Goal: Task Accomplishment & Management: Complete application form

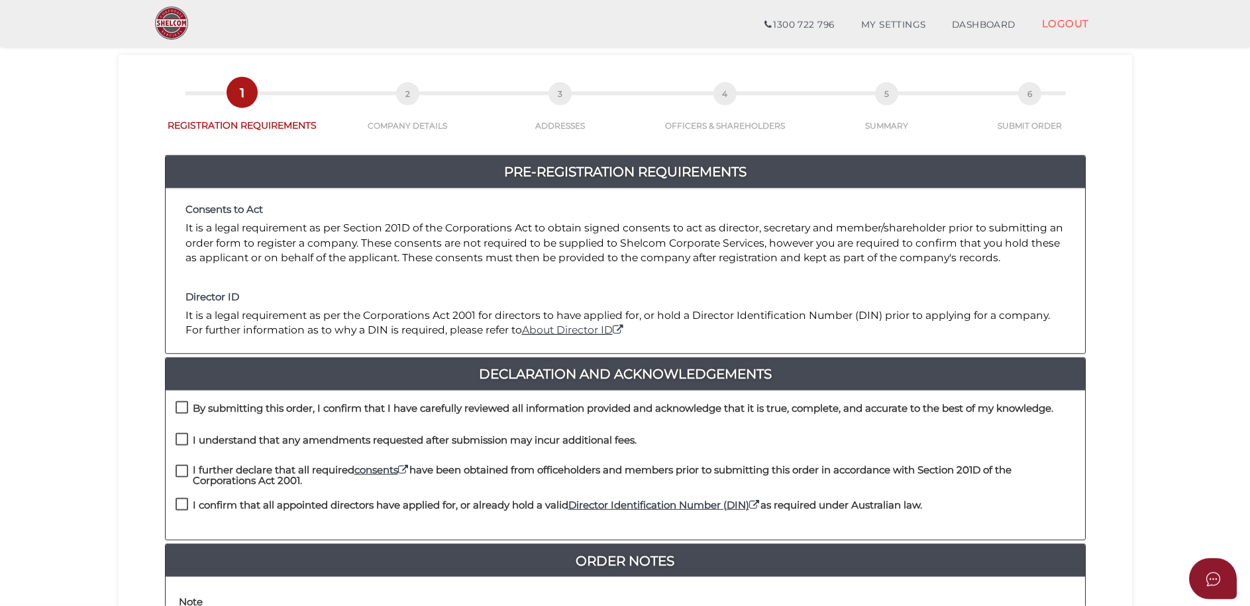
scroll to position [68, 0]
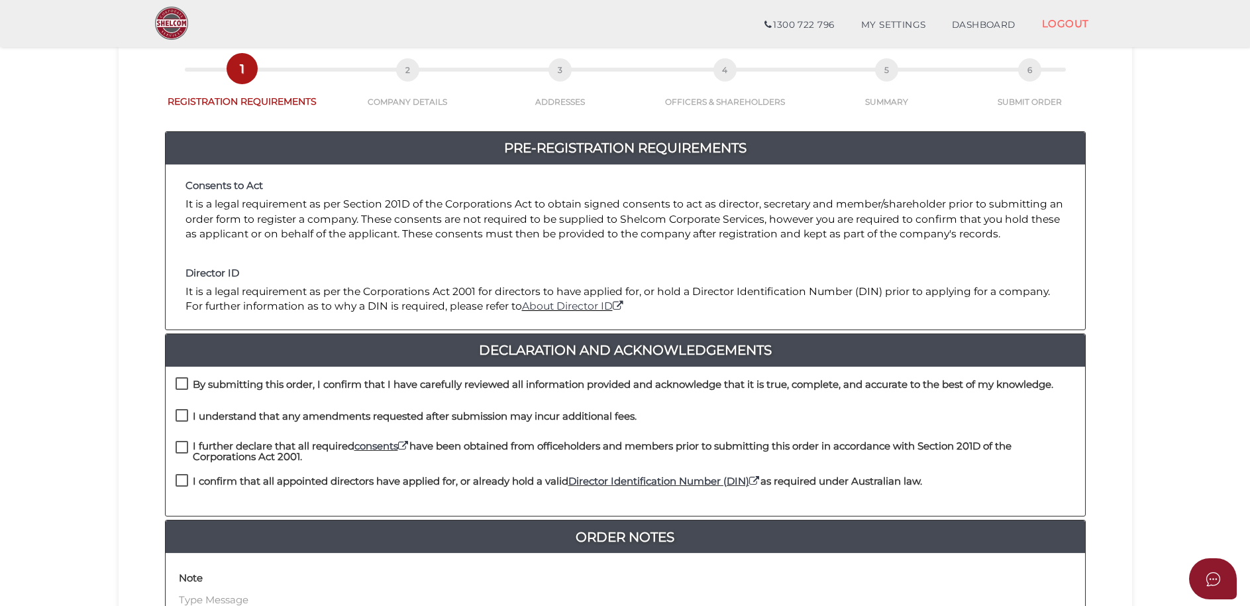
click at [180, 482] on label "I confirm that all appointed directors have applied for, or already hold a vali…" at bounding box center [549, 484] width 747 height 17
checkbox input "true"
click at [182, 450] on label "I further declare that all required consents have been obtained from officehold…" at bounding box center [626, 449] width 900 height 17
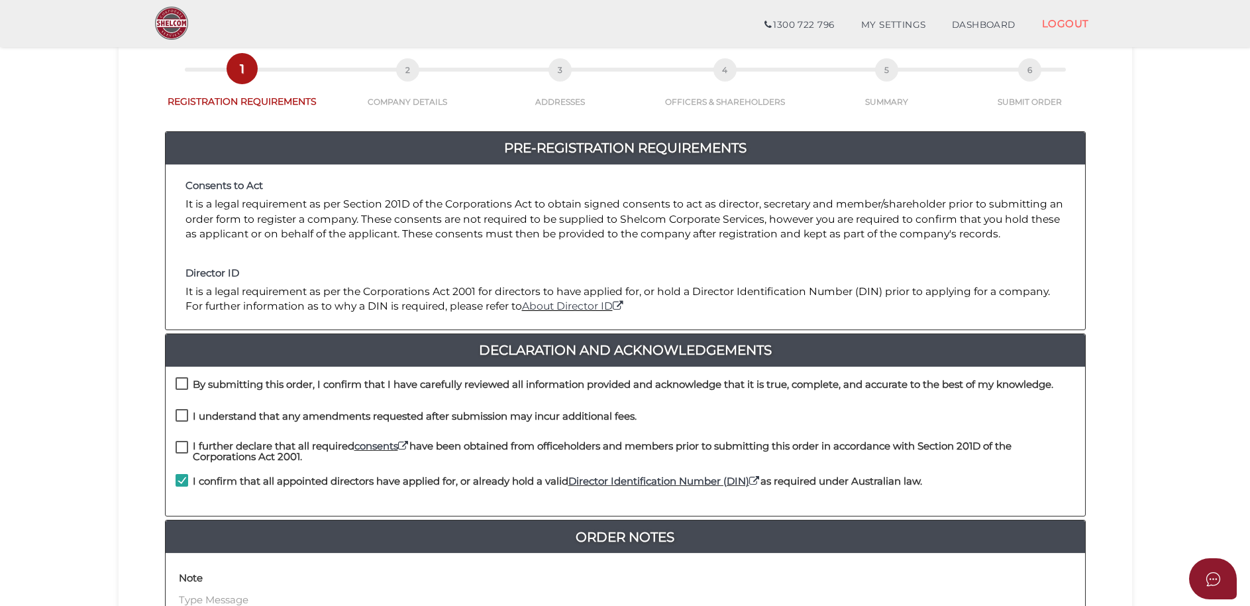
checkbox input "true"
click at [186, 417] on label "I understand that any amendments requested after submission may incur additiona…" at bounding box center [406, 419] width 461 height 17
checkbox input "true"
click at [187, 384] on label "By submitting this order, I confirm that I have carefully reviewed all informat…" at bounding box center [615, 387] width 878 height 17
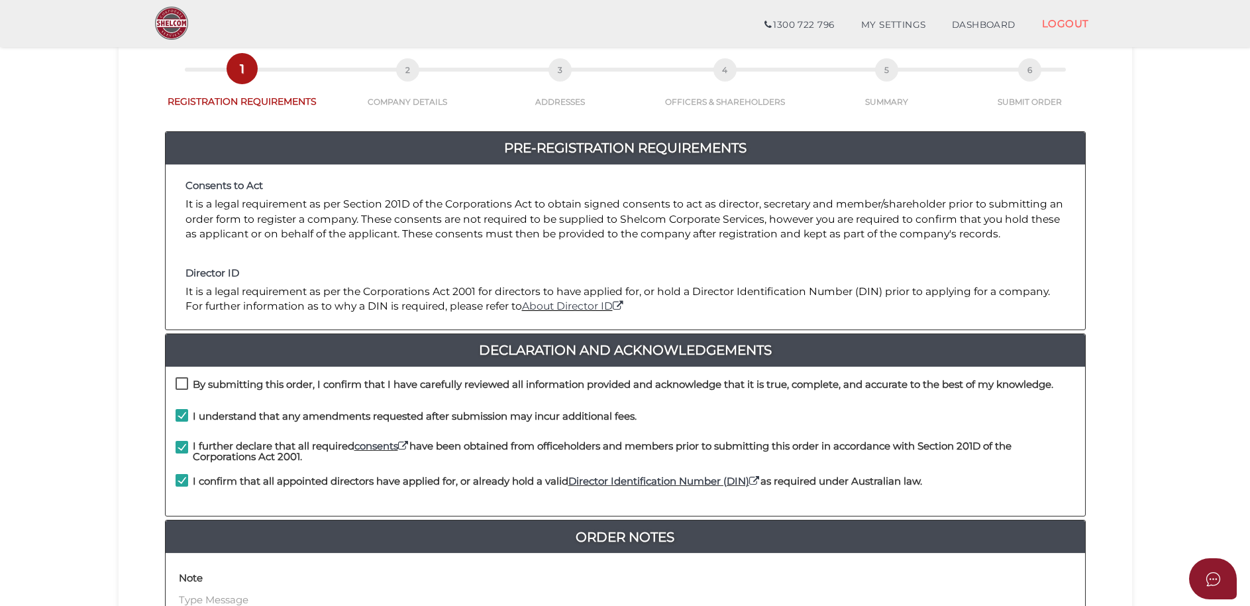
checkbox input "true"
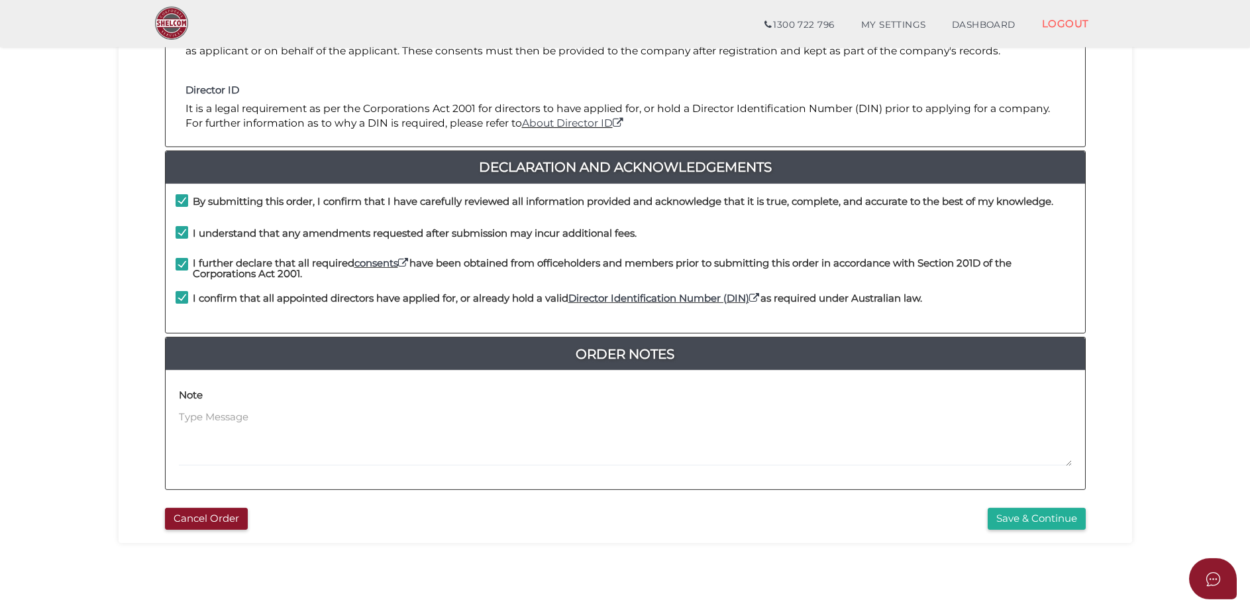
scroll to position [270, 0]
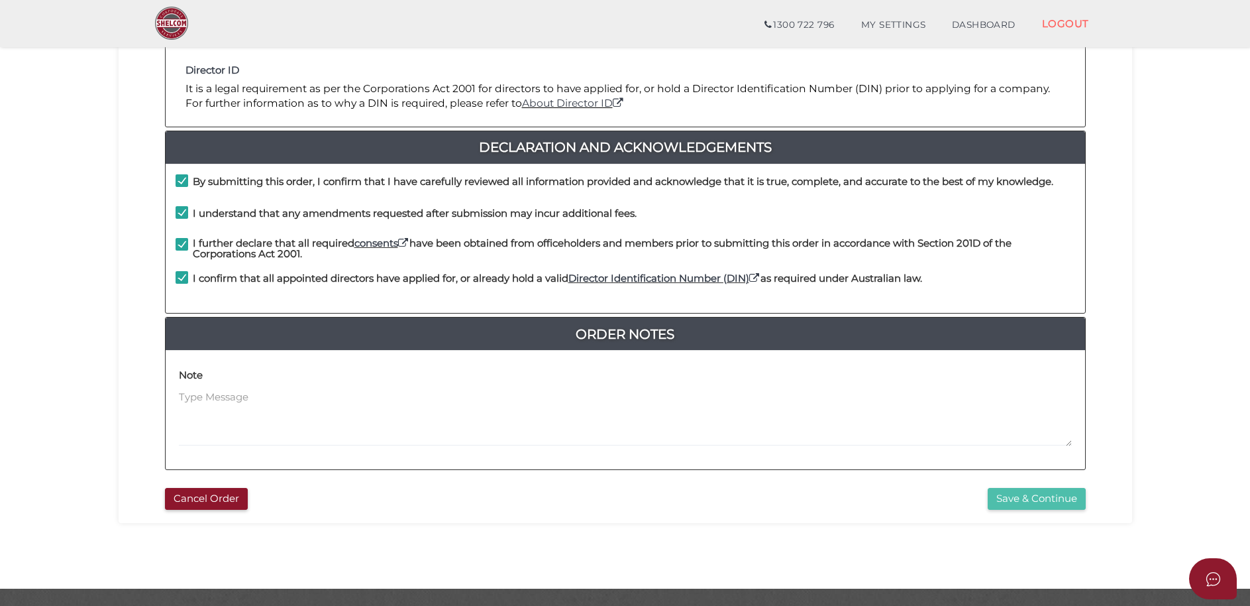
click at [1036, 500] on button "Save & Continue" at bounding box center [1037, 499] width 98 height 22
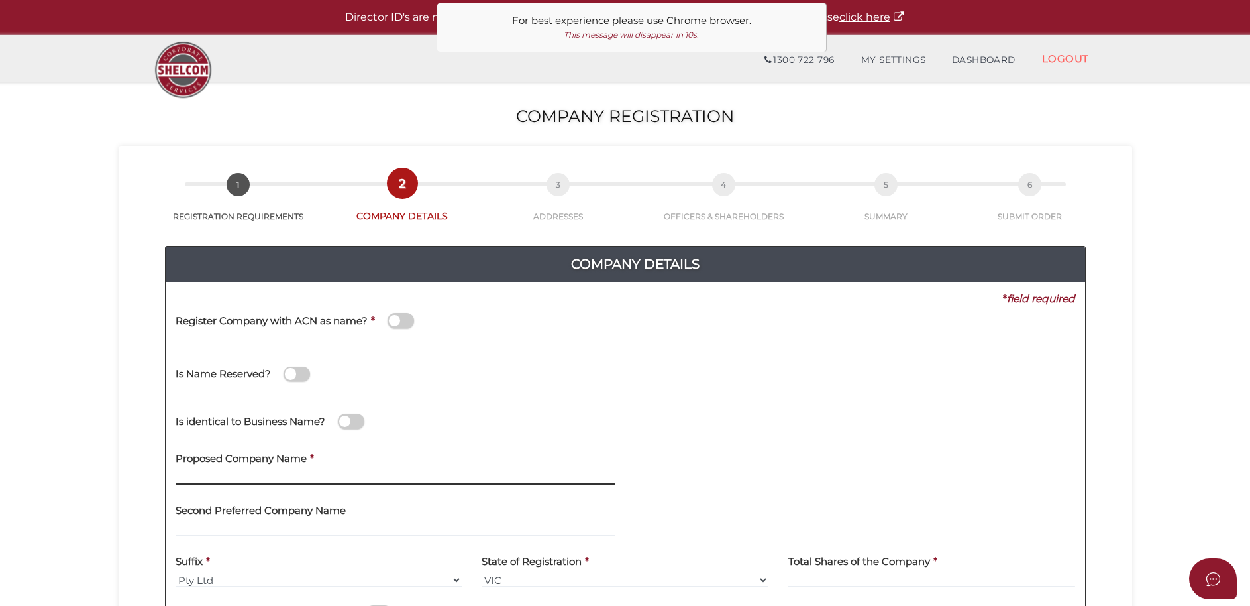
click at [271, 471] on input "text" at bounding box center [396, 477] width 440 height 15
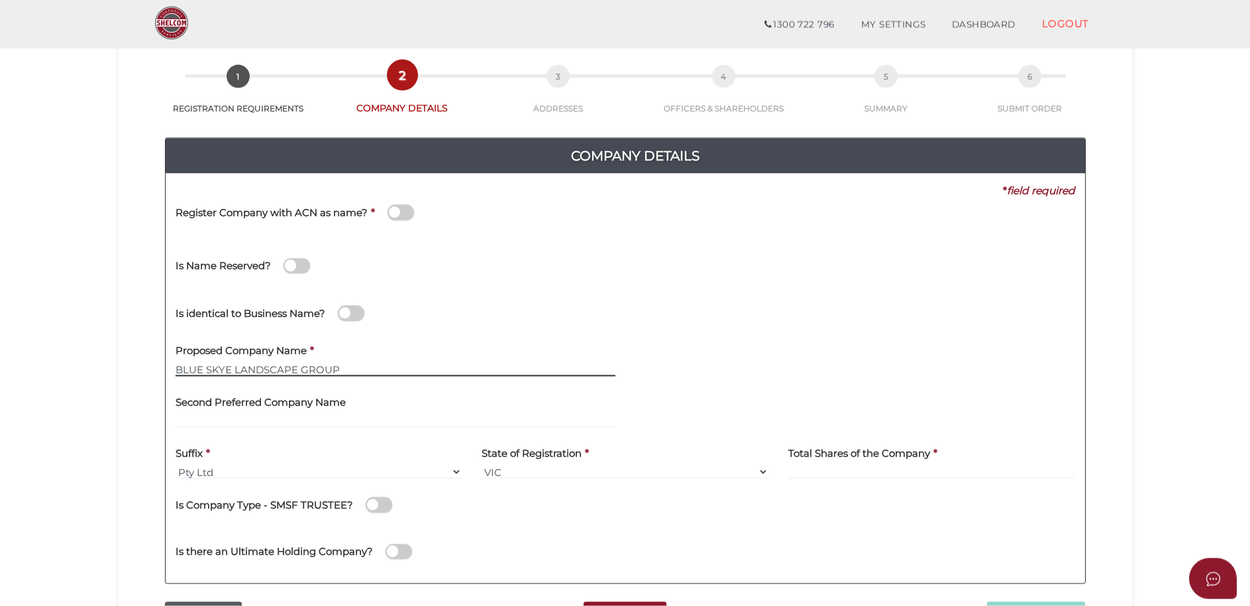
scroll to position [68, 0]
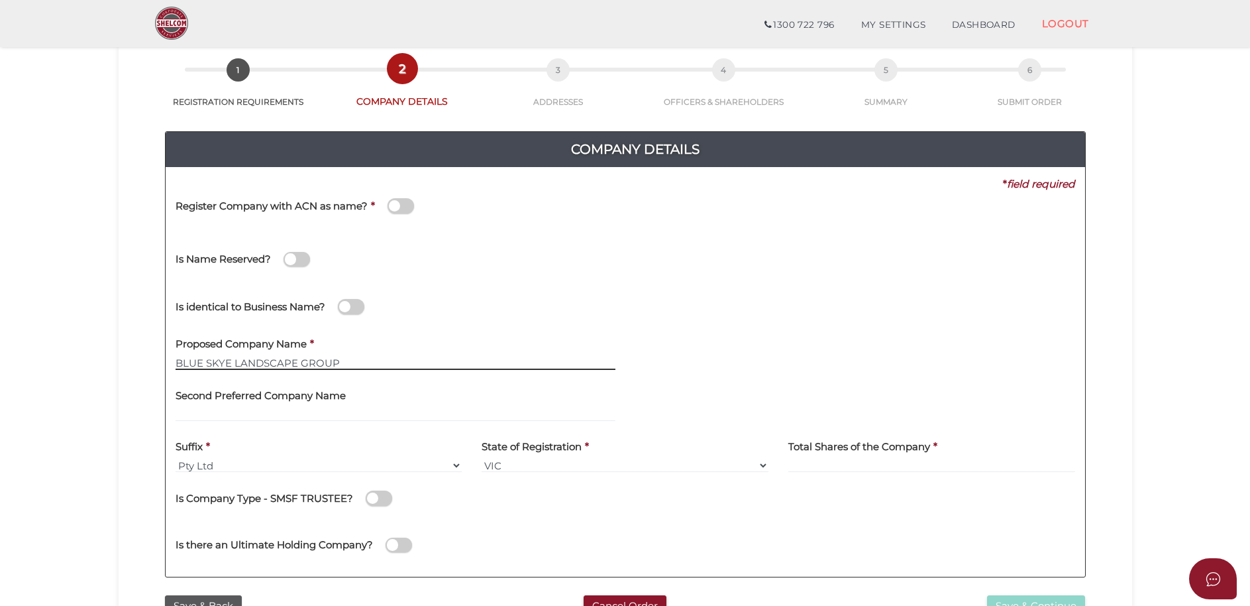
type input "BLUE SKYE LANDSCAPE GROUP"
click at [884, 465] on input at bounding box center [931, 465] width 287 height 15
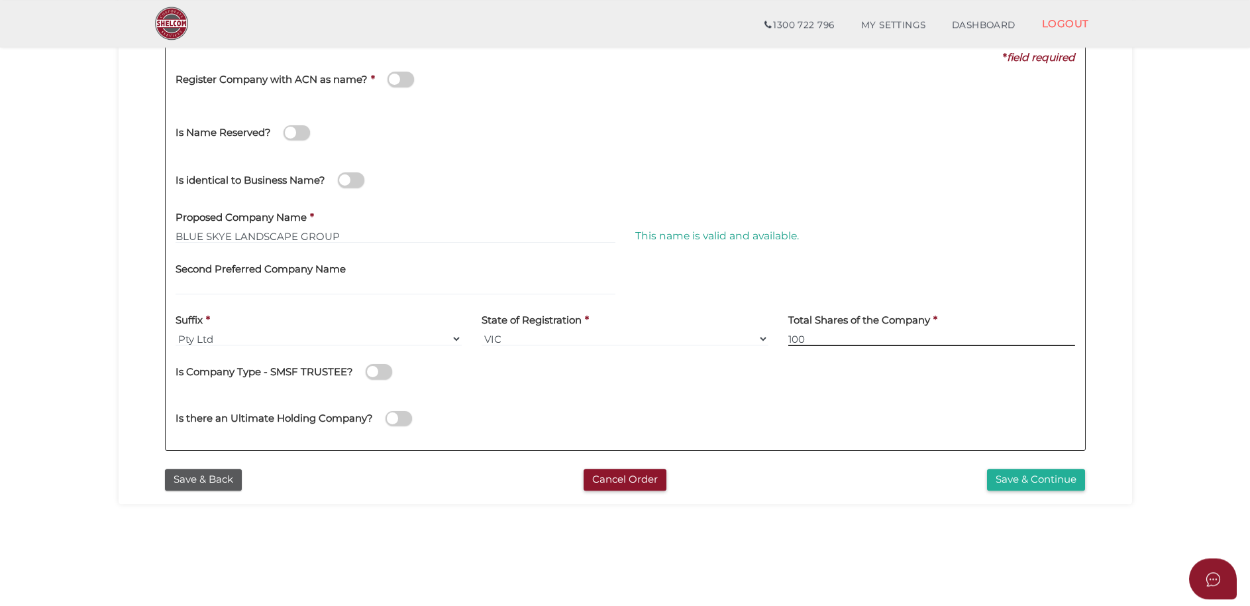
scroll to position [203, 0]
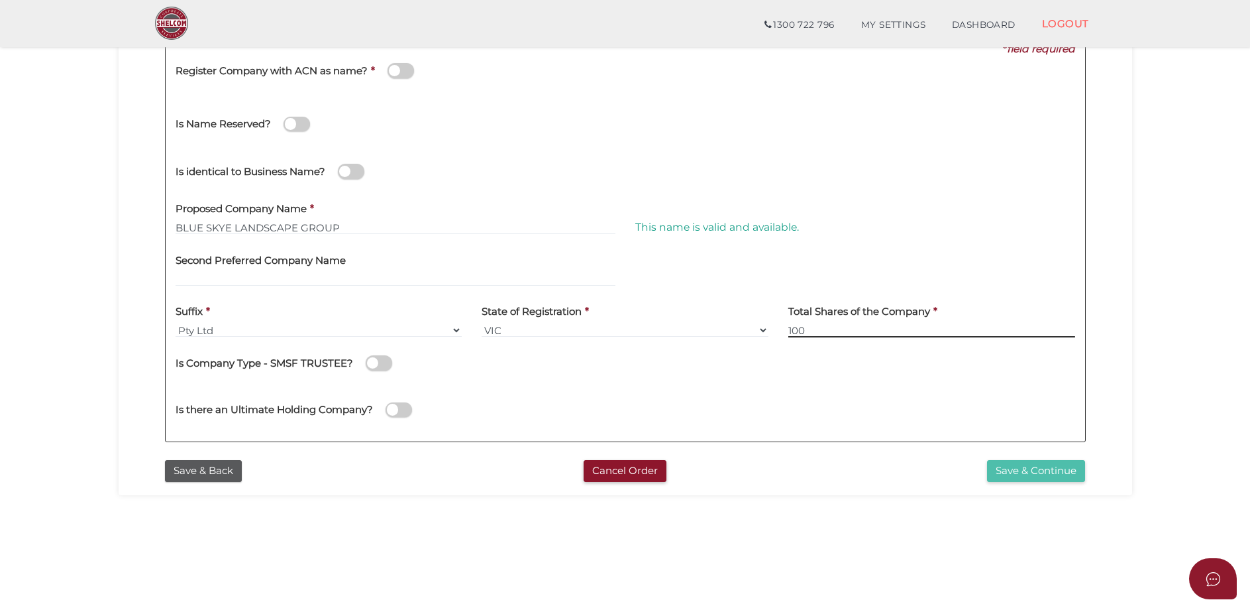
type input "100"
click at [1040, 472] on button "Save & Continue" at bounding box center [1036, 471] width 98 height 22
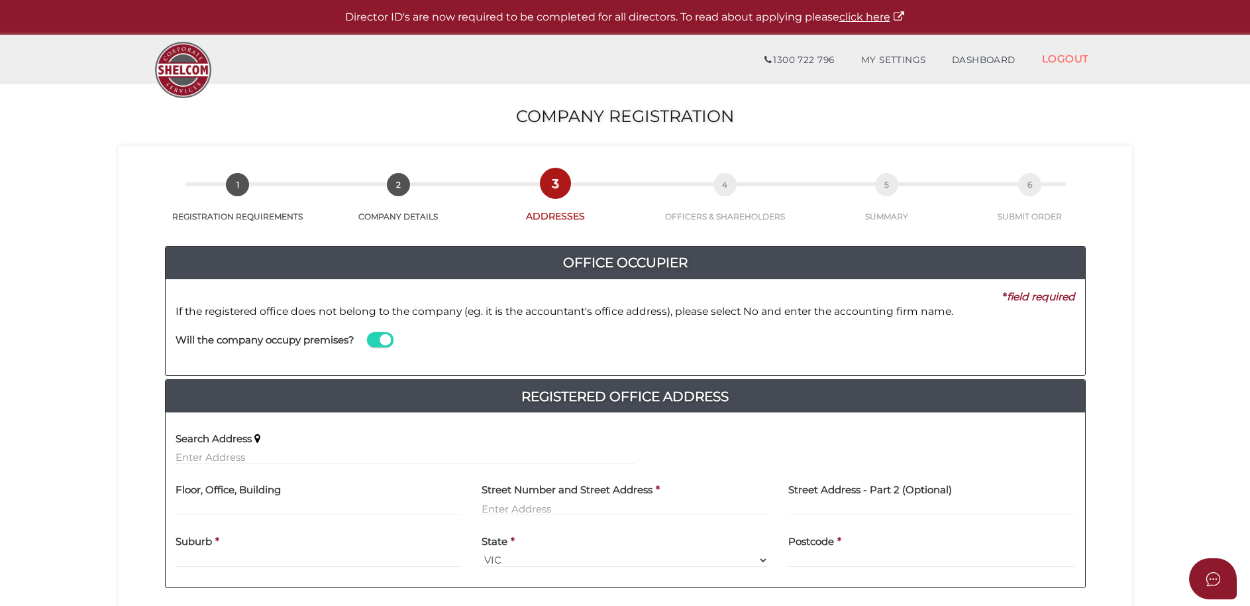
click at [383, 340] on span at bounding box center [380, 339] width 27 height 15
click at [0, 0] on input "checkbox" at bounding box center [0, 0] width 0 height 0
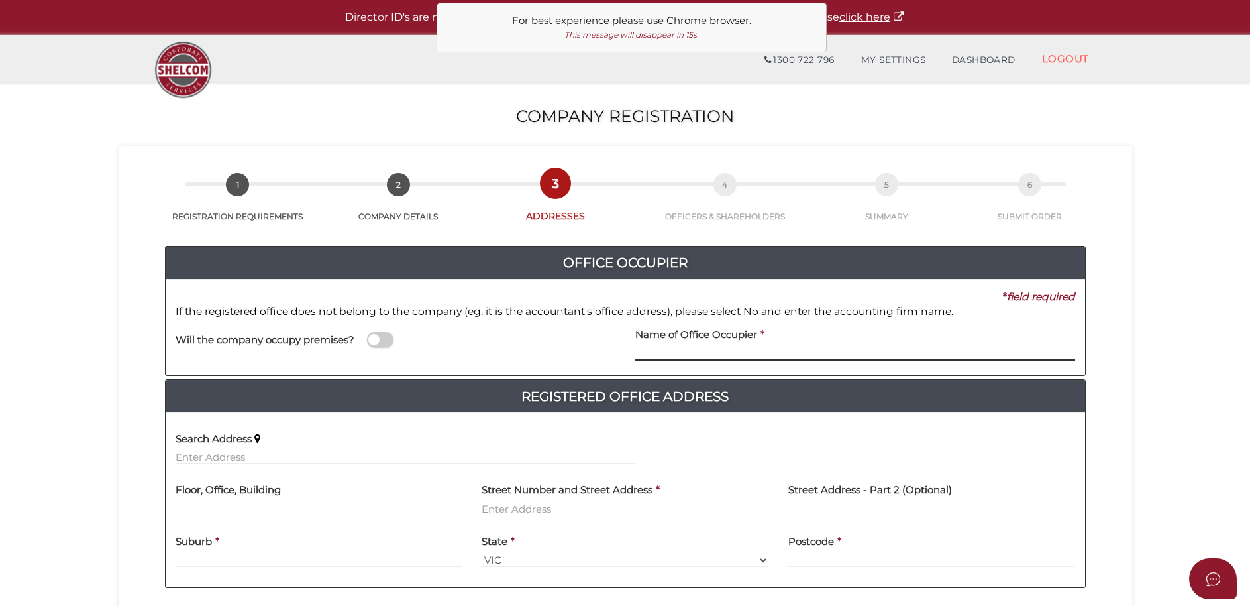
click at [715, 354] on input at bounding box center [855, 353] width 440 height 15
type input "SPHERE ACCOUNTANTS & ADVISORS PTY LTD"
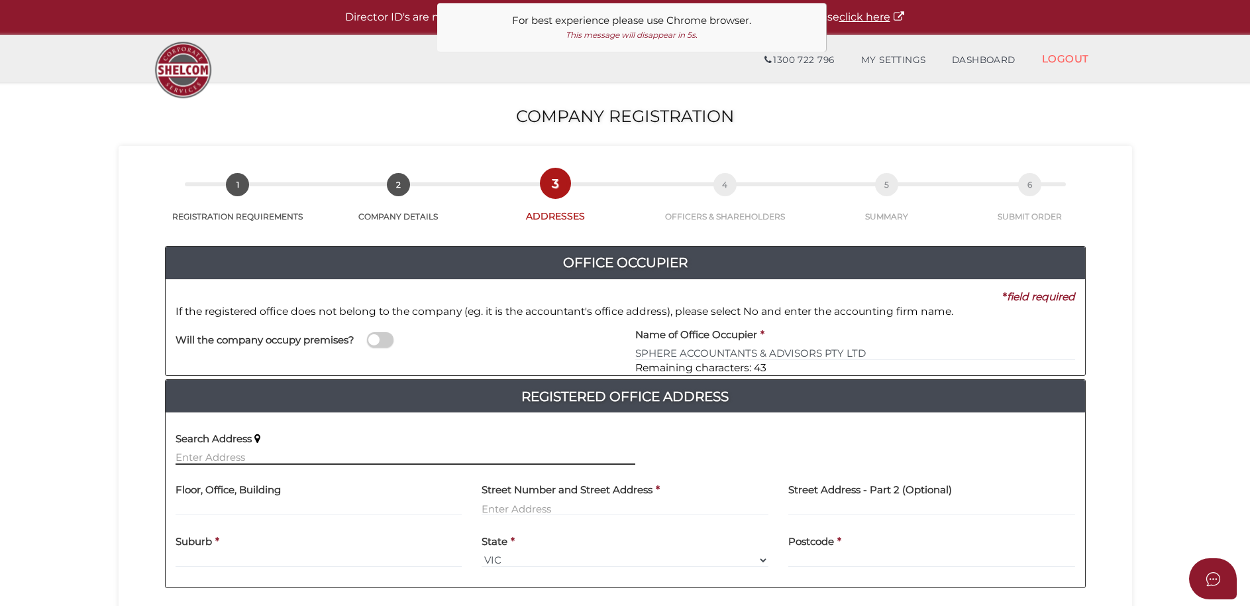
click at [211, 456] on input "text" at bounding box center [406, 457] width 460 height 15
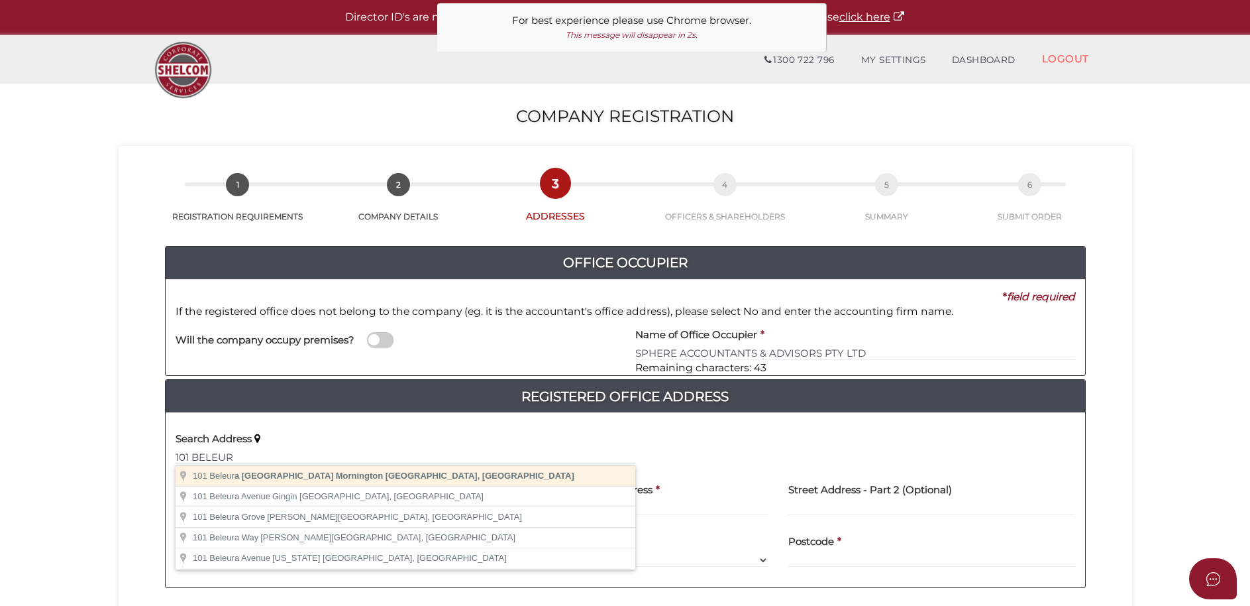
type input "101 Beleura Hill Road, Mornington VIC, Australia"
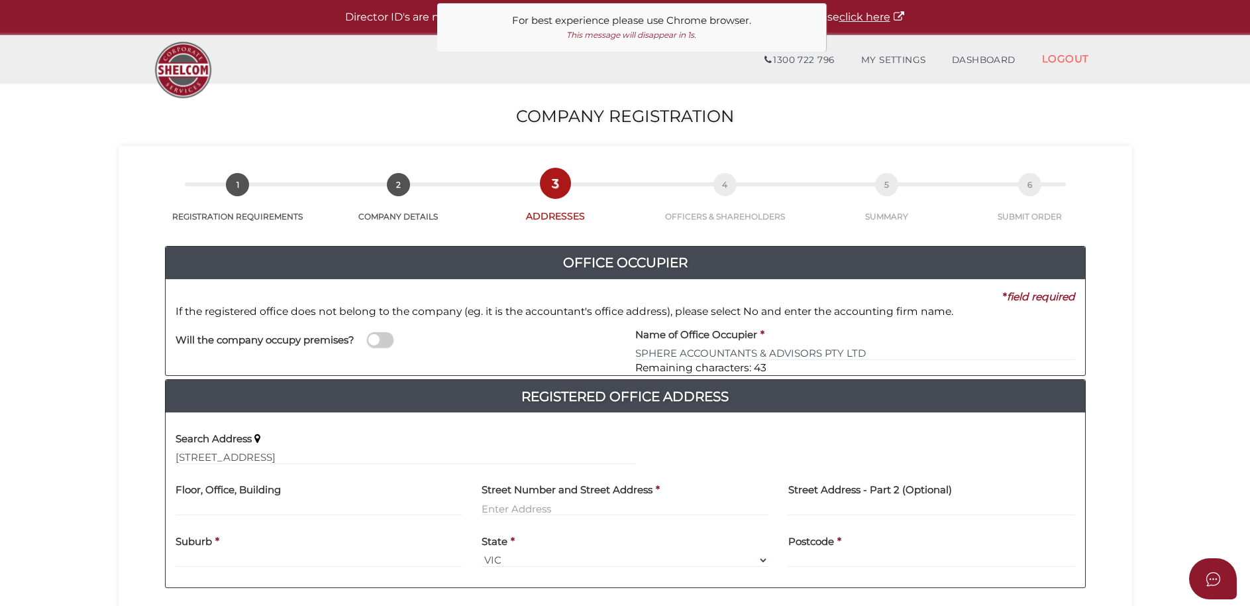
type input "101 Beleura Hill Road"
type input "Mornington"
select select "VIC"
type input "3931"
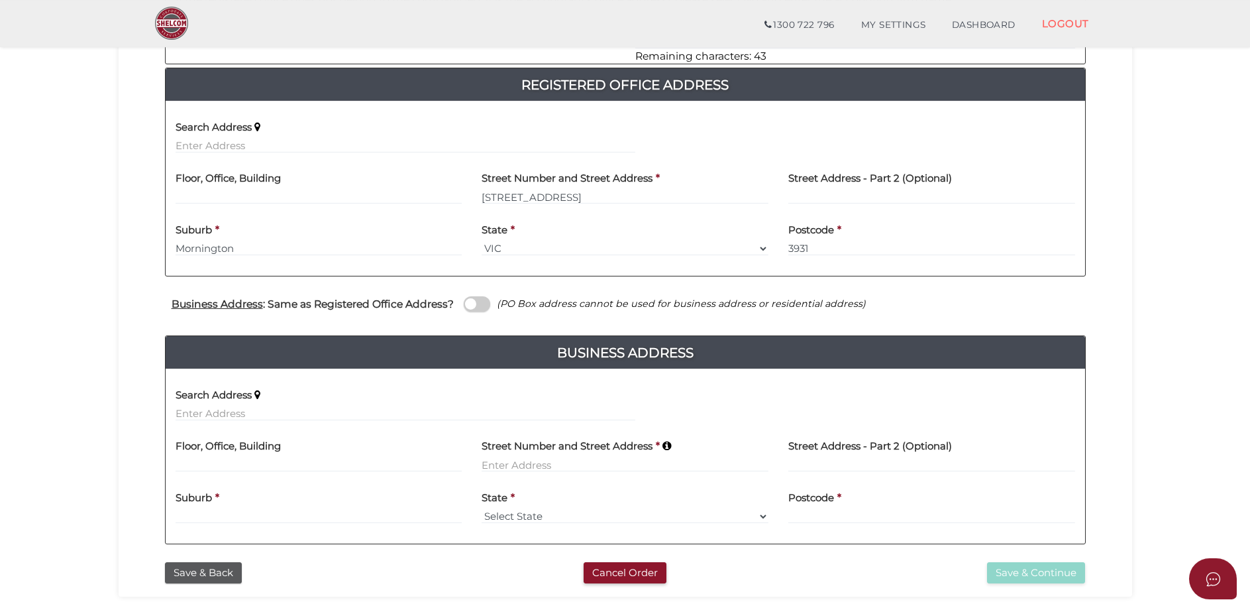
scroll to position [270, 0]
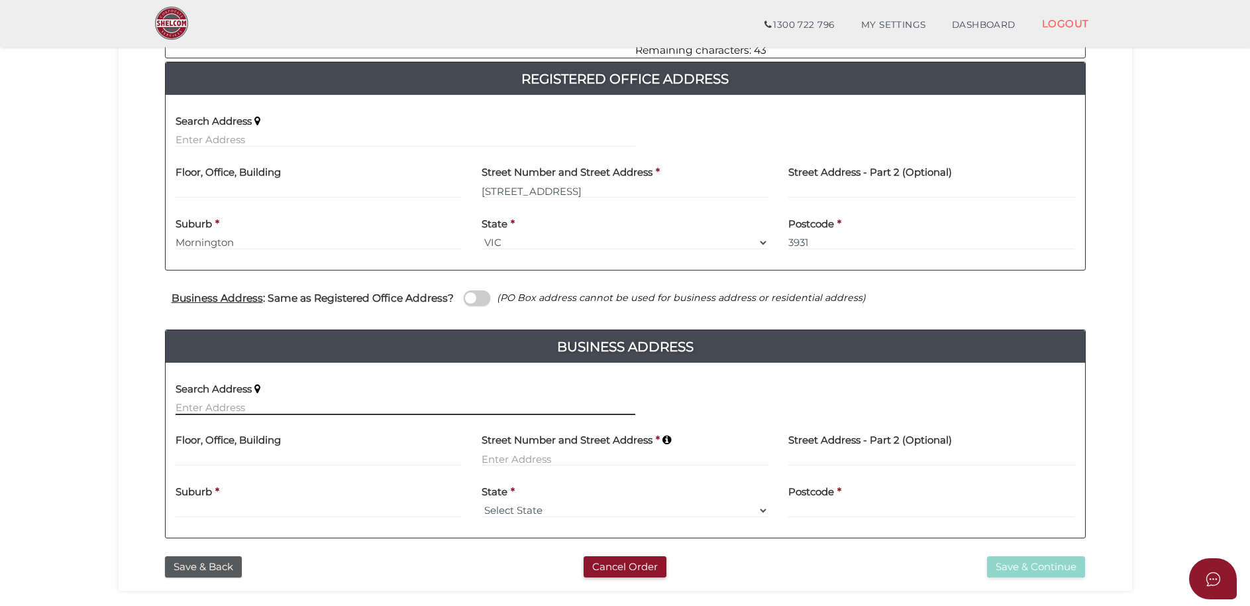
click at [221, 402] on input "text" at bounding box center [406, 407] width 460 height 15
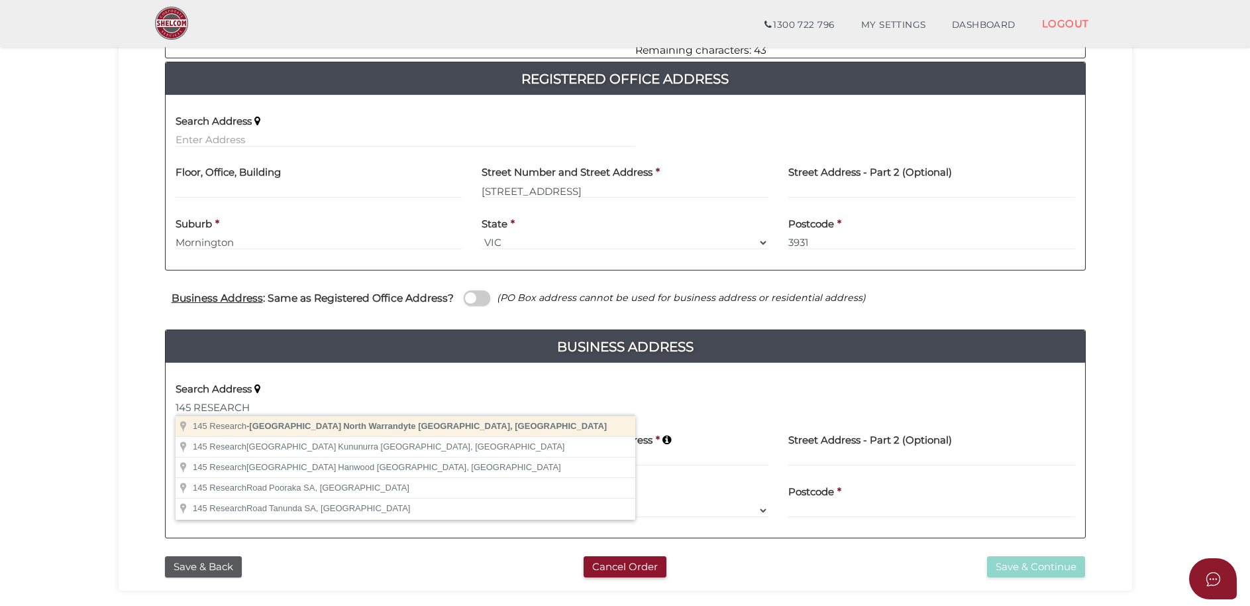
type input "145 Research-Warrandyte Road, North Warrandyte VIC, Australia"
type input "145 Research-Warrandyte Road"
type input "North Warrandyte"
select select "VIC"
type input "3113"
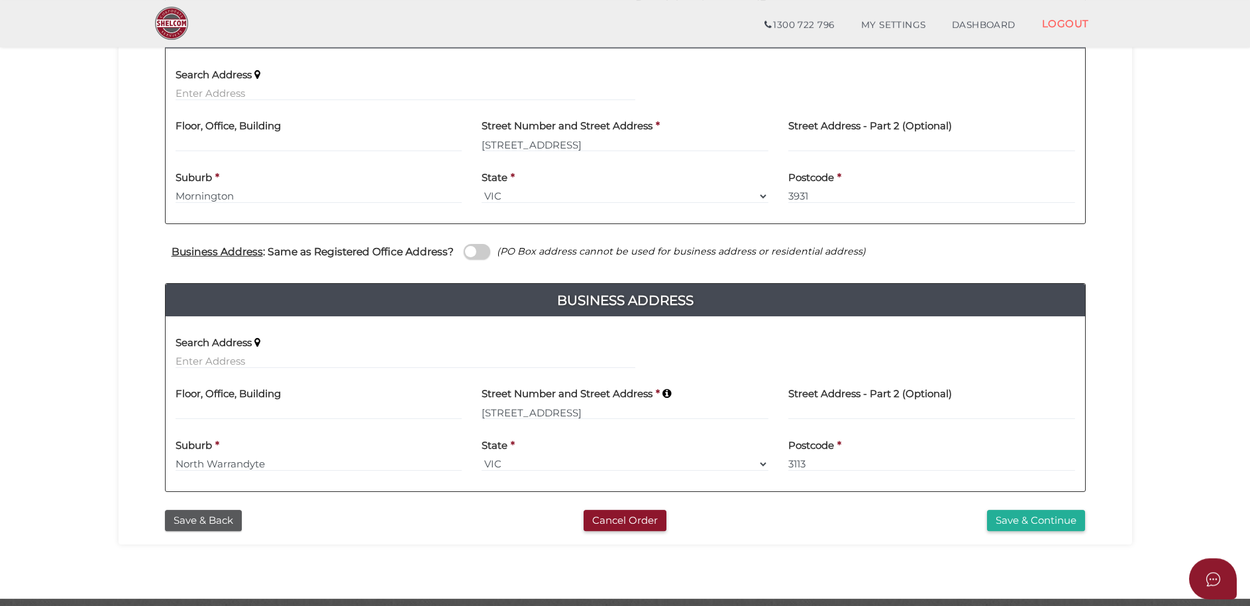
scroll to position [338, 0]
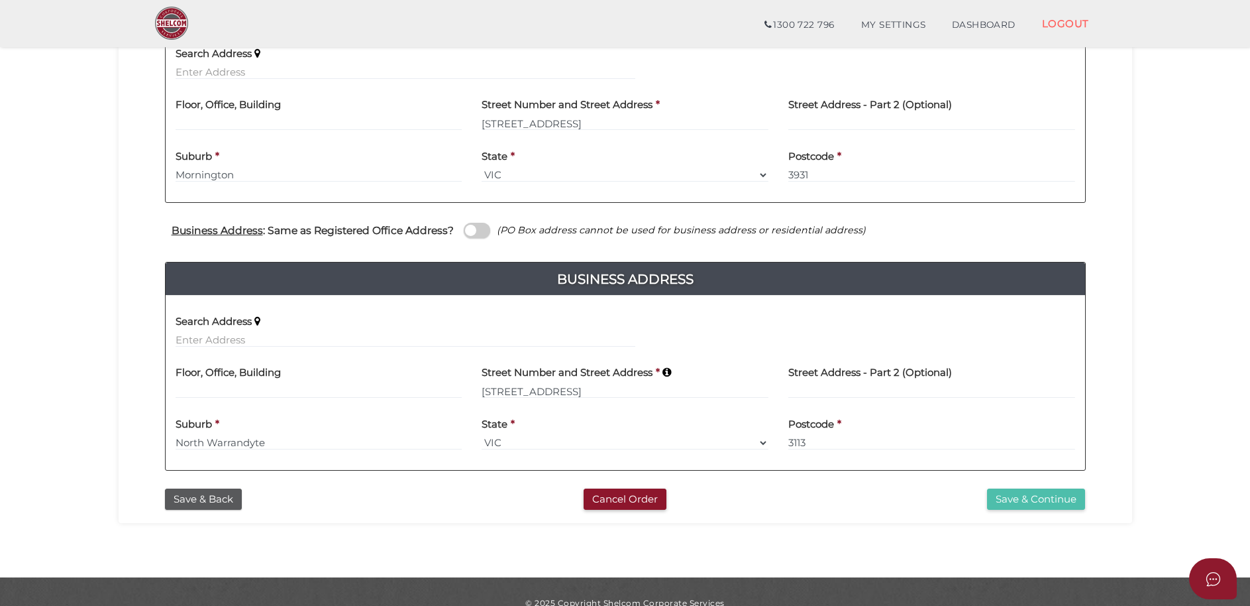
click at [1026, 496] on button "Save & Continue" at bounding box center [1036, 499] width 98 height 22
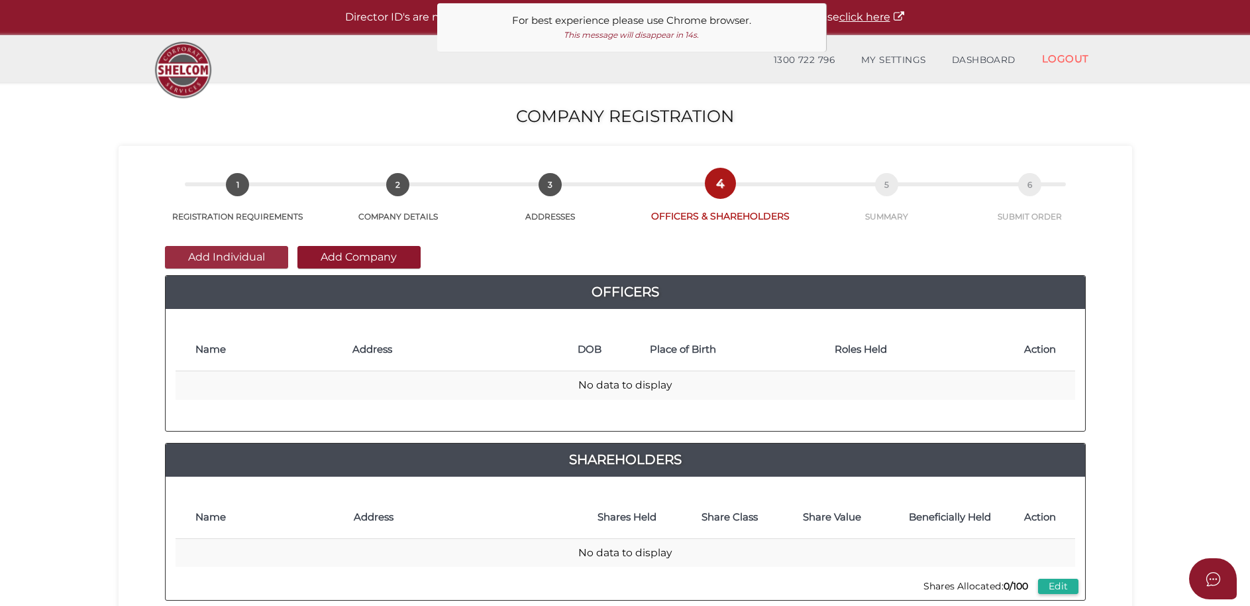
click at [242, 259] on button "Add Individual" at bounding box center [226, 257] width 123 height 23
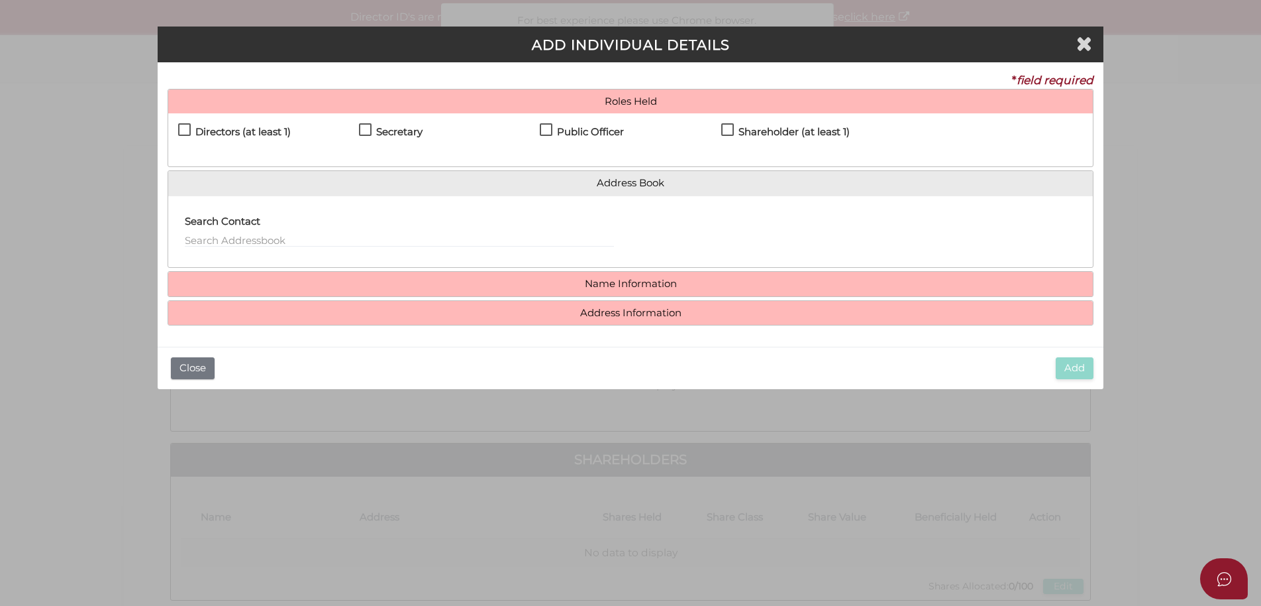
click at [182, 130] on label "Directors (at least 1)" at bounding box center [234, 135] width 113 height 17
checkbox input "true"
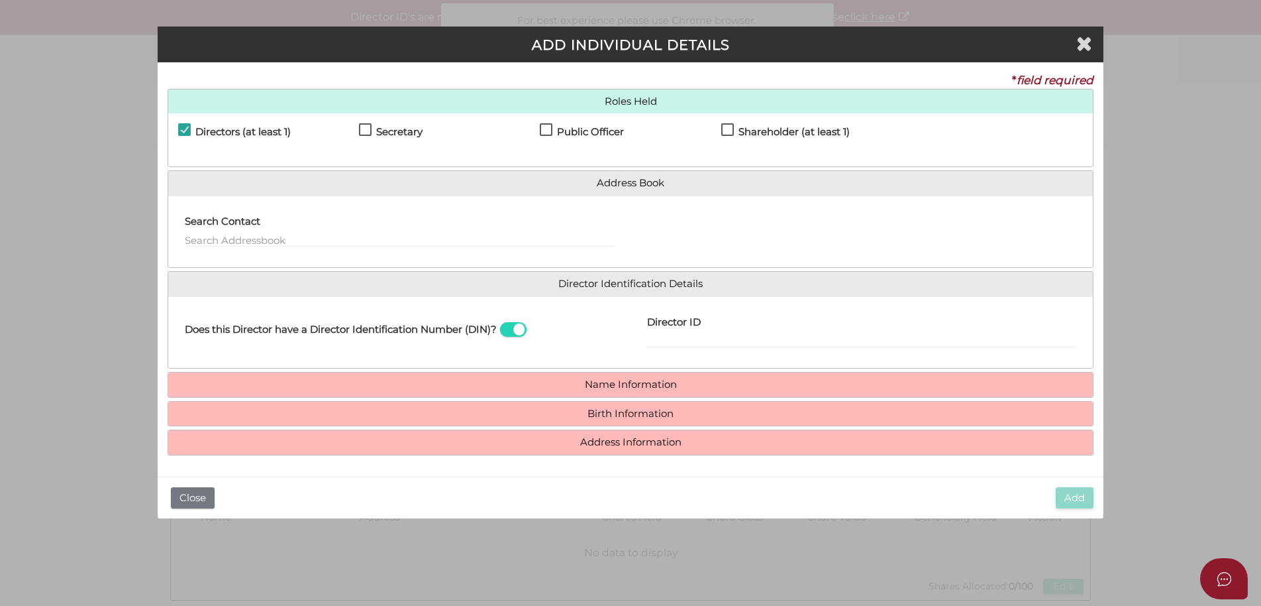
click at [364, 130] on label "Secretary" at bounding box center [391, 135] width 64 height 17
checkbox input "true"
click at [542, 129] on label "Public Officer" at bounding box center [582, 135] width 84 height 17
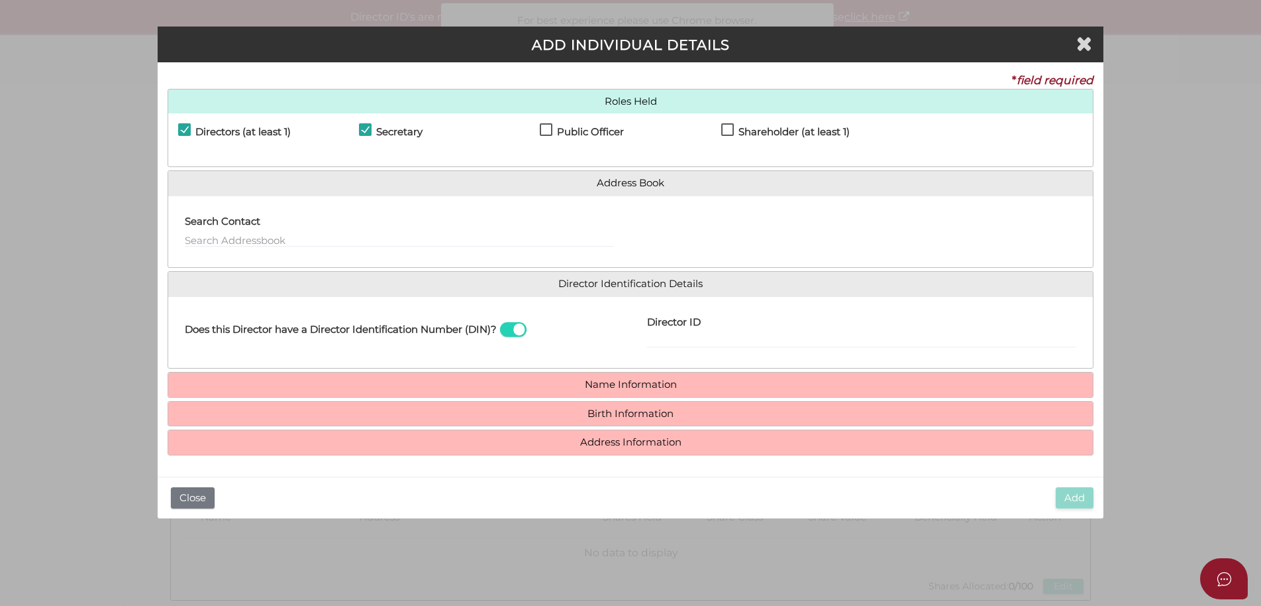
checkbox input "true"
click at [727, 131] on label "Shareholder (at least 1)" at bounding box center [785, 135] width 129 height 17
checkbox input "true"
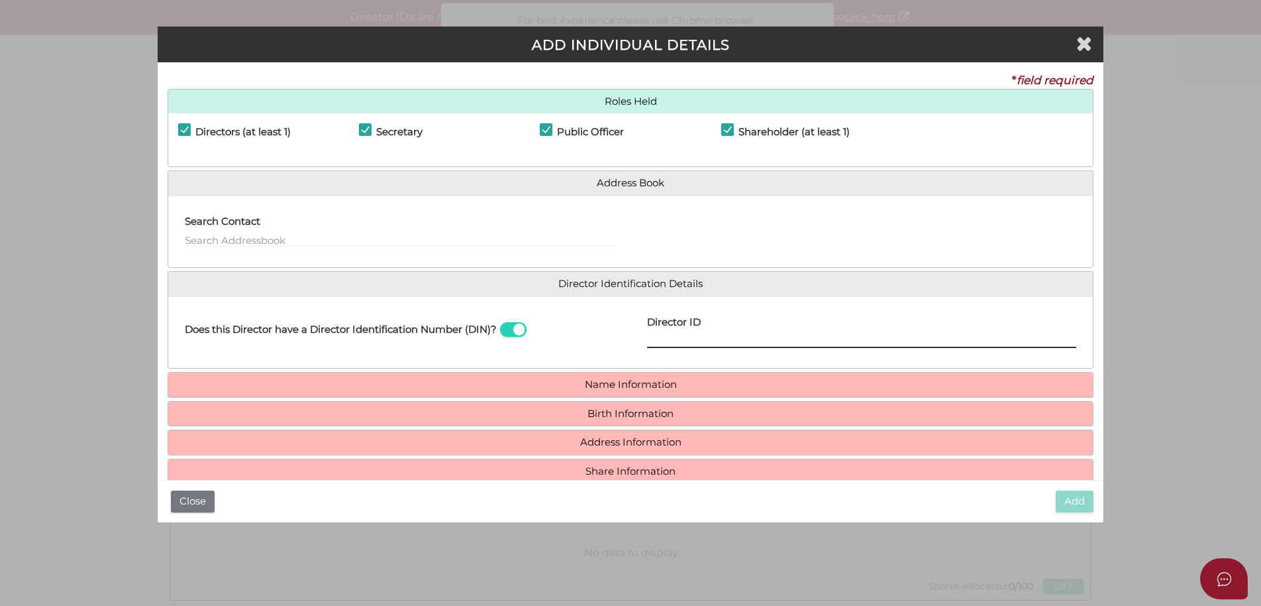
click at [655, 339] on input "Director ID" at bounding box center [861, 340] width 429 height 15
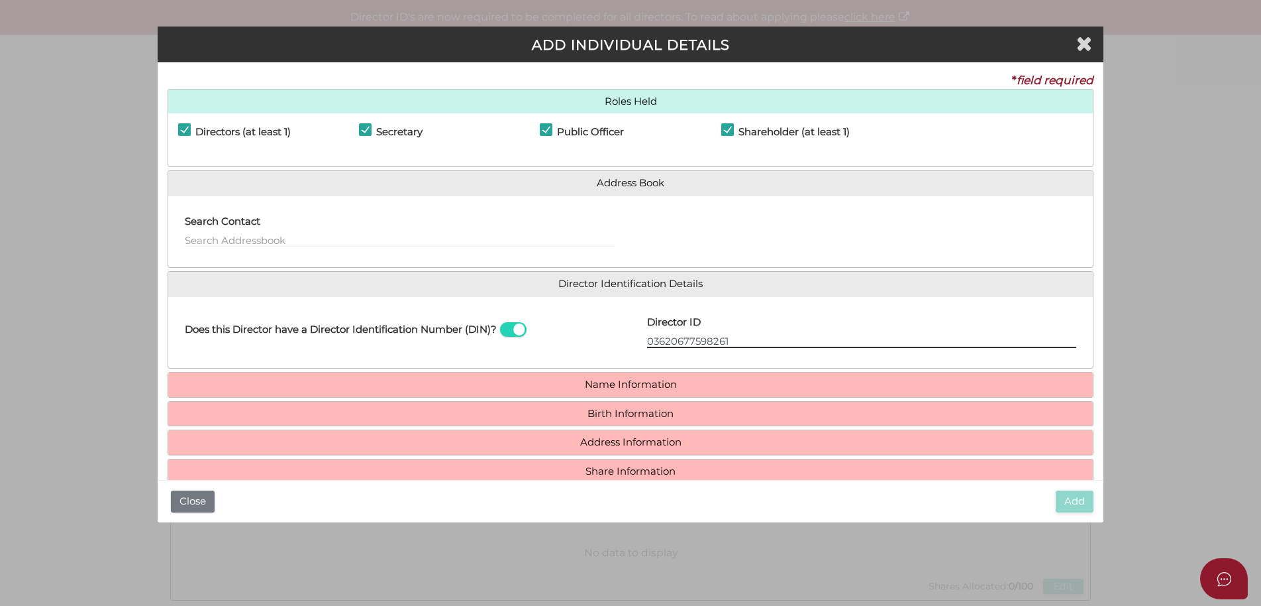
type input "03620677598261"
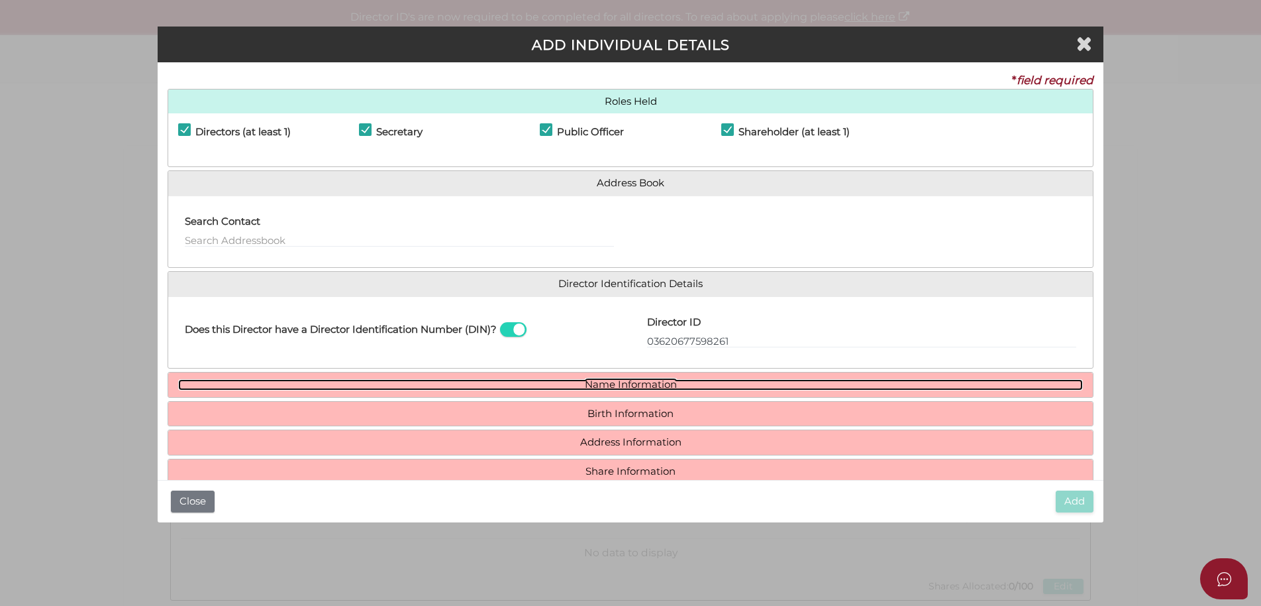
click at [652, 381] on link "Name Information" at bounding box center [630, 384] width 905 height 11
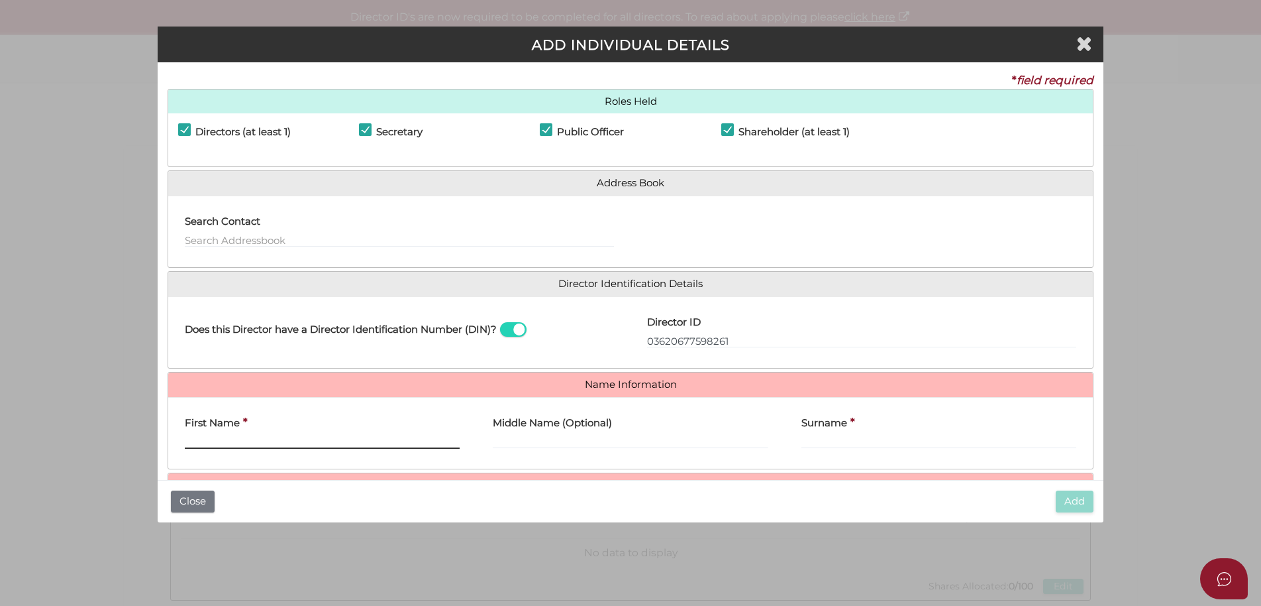
click at [242, 435] on input "First Name" at bounding box center [322, 441] width 275 height 15
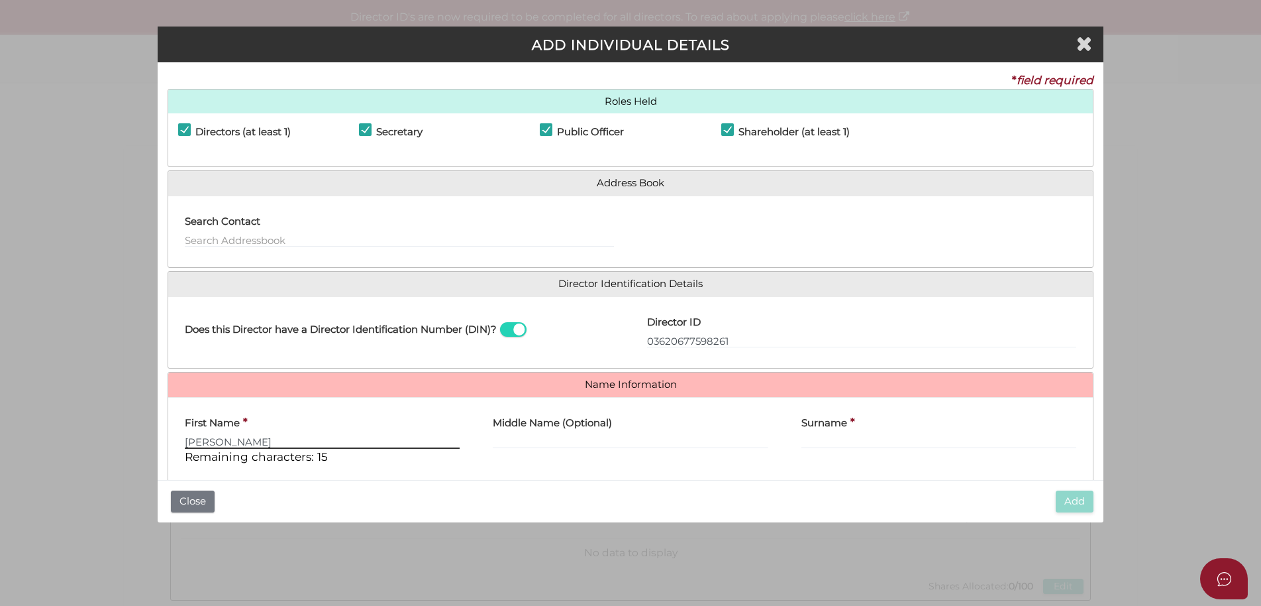
type input "SAMUEL"
type input "TREVOR"
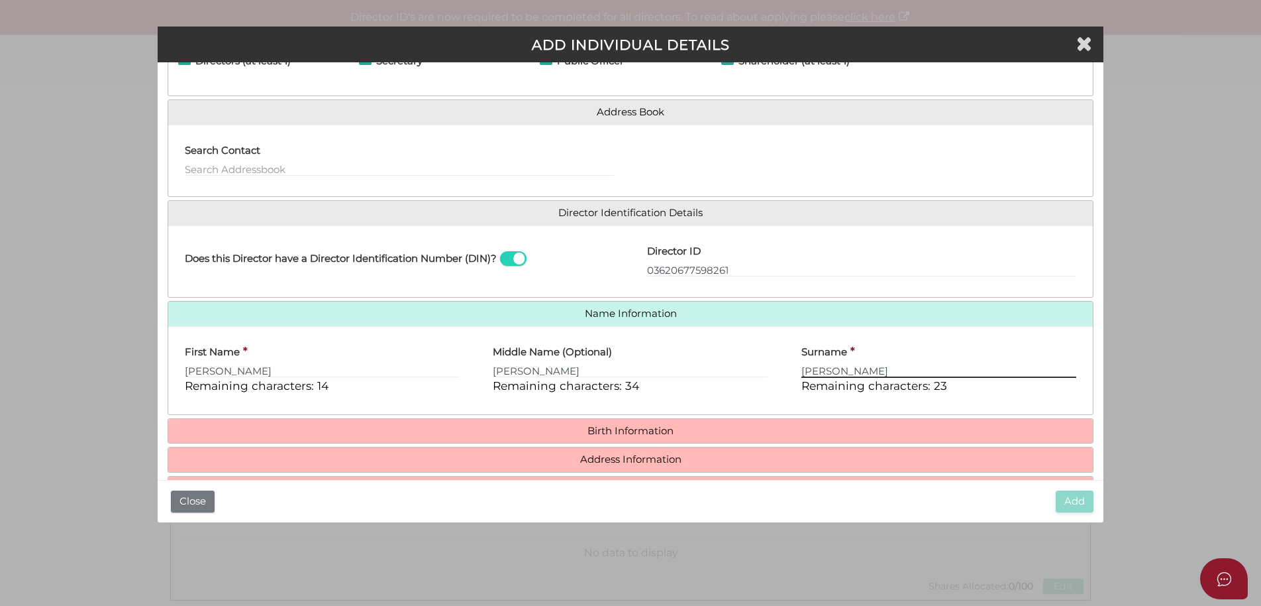
scroll to position [83, 0]
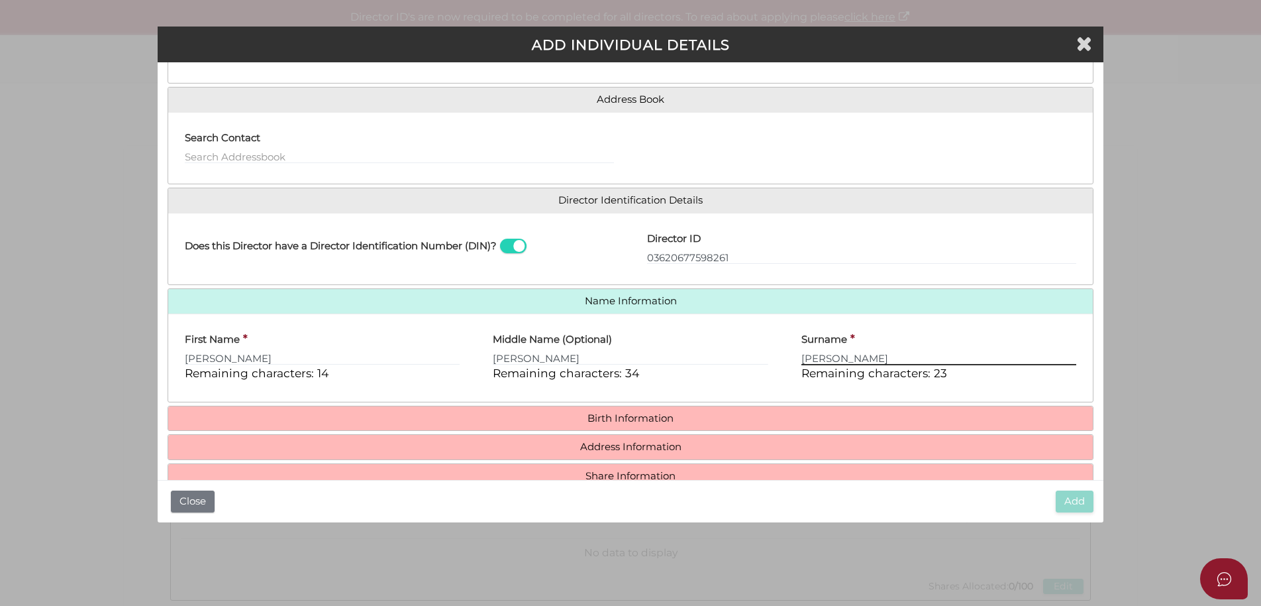
type input "ROBERTS"
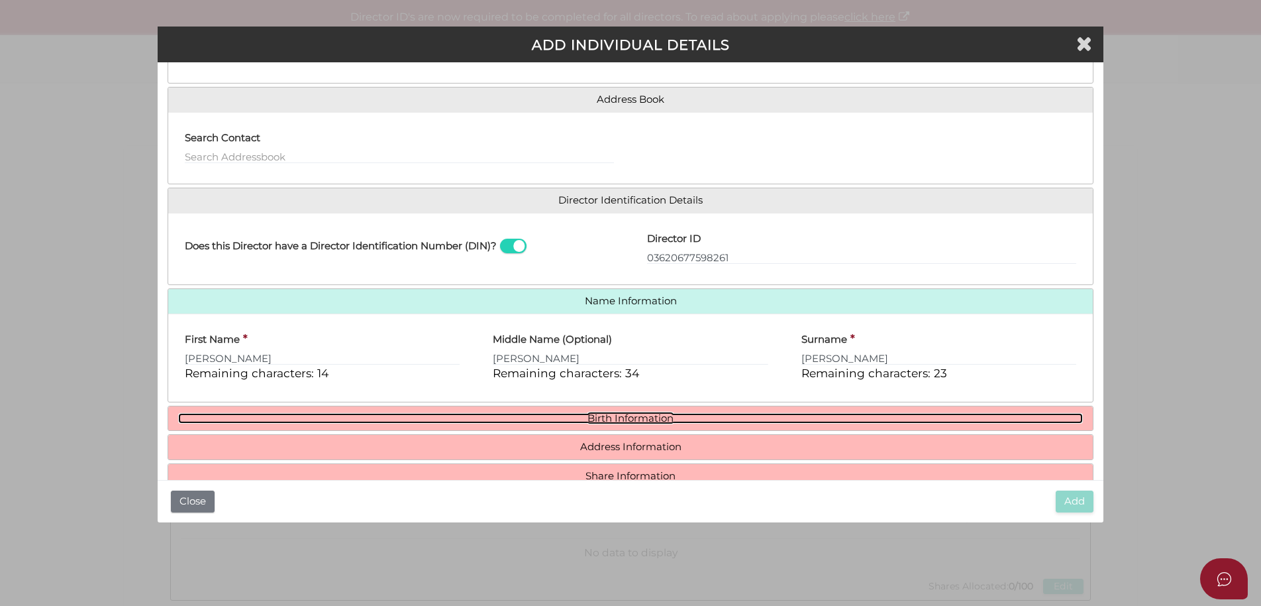
click at [560, 419] on link "Birth Information" at bounding box center [630, 418] width 905 height 11
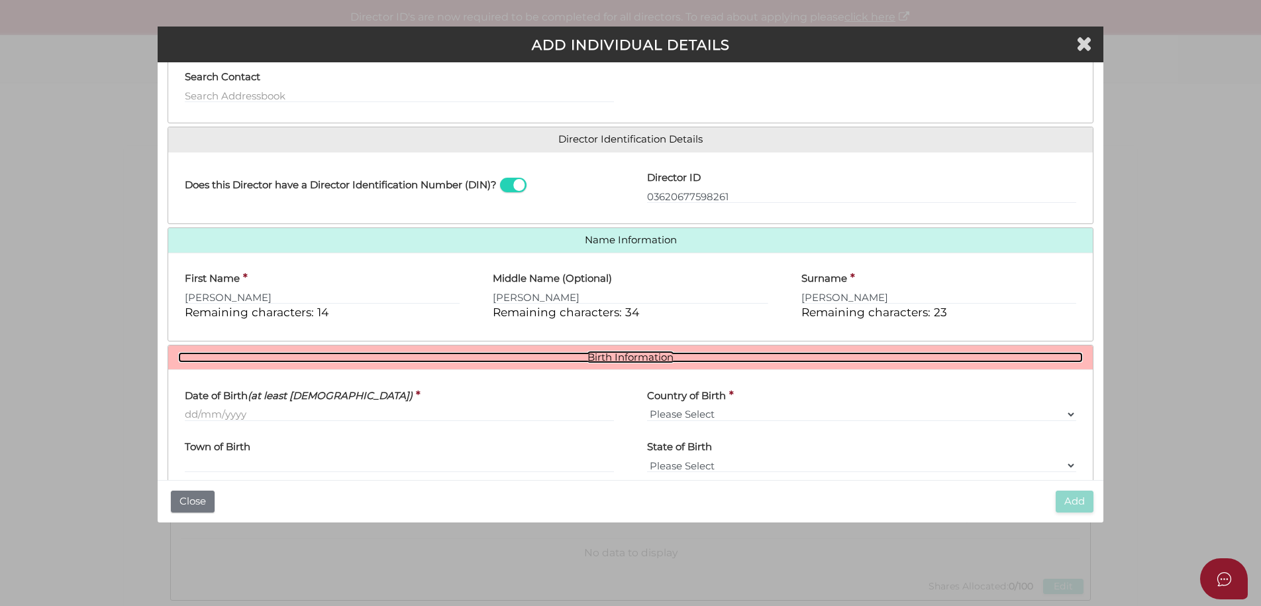
scroll to position [167, 0]
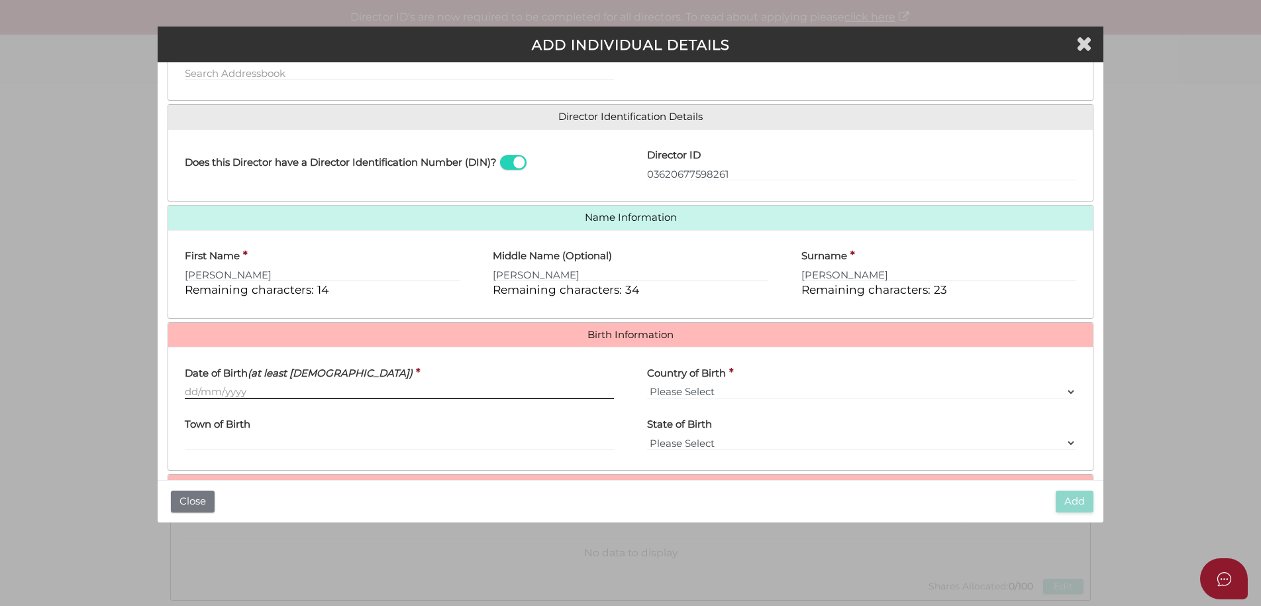
click at [191, 389] on input "Date of Birth (at least 18 years old)" at bounding box center [399, 391] width 429 height 15
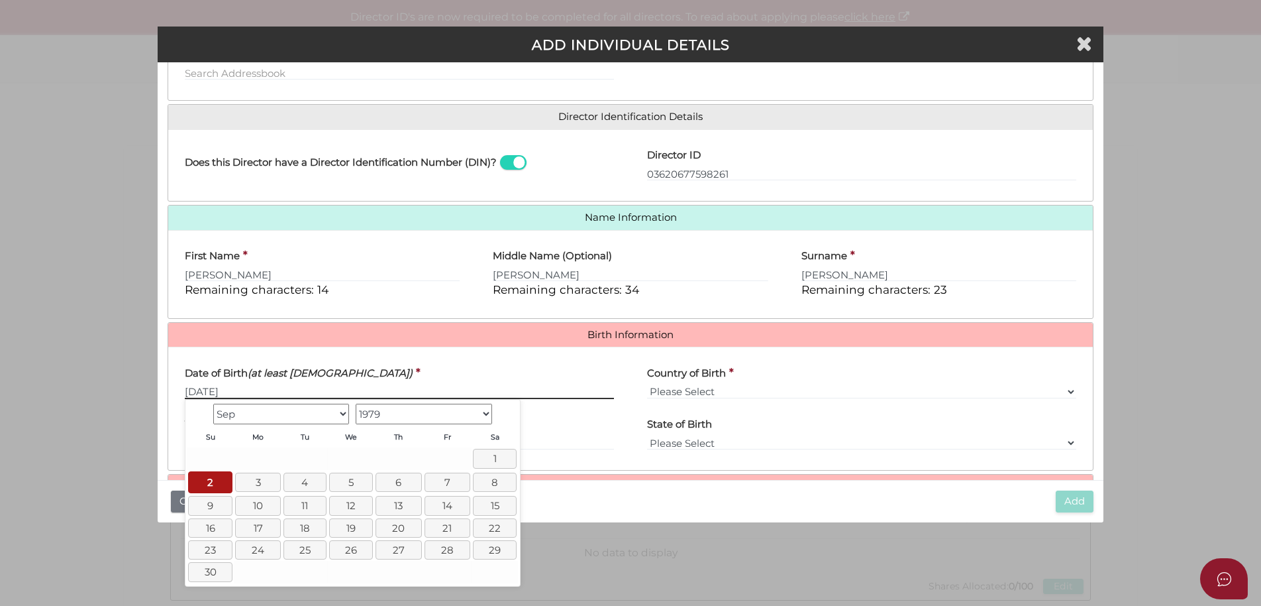
type input "02/09/1979"
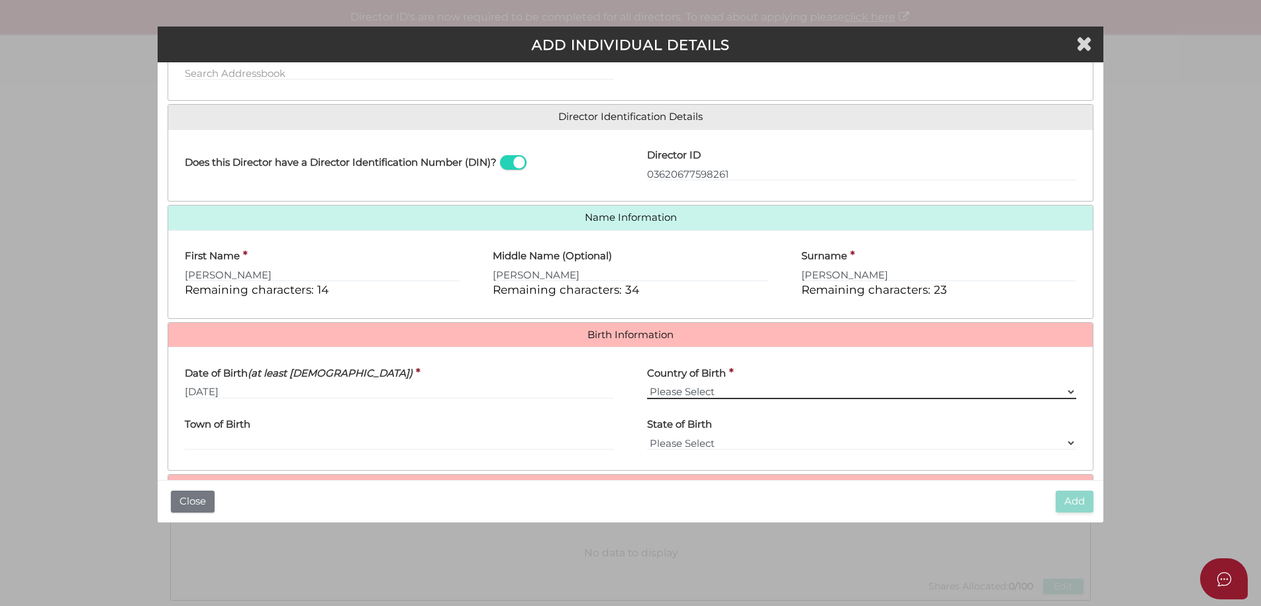
select select "Australia"
click option "Australia" at bounding box center [0, 0] width 0 height 0
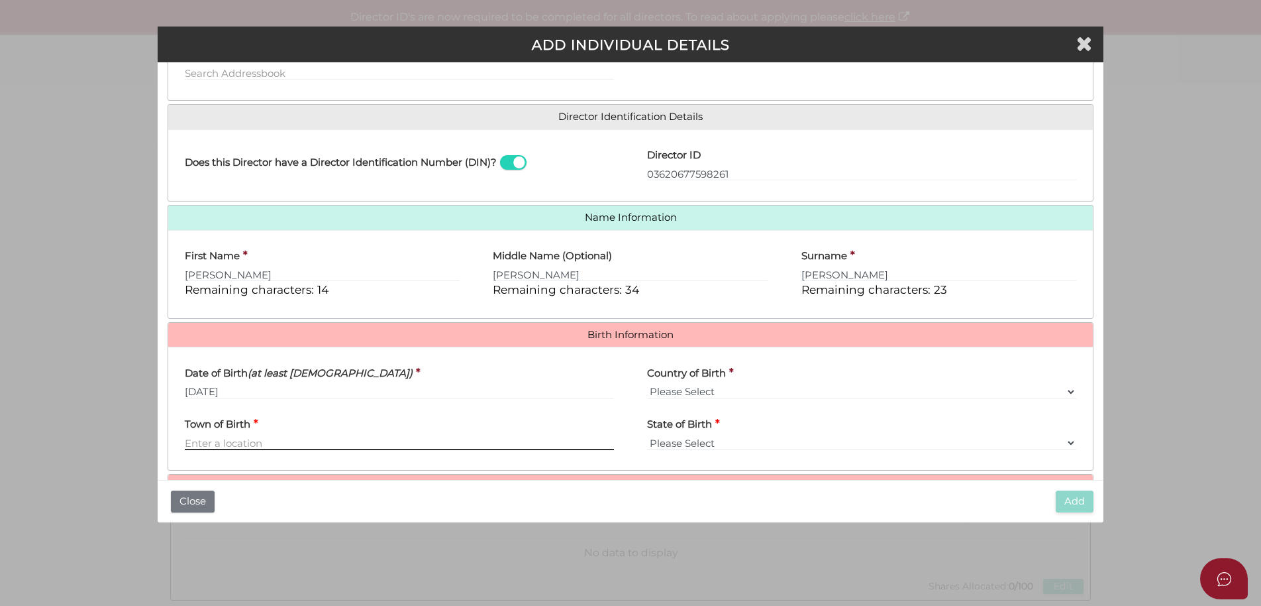
click at [209, 437] on input "Town of Birth" at bounding box center [399, 442] width 429 height 15
type input "Melbourne"
select select "VIC"
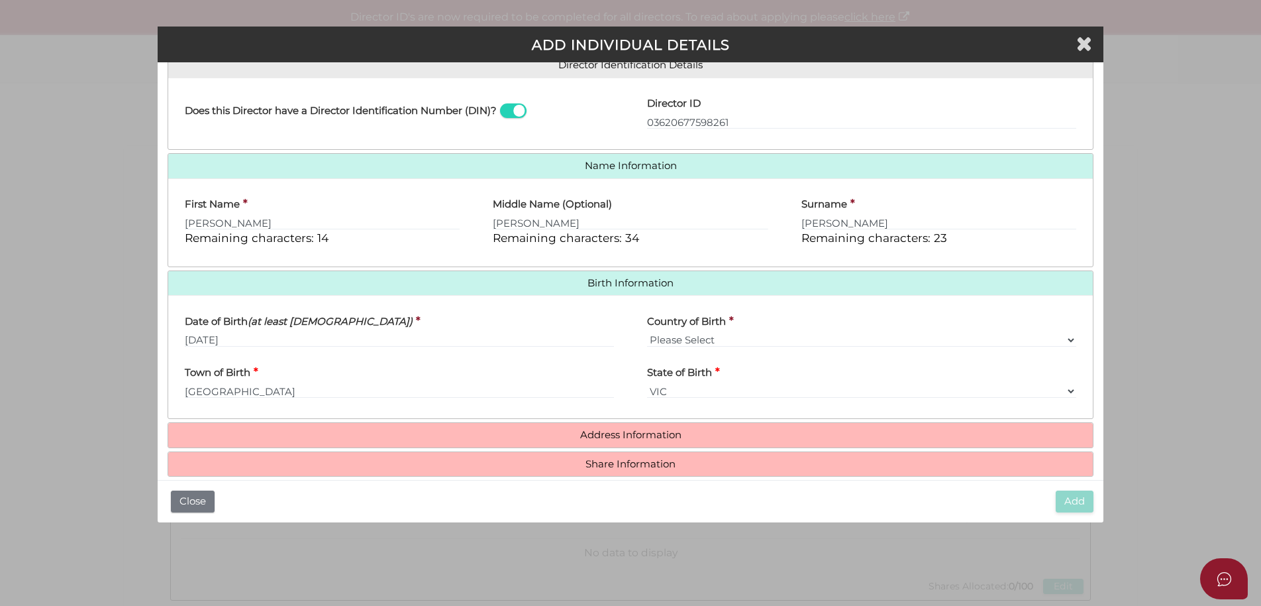
scroll to position [237, 0]
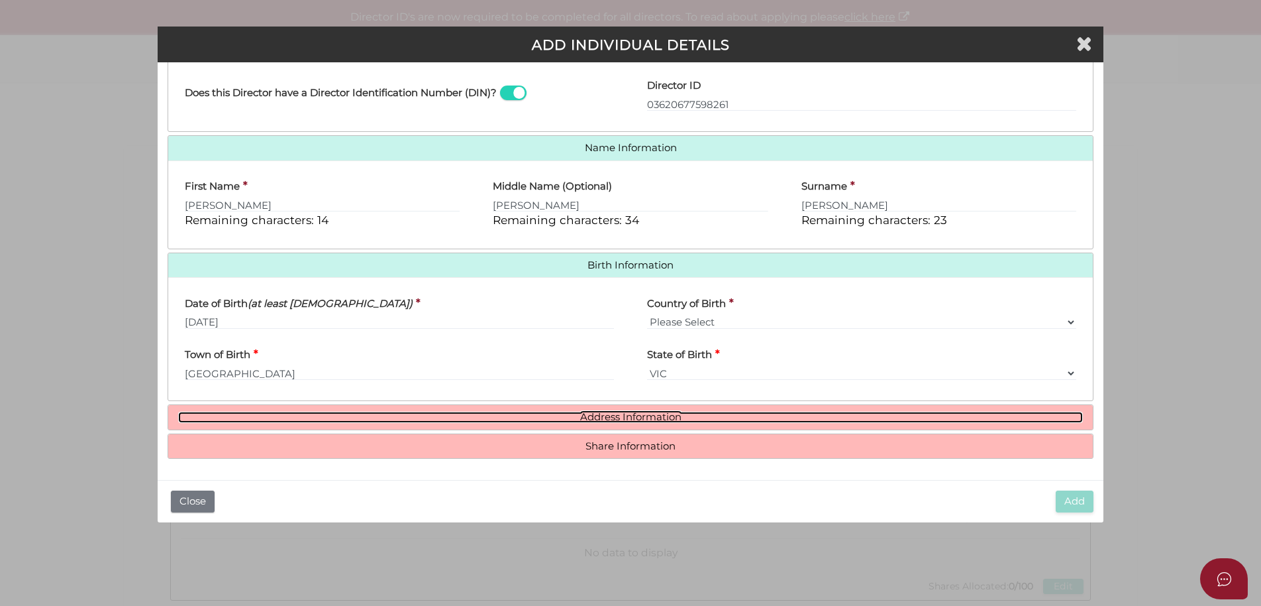
click at [621, 413] on link "Address Information" at bounding box center [630, 416] width 905 height 11
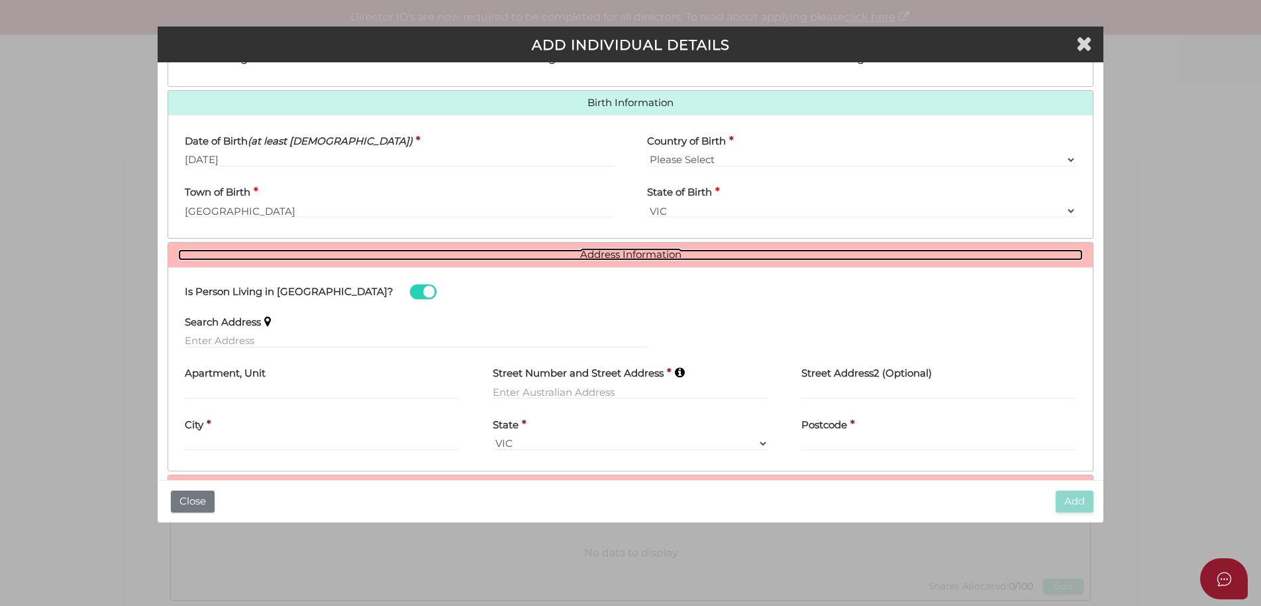
scroll to position [403, 0]
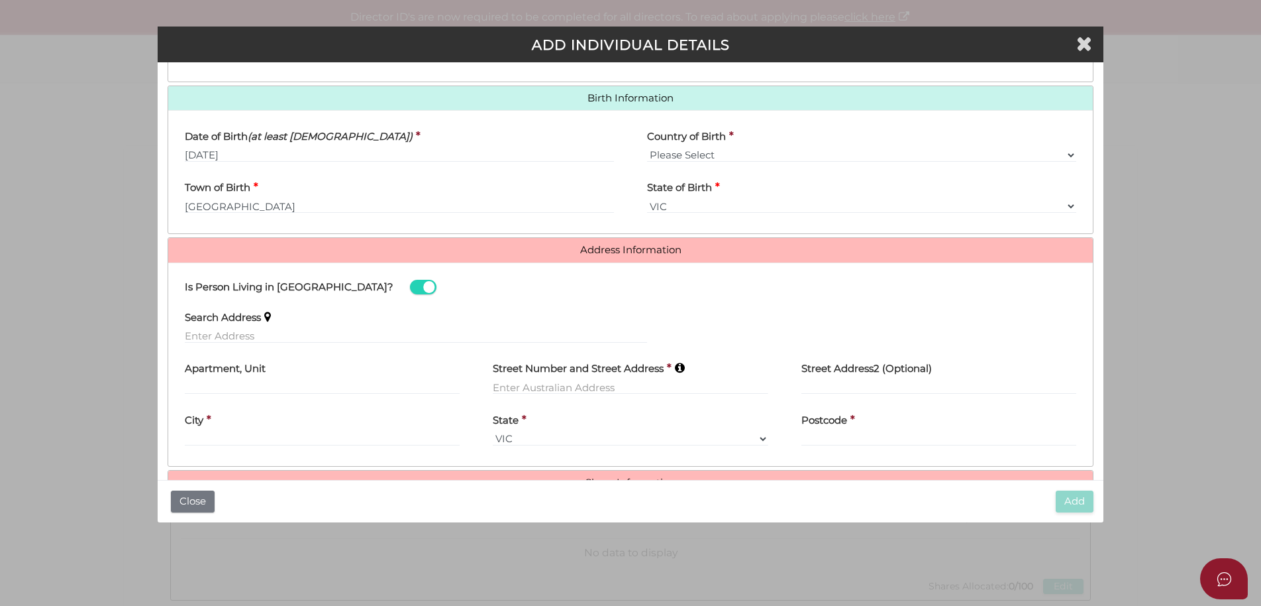
click at [222, 327] on label "Search Address" at bounding box center [223, 314] width 76 height 27
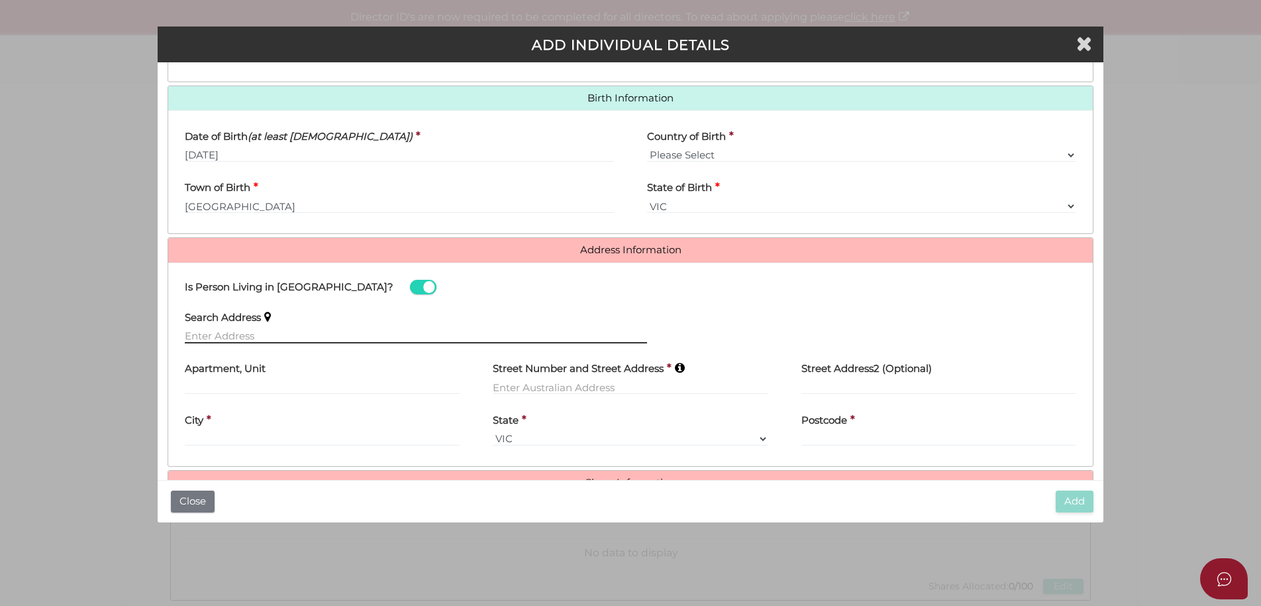
click at [205, 337] on input "text" at bounding box center [416, 336] width 462 height 15
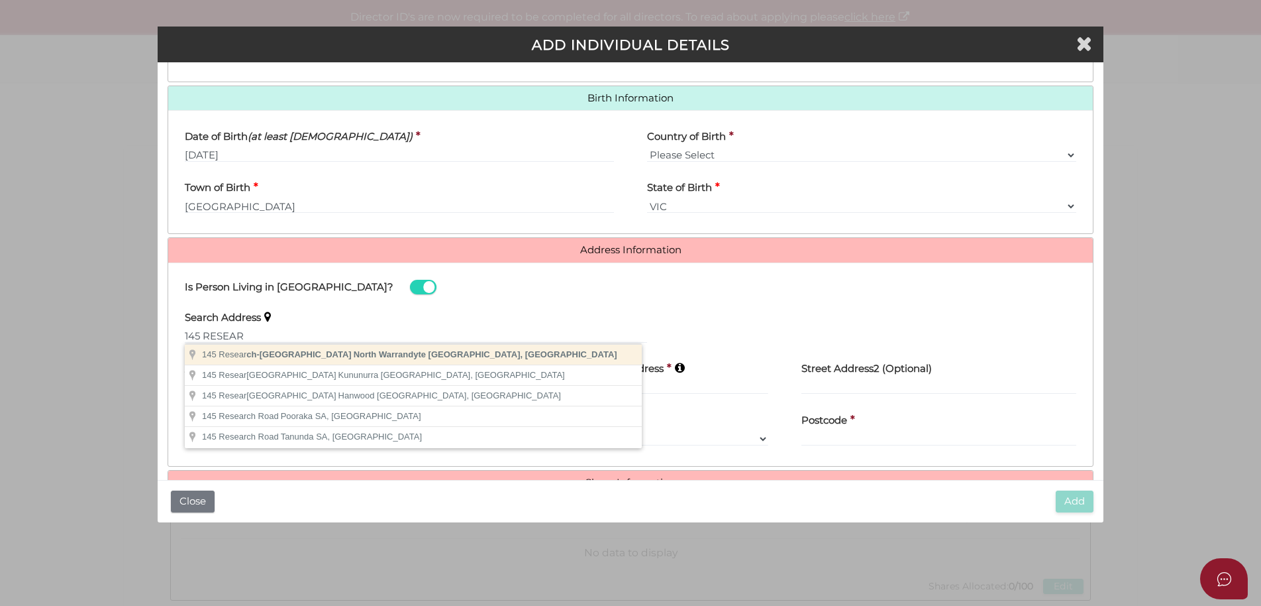
type input "145 Research-Warrandyte Road, North Warrandyte VIC, Australia"
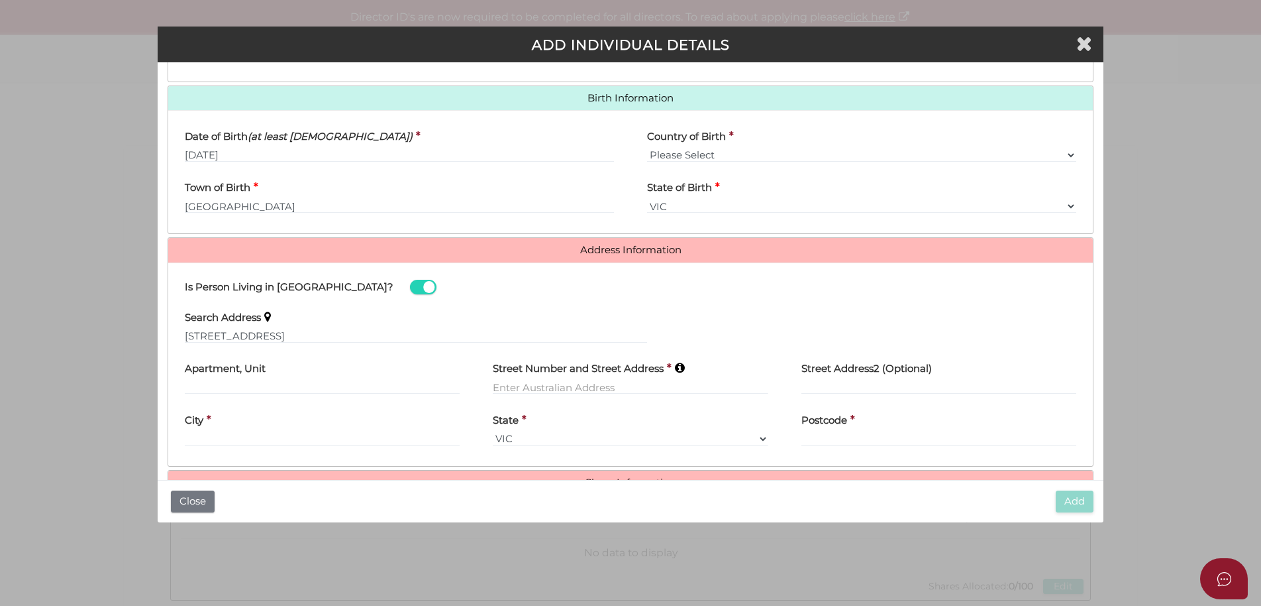
type input "145 Research-Warrandyte Road"
type input "North Warrandyte"
select select "VIC"
type input "3113"
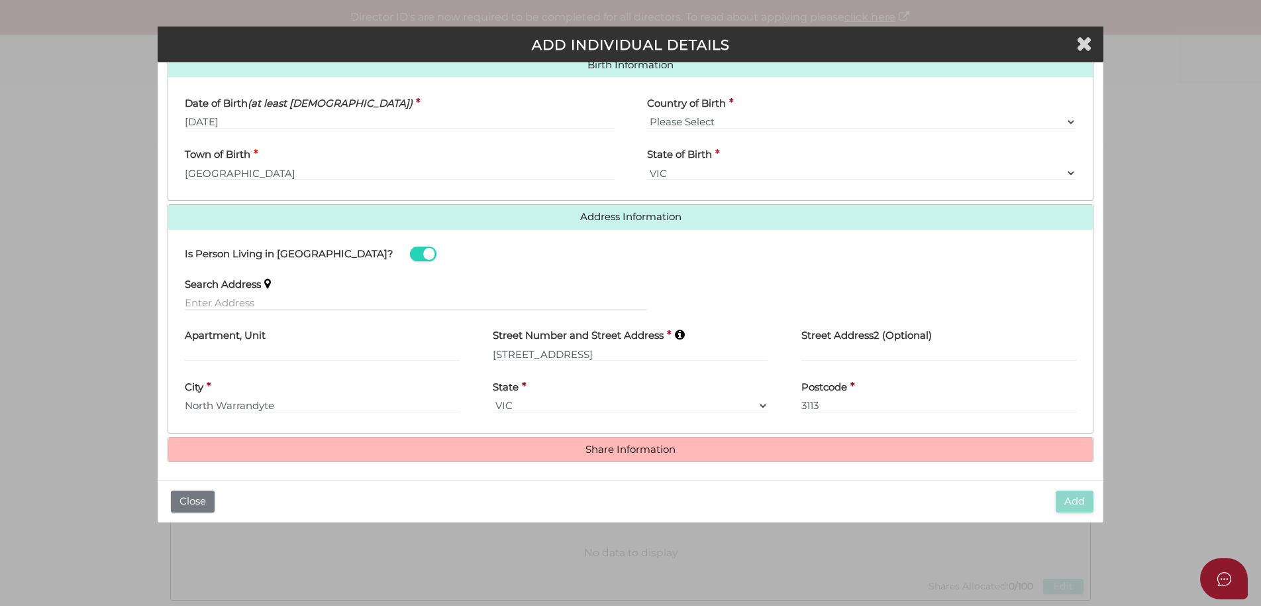
scroll to position [440, 0]
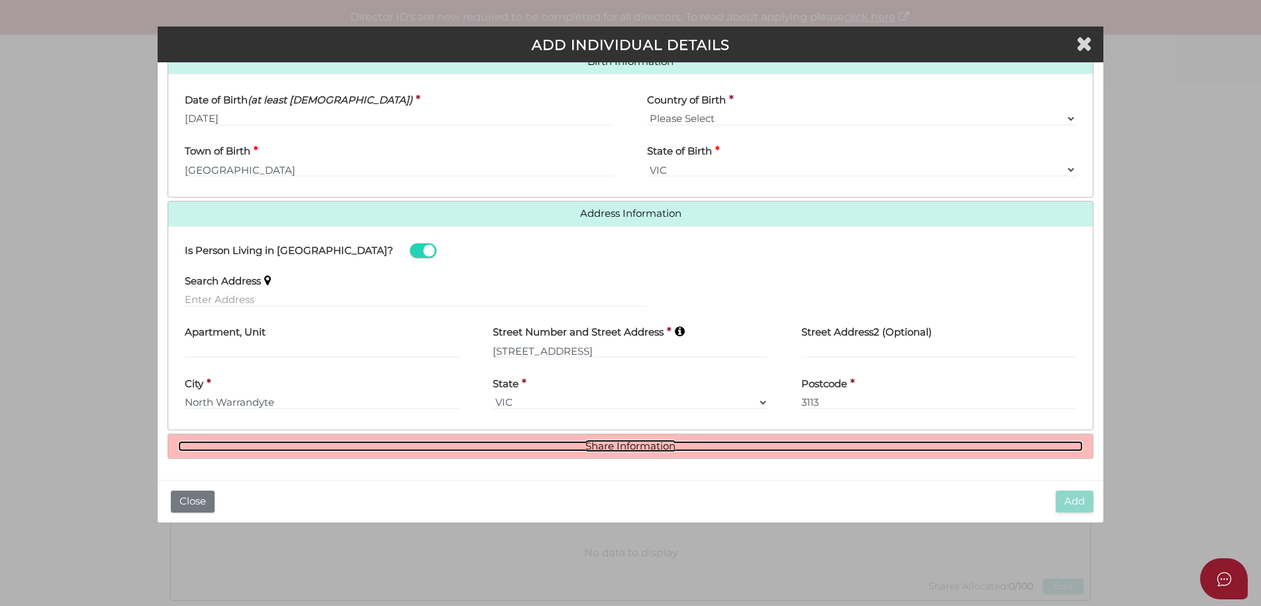
click at [637, 451] on link "Share Information" at bounding box center [630, 446] width 905 height 11
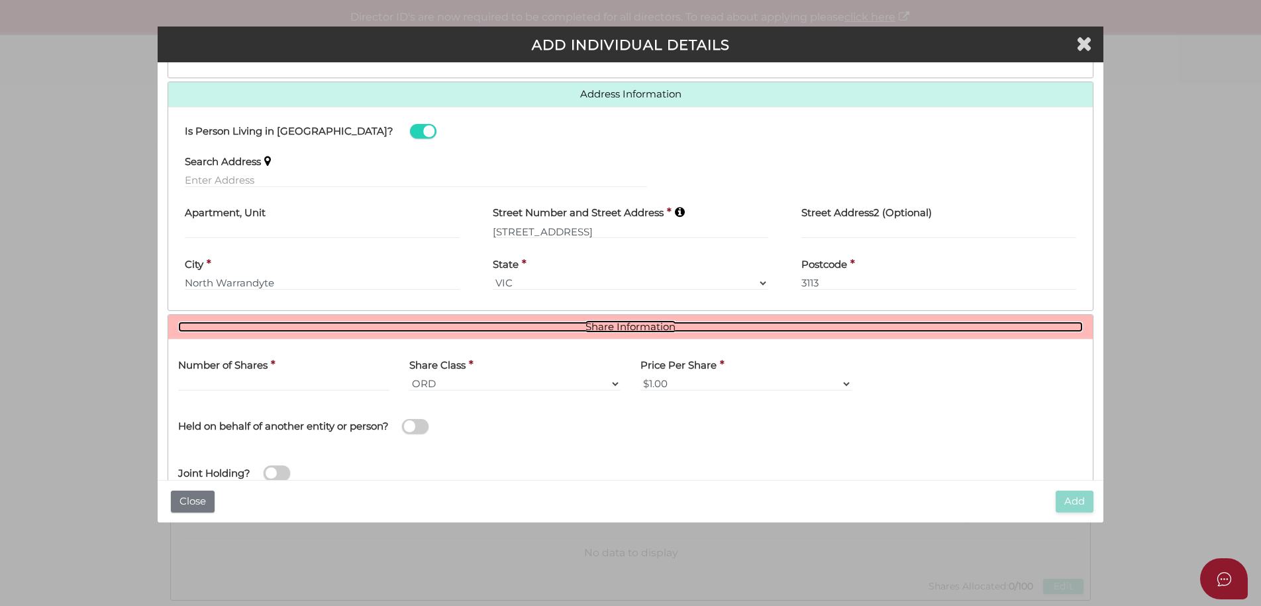
scroll to position [602, 0]
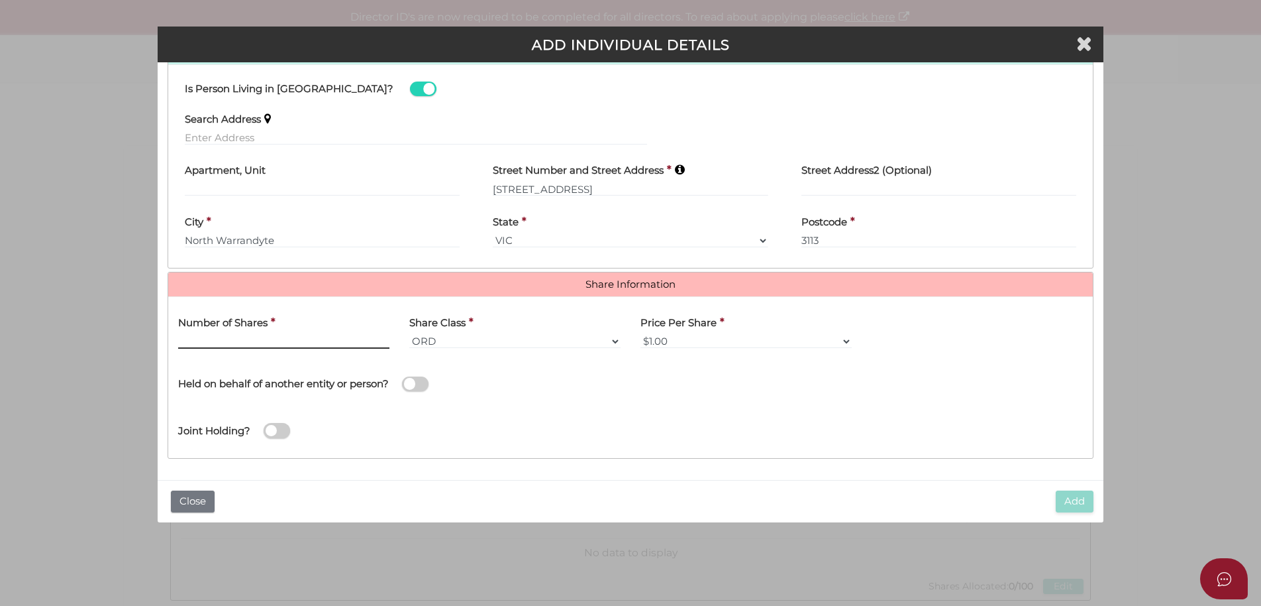
click at [201, 336] on input "text" at bounding box center [283, 341] width 211 height 15
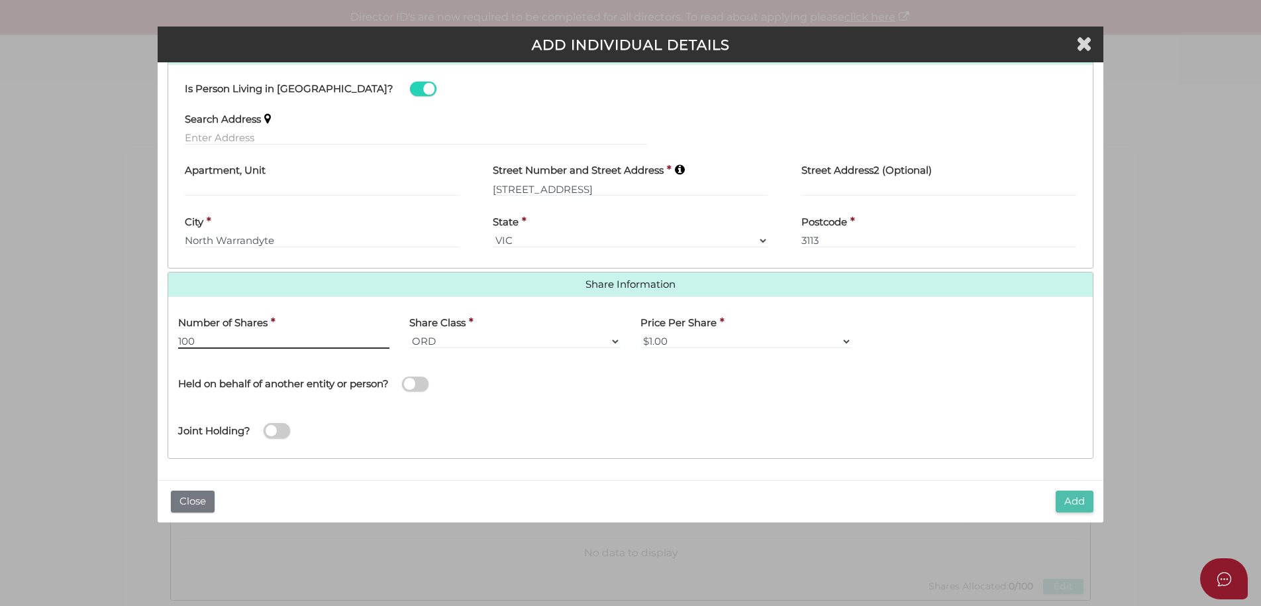
type input "100"
click at [1085, 502] on button "Add" at bounding box center [1075, 501] width 38 height 22
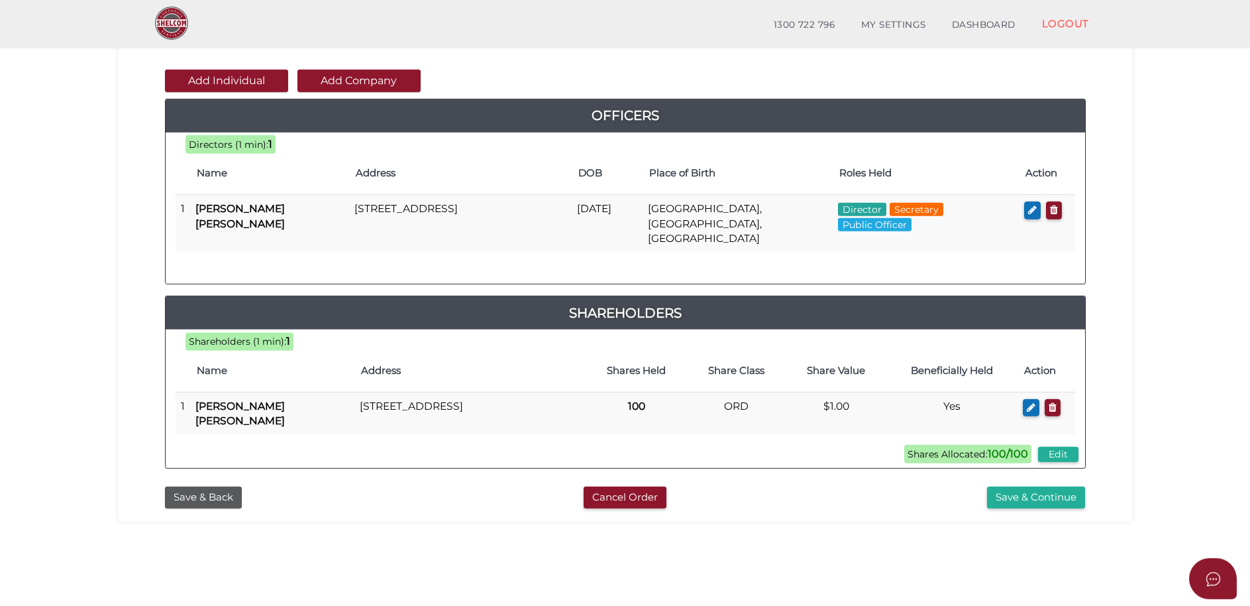
scroll to position [135, 0]
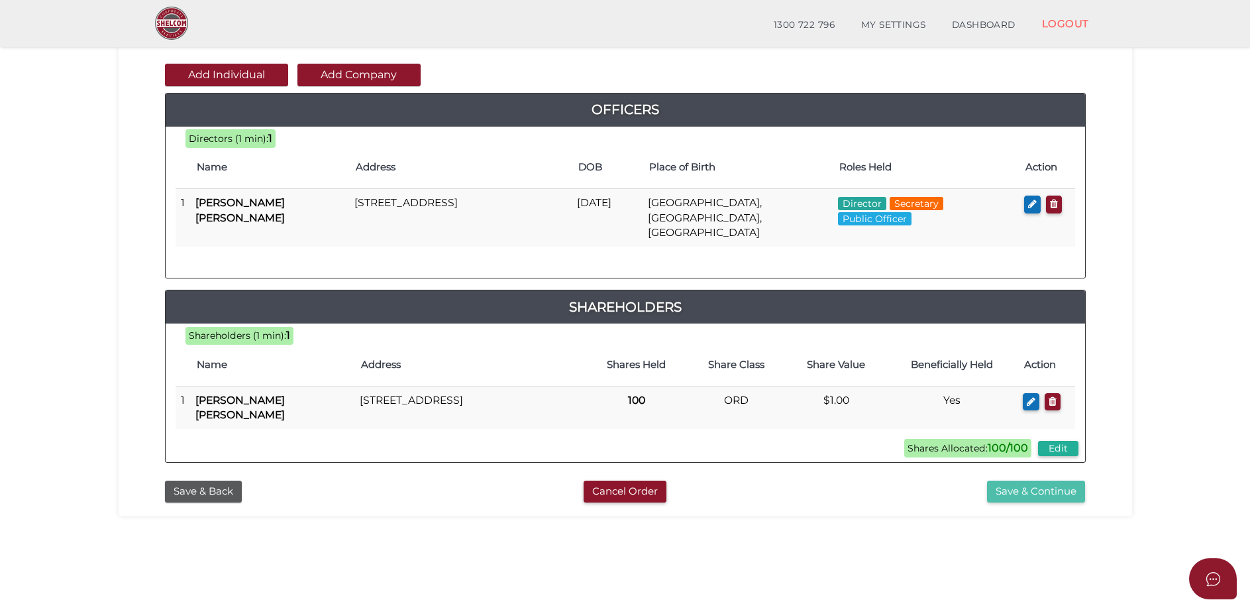
click at [1030, 480] on button "Save & Continue" at bounding box center [1036, 491] width 98 height 22
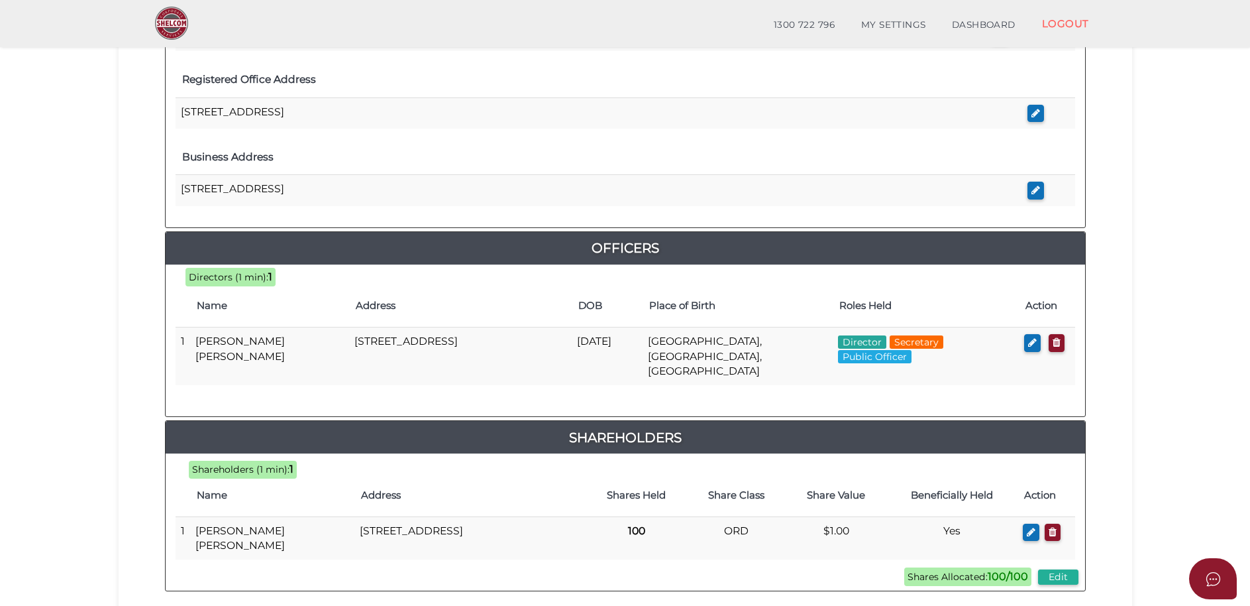
scroll to position [541, 0]
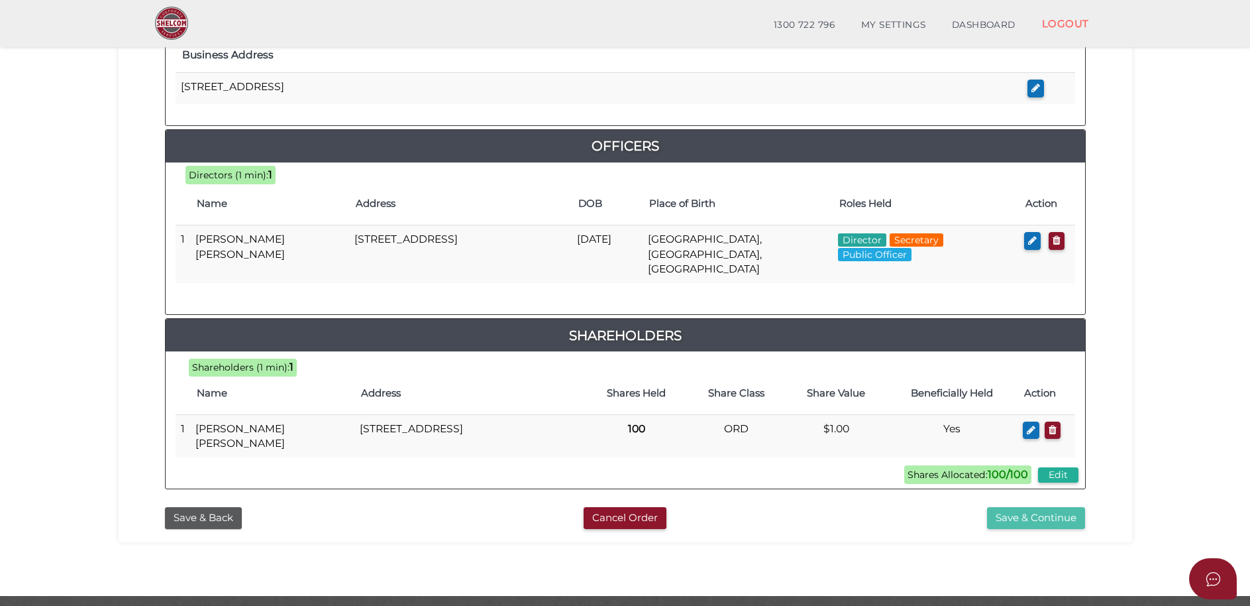
click at [1025, 507] on button "Save & Continue" at bounding box center [1036, 518] width 98 height 22
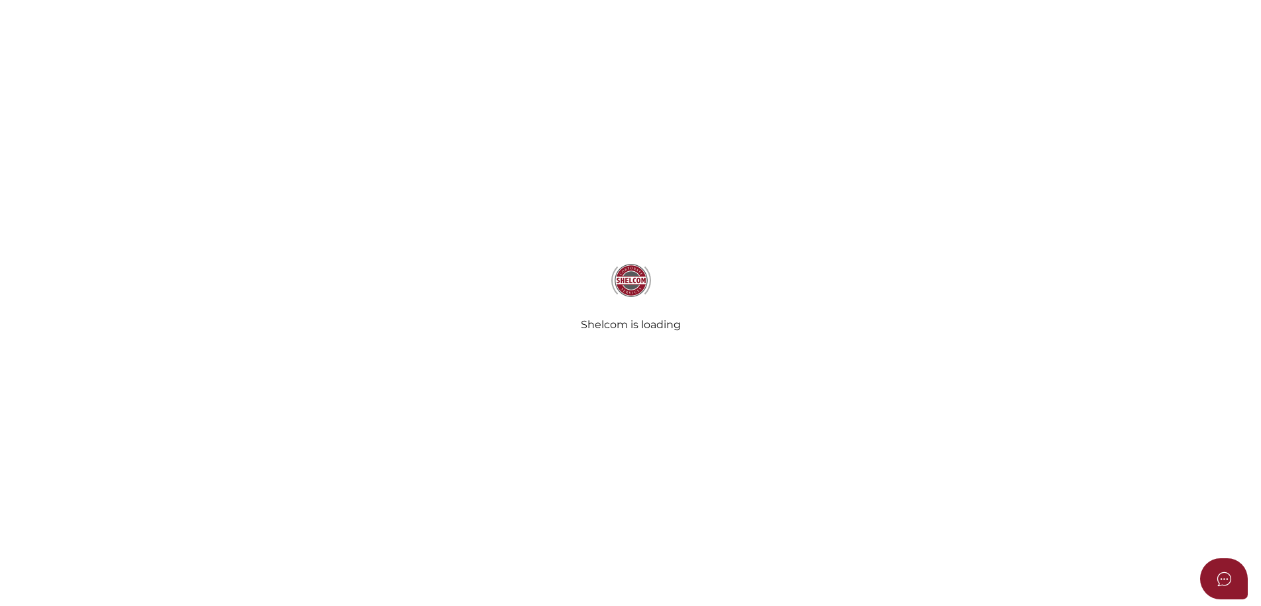
select select "Comb Binding"
select select "No"
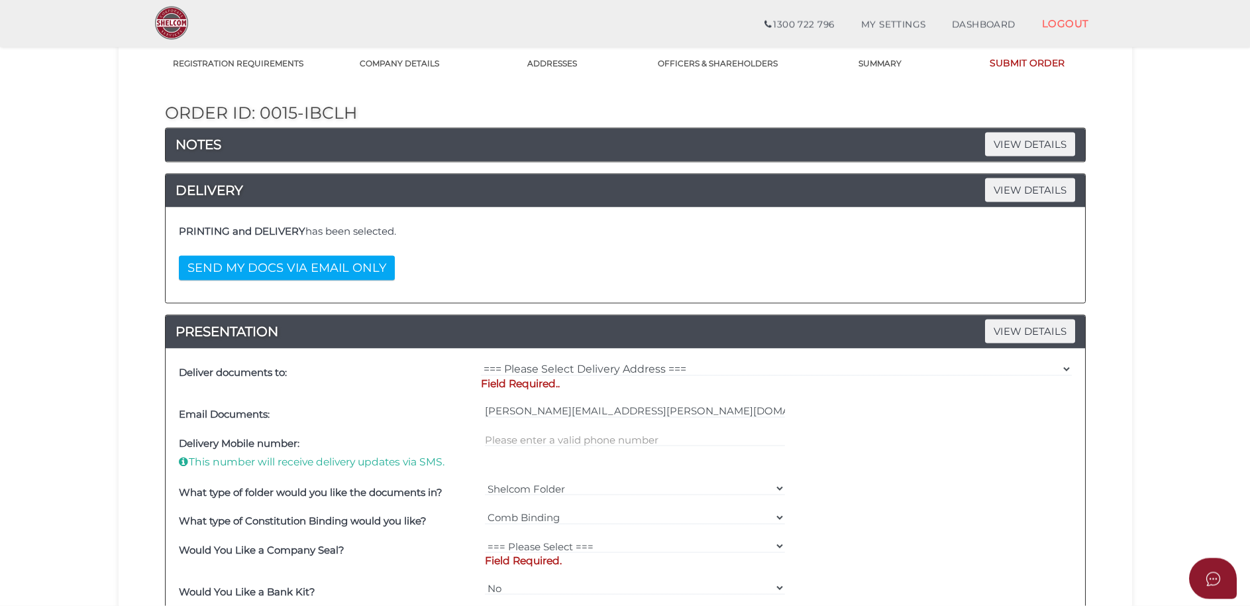
scroll to position [135, 0]
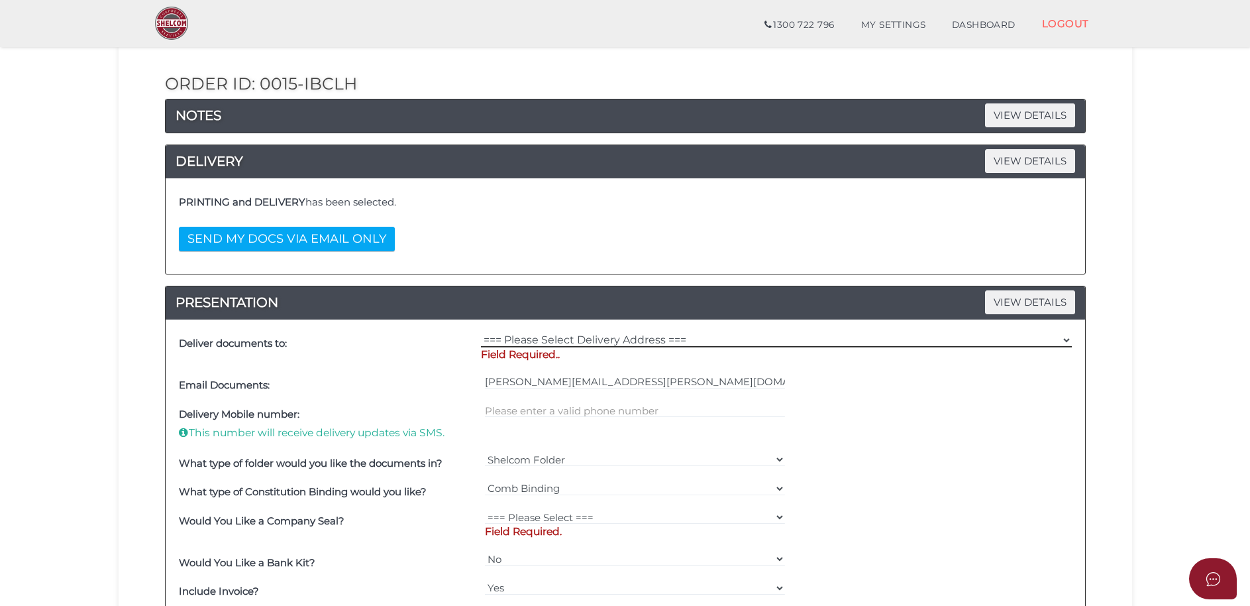
select select "0"
click option "(User Address - Helen Keegan) 101 Beleura Hill Rd Mornington , VIC, 3931" at bounding box center [0, 0] width 0 height 0
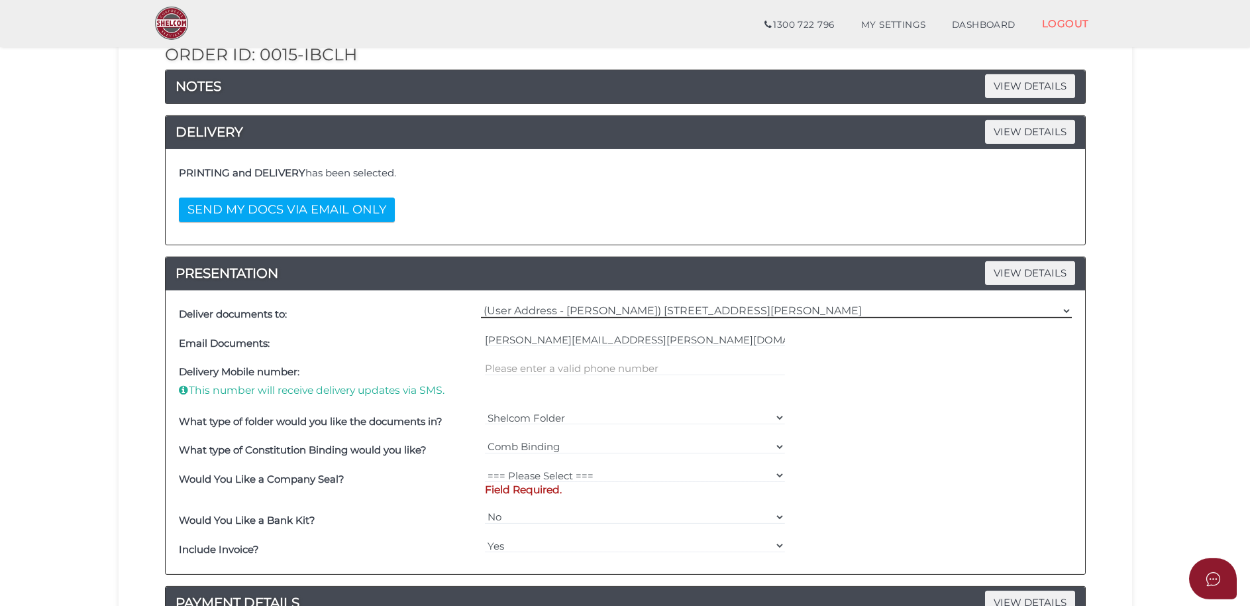
scroll to position [203, 0]
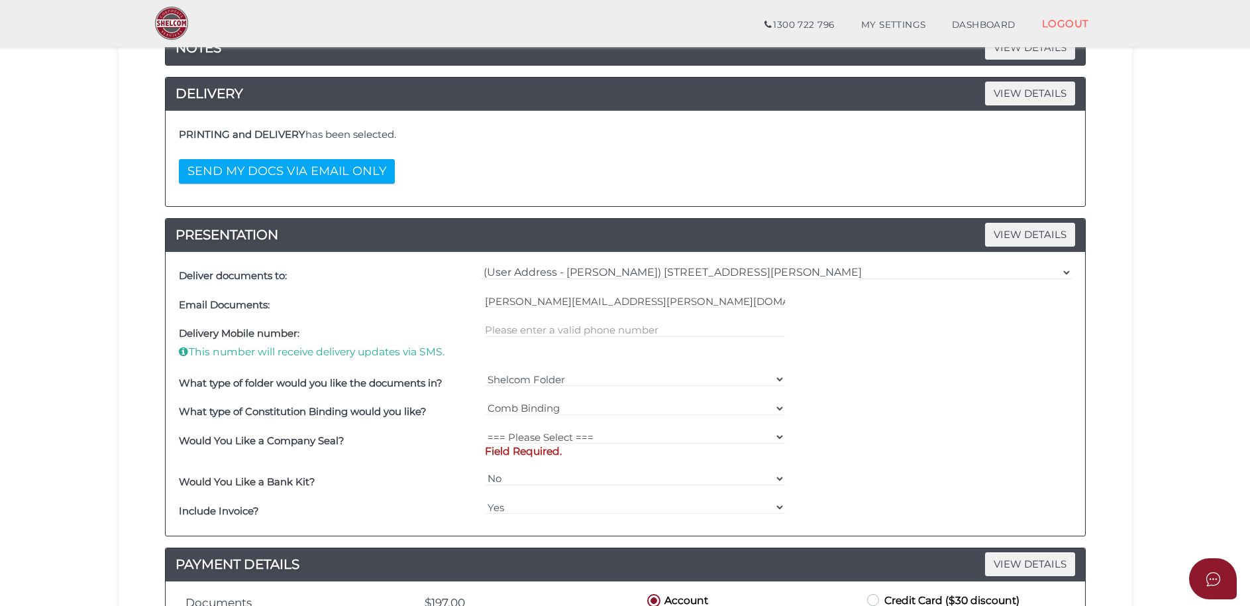
click at [512, 446] on p "Field Required." at bounding box center [635, 451] width 300 height 15
click at [485, 429] on select "=== Please Select === Fold Seal $50 No Seal" at bounding box center [635, 436] width 300 height 15
select select "0"
click option "No Seal" at bounding box center [0, 0] width 0 height 0
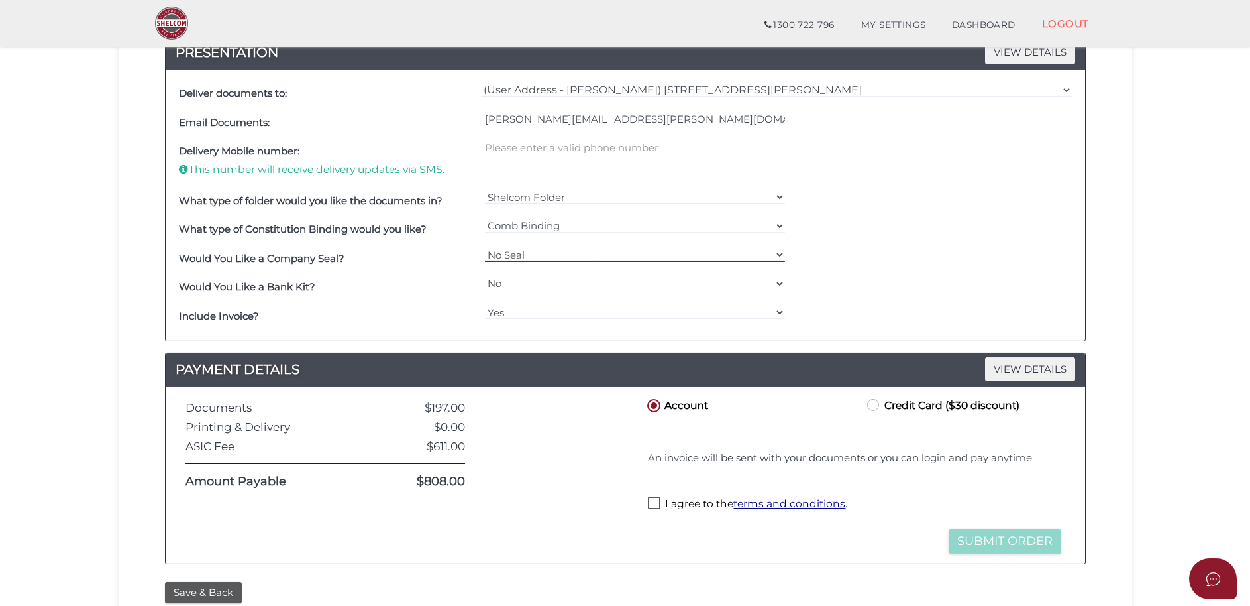
scroll to position [405, 0]
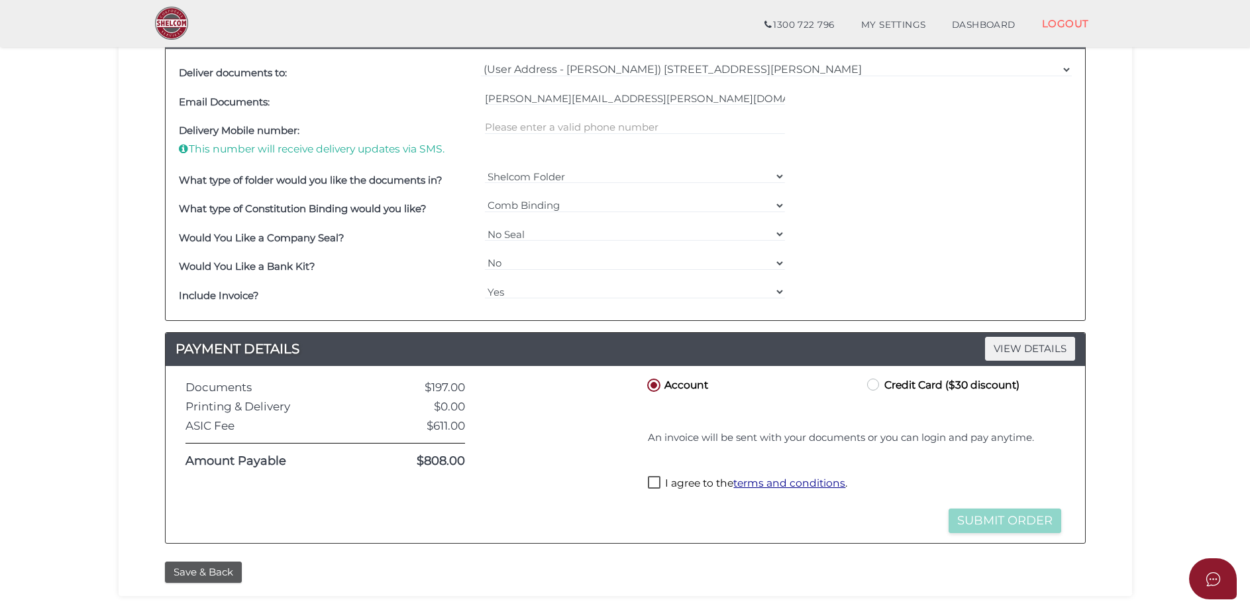
click at [653, 485] on label "I agree to the terms and conditions ." at bounding box center [747, 484] width 199 height 17
checkbox input "true"
click at [975, 522] on button "Submit Order" at bounding box center [1005, 520] width 113 height 25
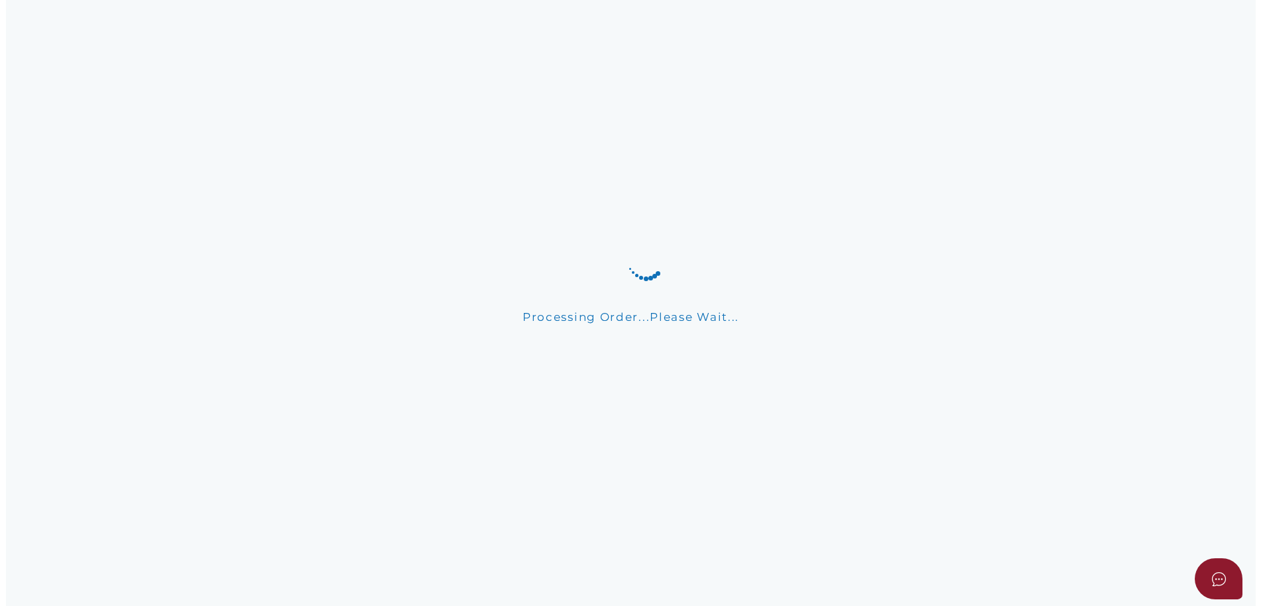
scroll to position [0, 0]
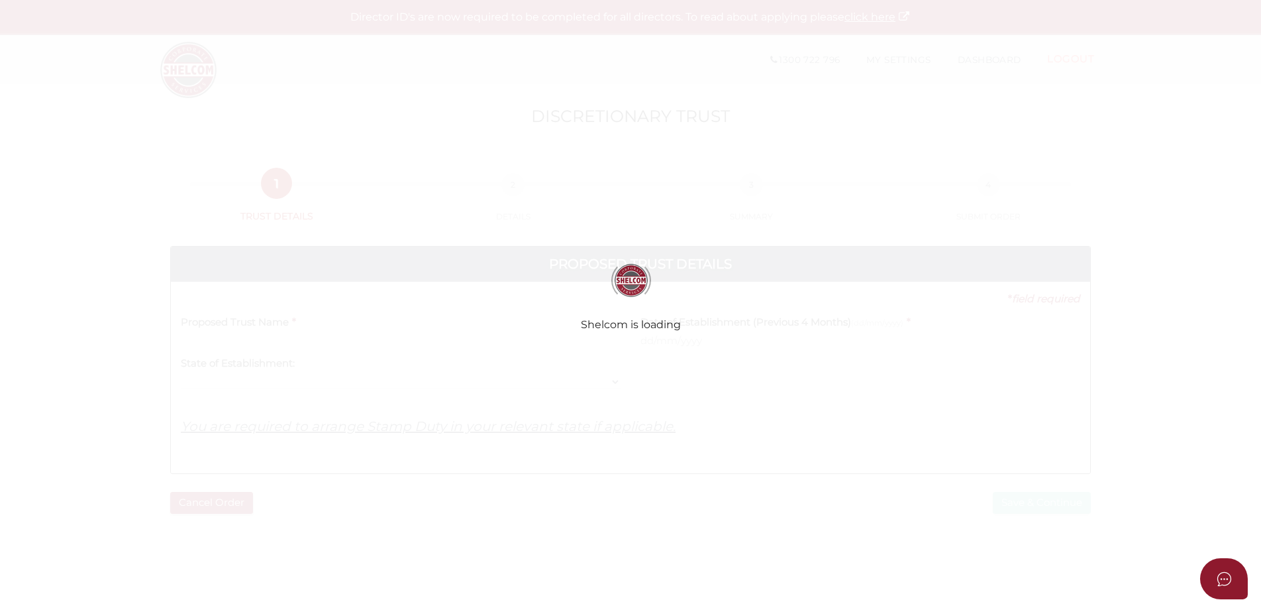
select select
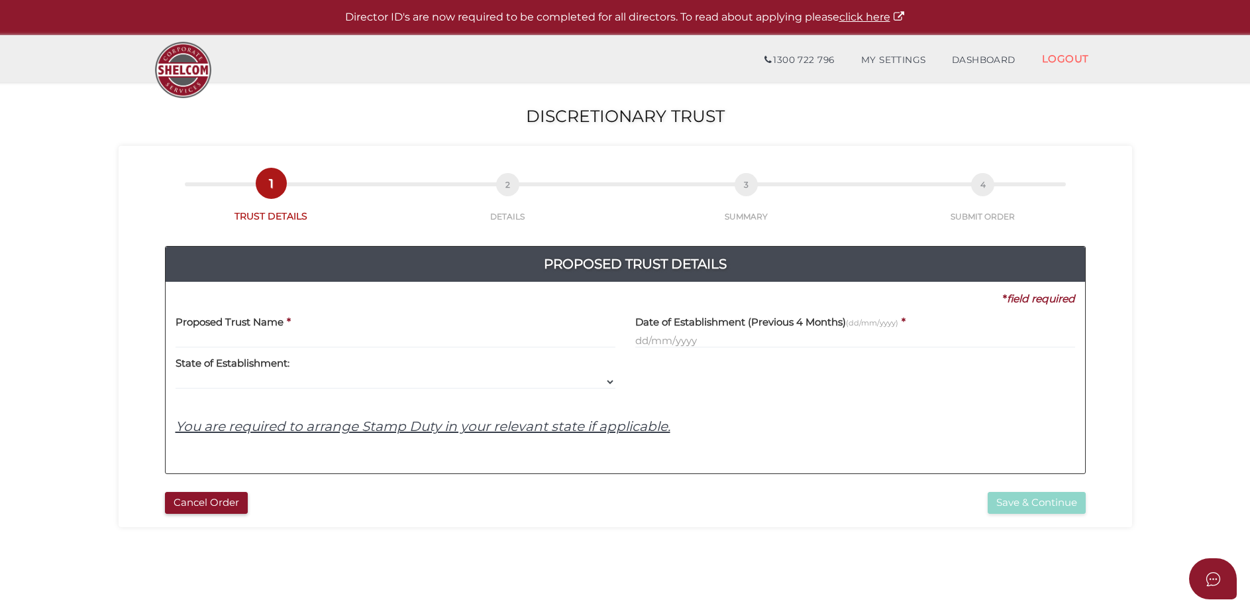
click at [214, 337] on input "text" at bounding box center [396, 340] width 440 height 15
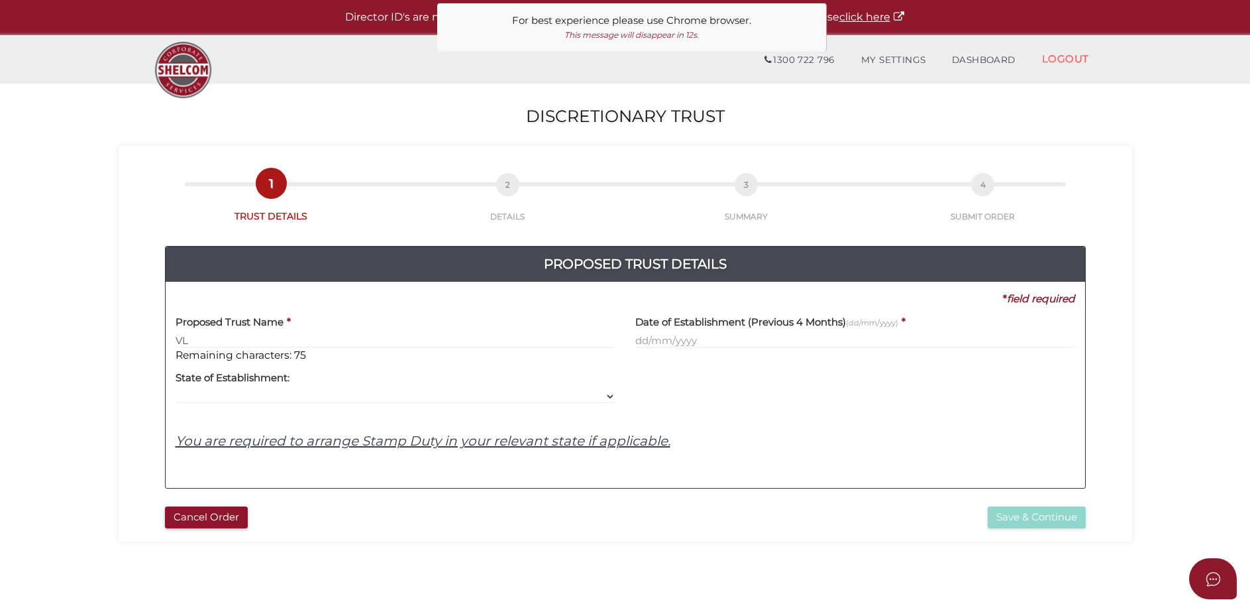
type input "V"
type input "BLUE SKYE LANDSCAPE GROUP TRUST"
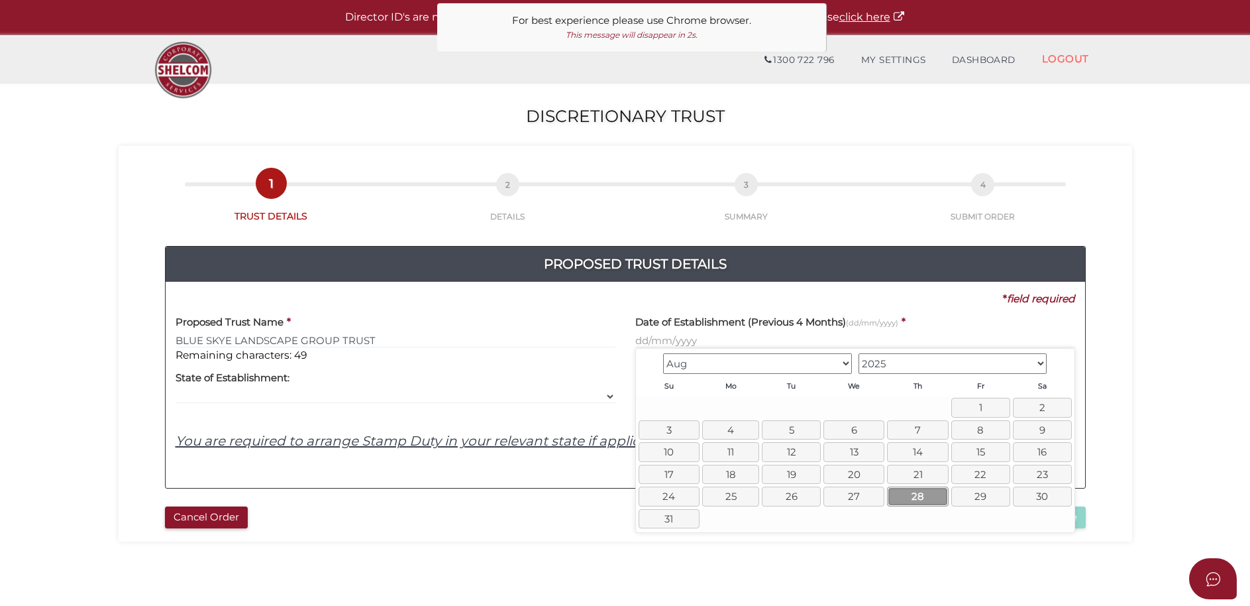
click at [920, 502] on link "28" at bounding box center [917, 495] width 61 height 19
type input "28/08/2025"
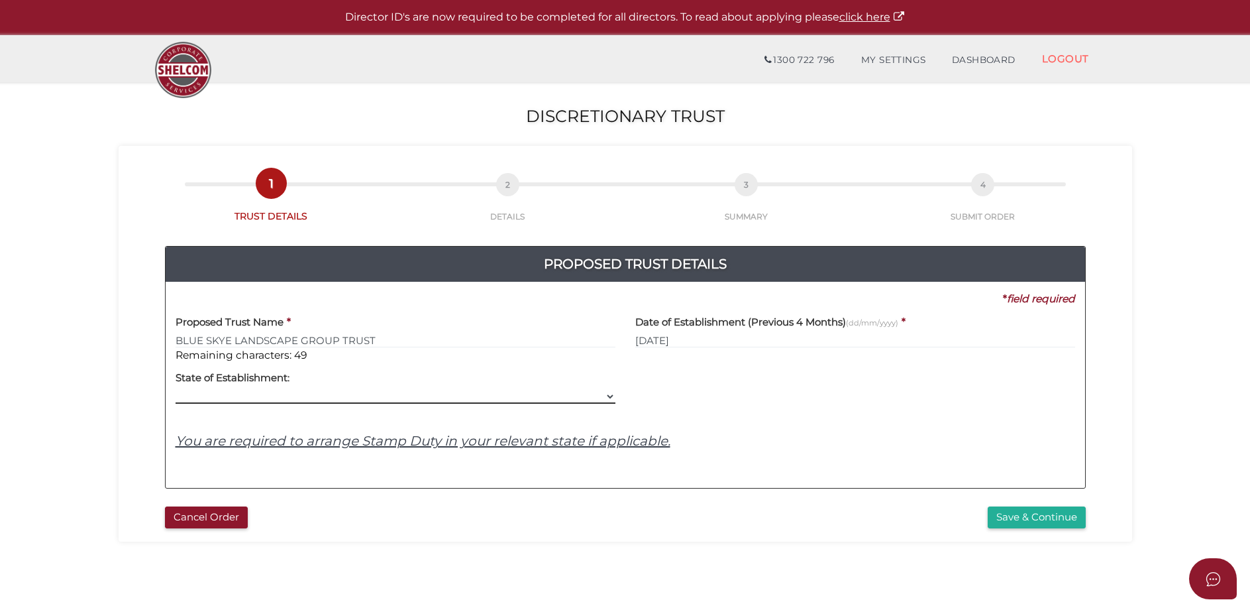
click at [176, 389] on select "VIC ACT NSW NT QLD TAS WA SA" at bounding box center [396, 396] width 440 height 15
select select "VIC"
click option "VIC" at bounding box center [0, 0] width 0 height 0
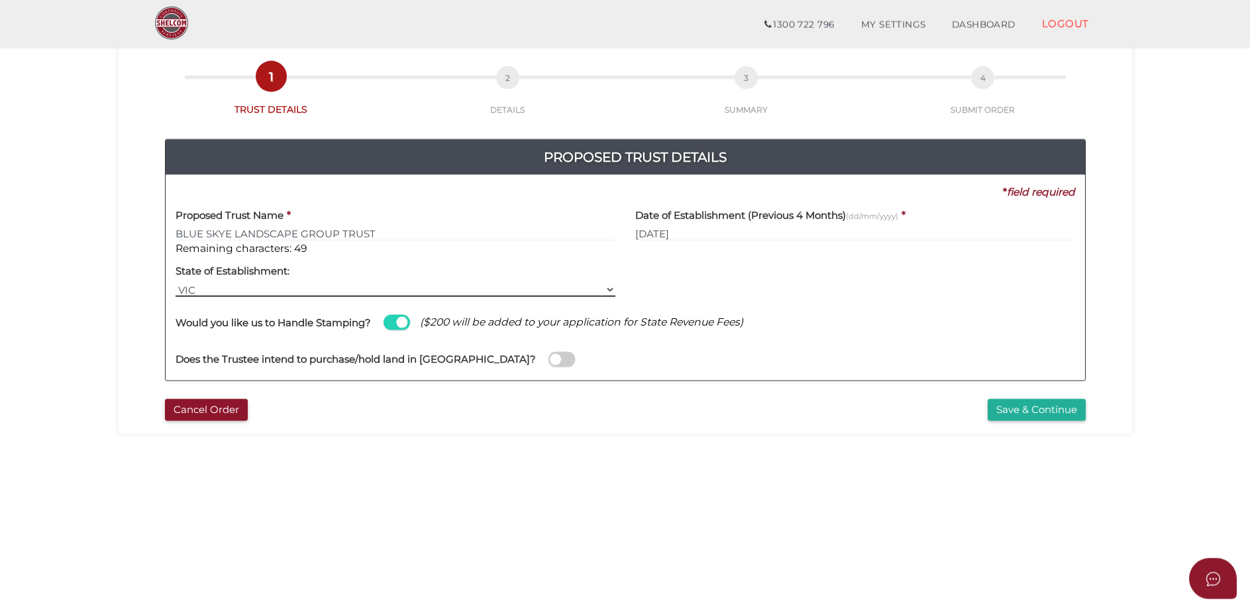
scroll to position [68, 0]
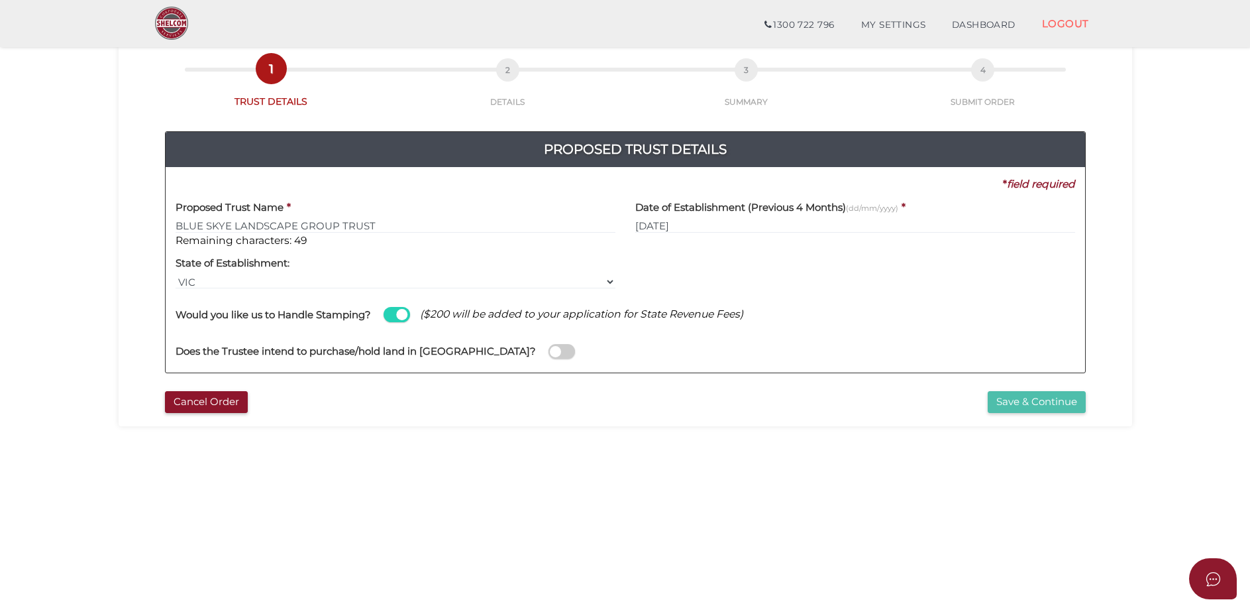
click at [1033, 401] on button "Save & Continue" at bounding box center [1037, 402] width 98 height 22
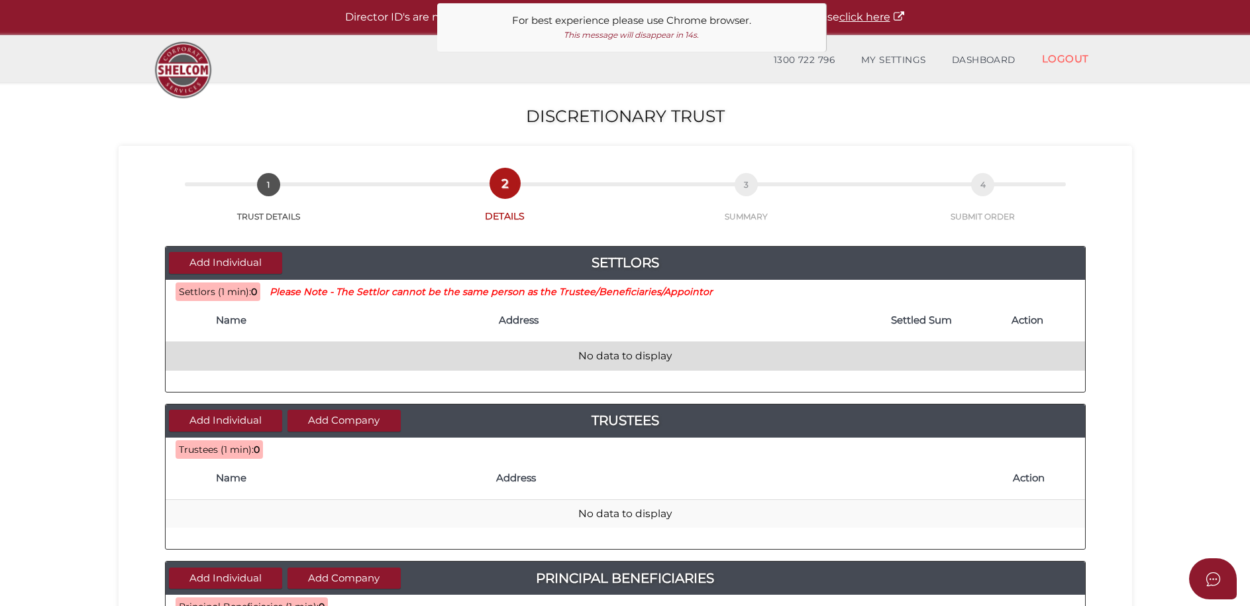
click at [270, 347] on td "No data to display" at bounding box center [626, 356] width 920 height 28
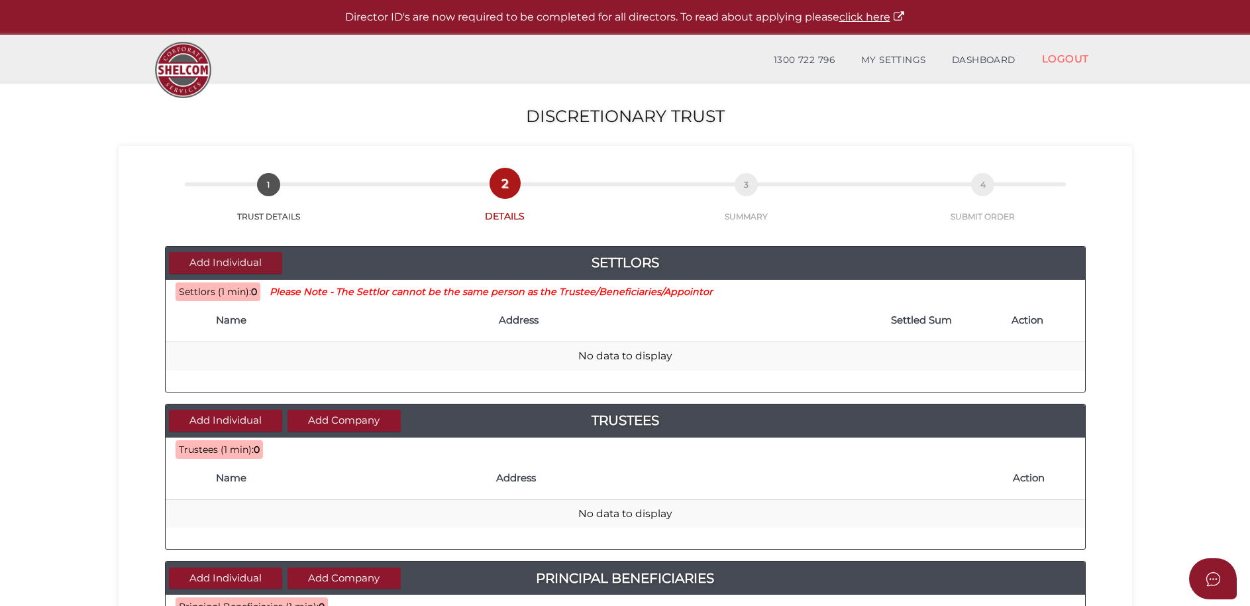
click at [264, 259] on button "Add Individual" at bounding box center [225, 263] width 113 height 22
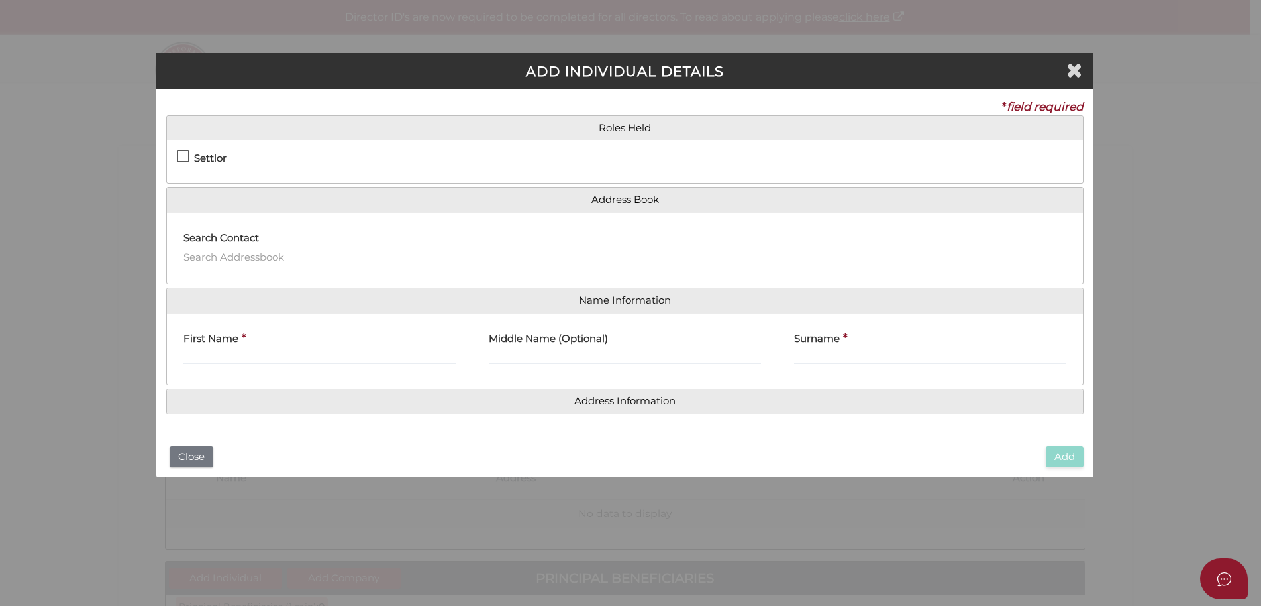
click at [185, 156] on label "Settlor" at bounding box center [202, 161] width 50 height 17
checkbox input "true"
type input "10"
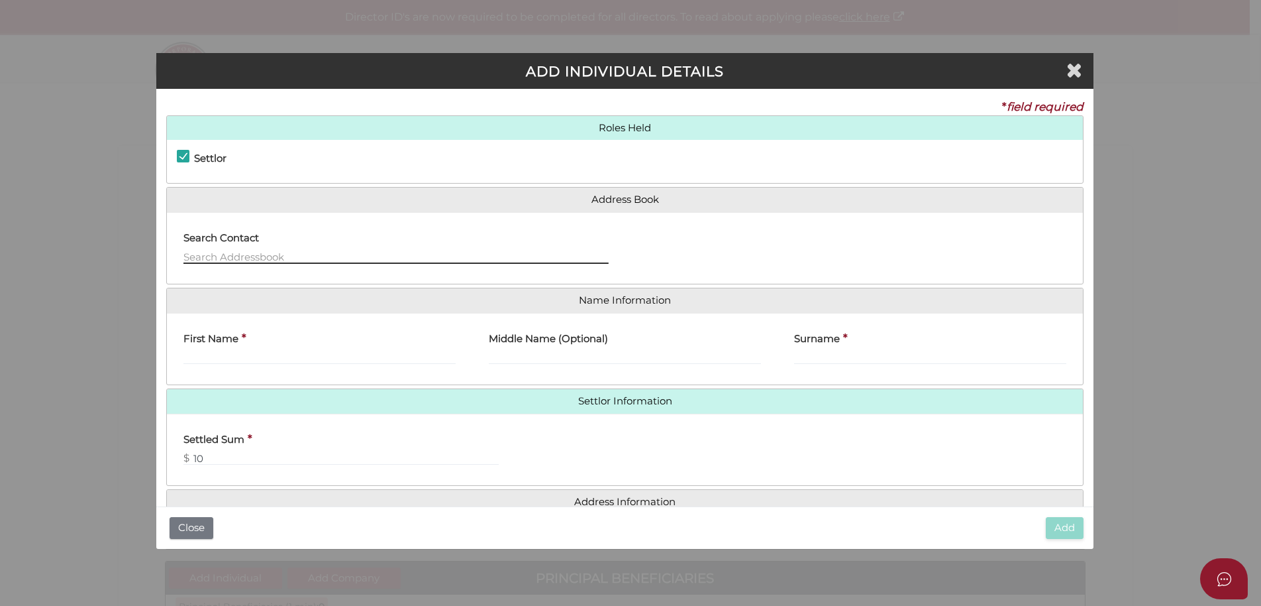
click at [221, 254] on input "text" at bounding box center [396, 256] width 425 height 15
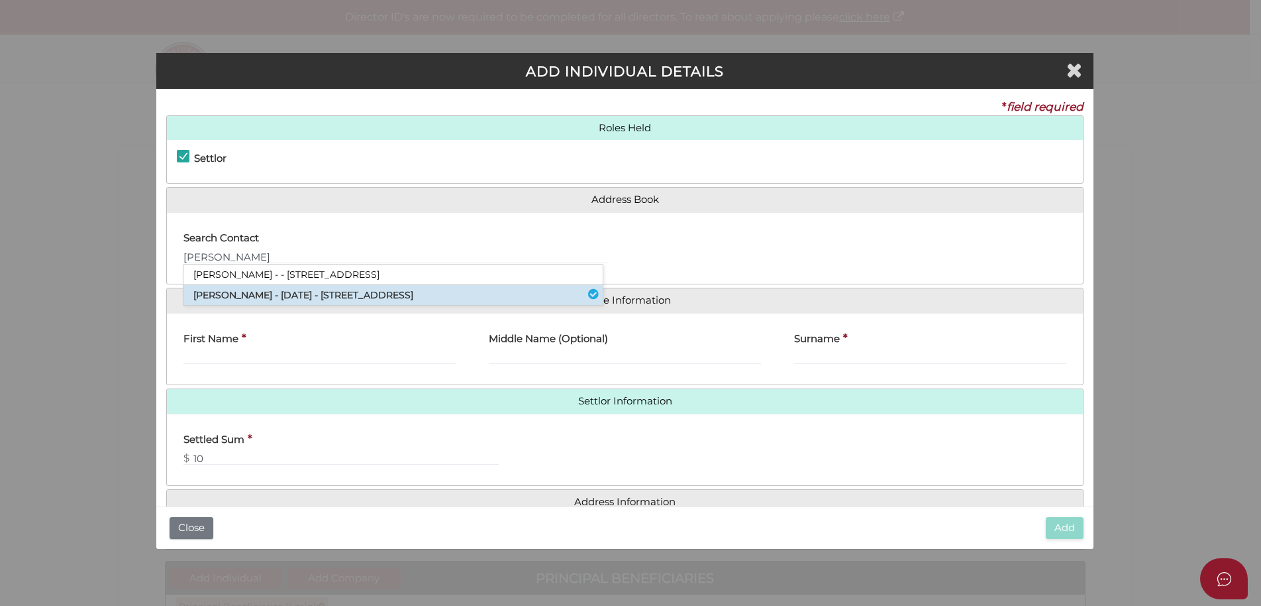
click at [228, 295] on li "Helen Keegan - 01/01/1970 - 101 Beleura Hill Road, Mornington, VIC, 3931" at bounding box center [393, 295] width 419 height 20
type input "[PERSON_NAME]"
type input "Keegan"
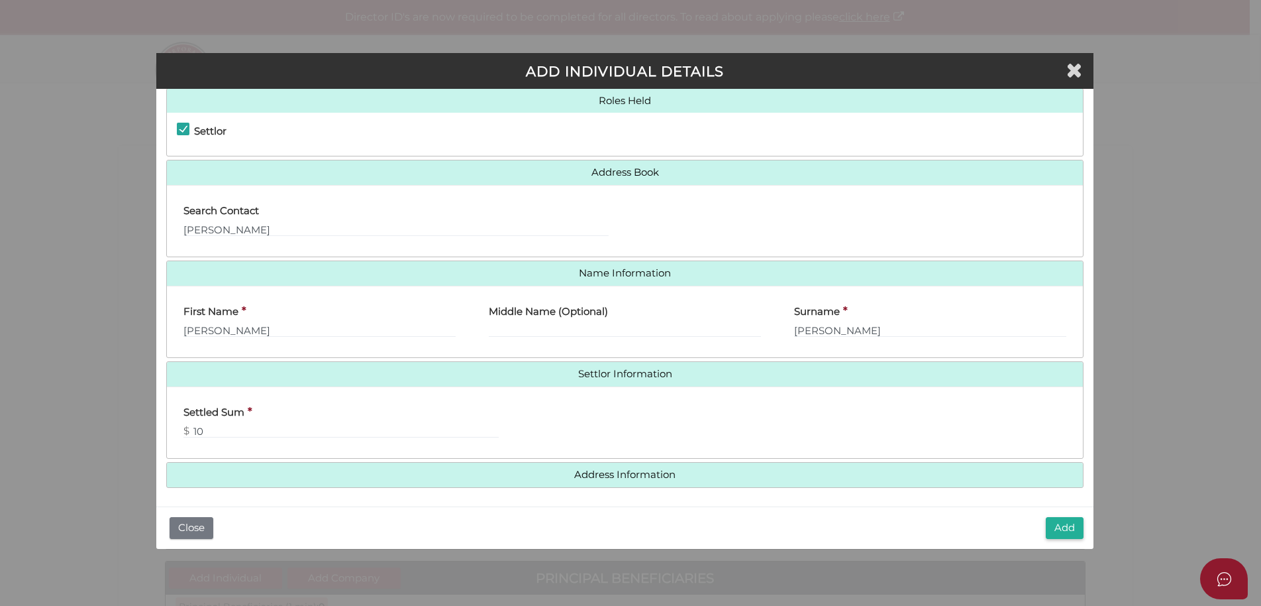
scroll to position [30, 0]
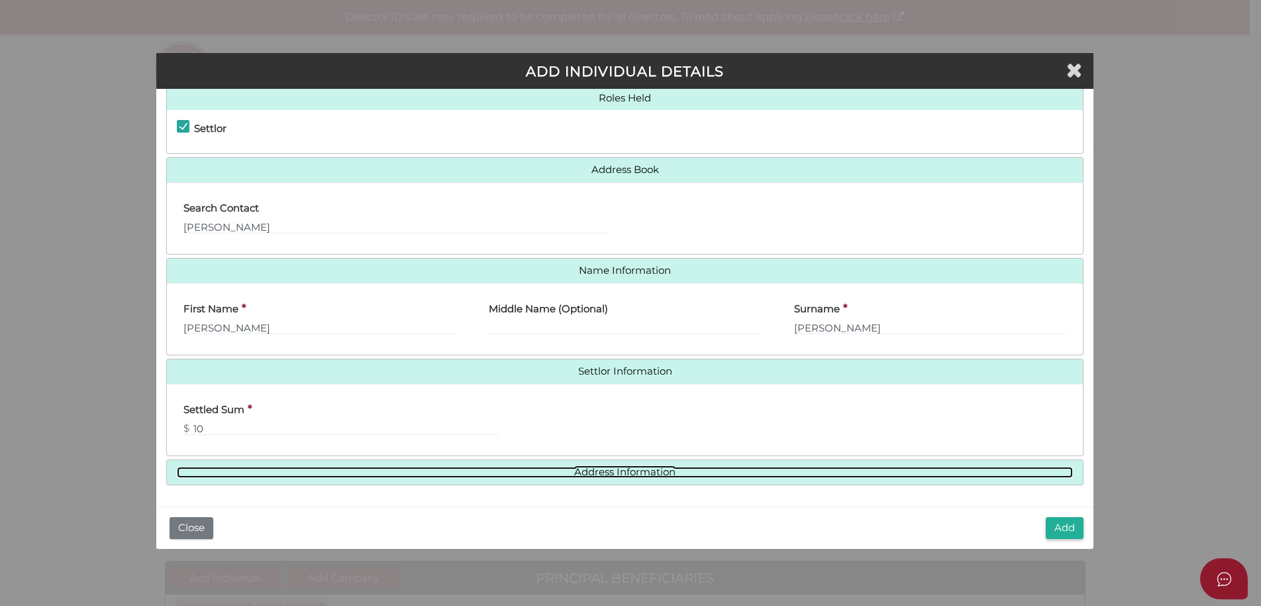
click at [714, 474] on link "Address Information" at bounding box center [625, 471] width 896 height 11
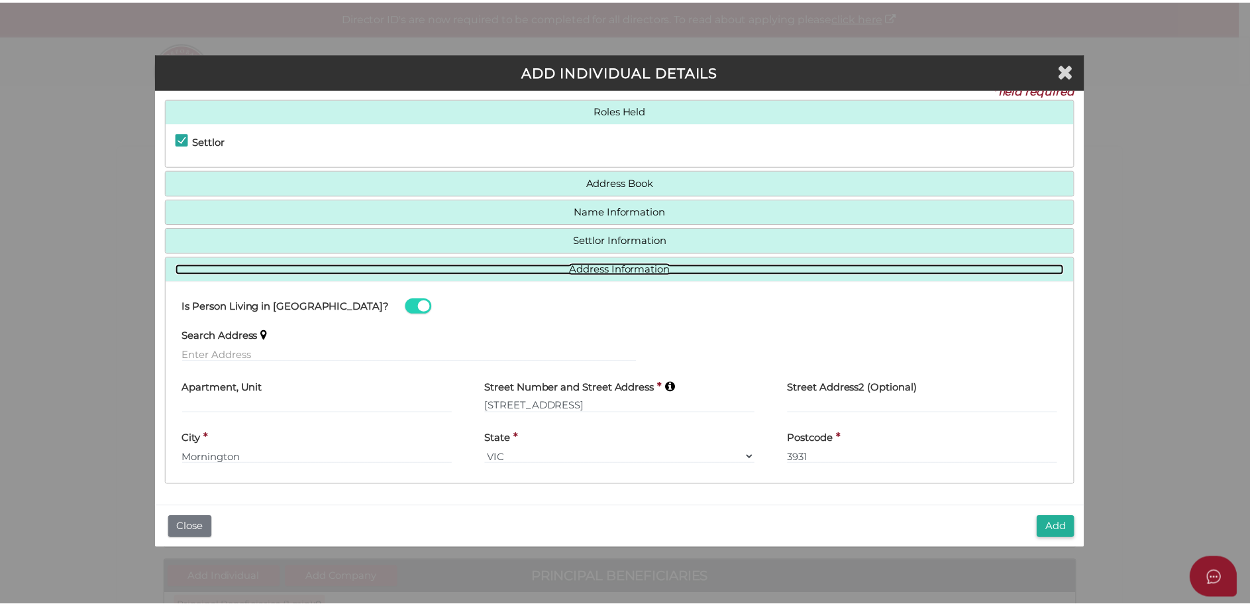
scroll to position [17, 0]
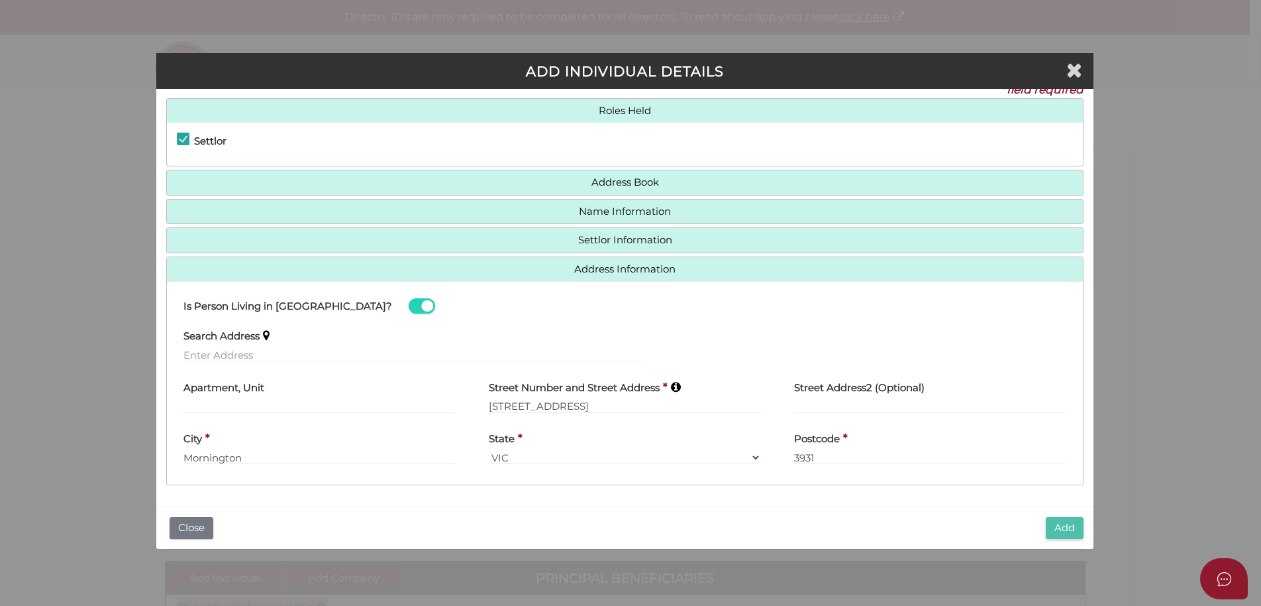
click at [1070, 524] on button "Add" at bounding box center [1065, 528] width 38 height 22
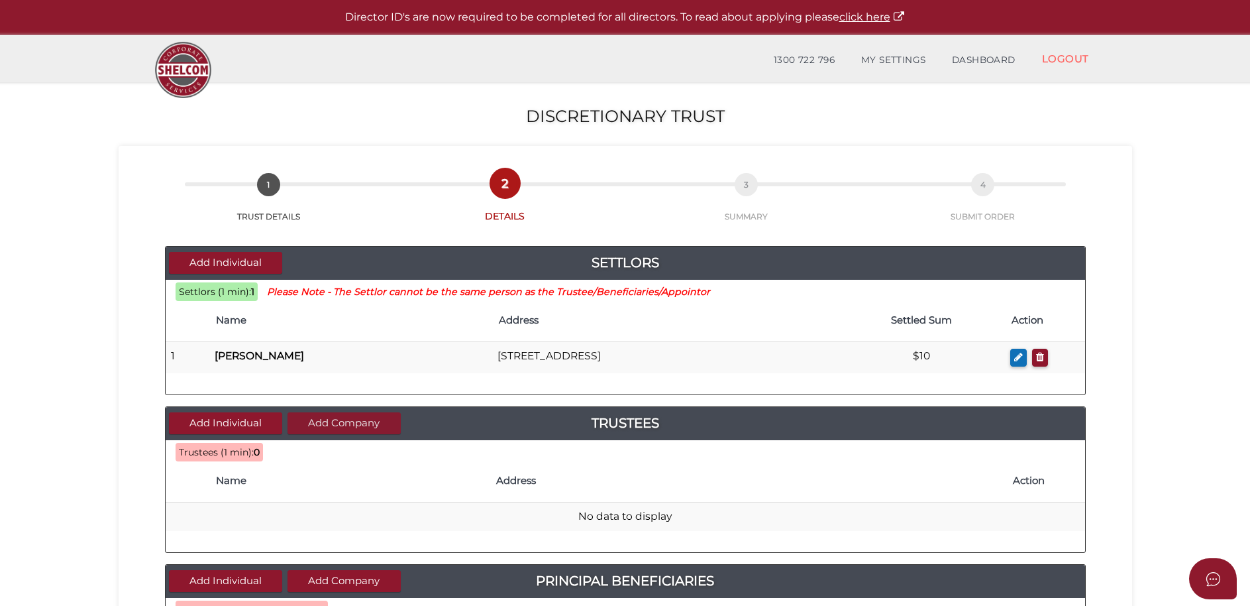
click at [319, 421] on button "Add Company" at bounding box center [344, 423] width 113 height 22
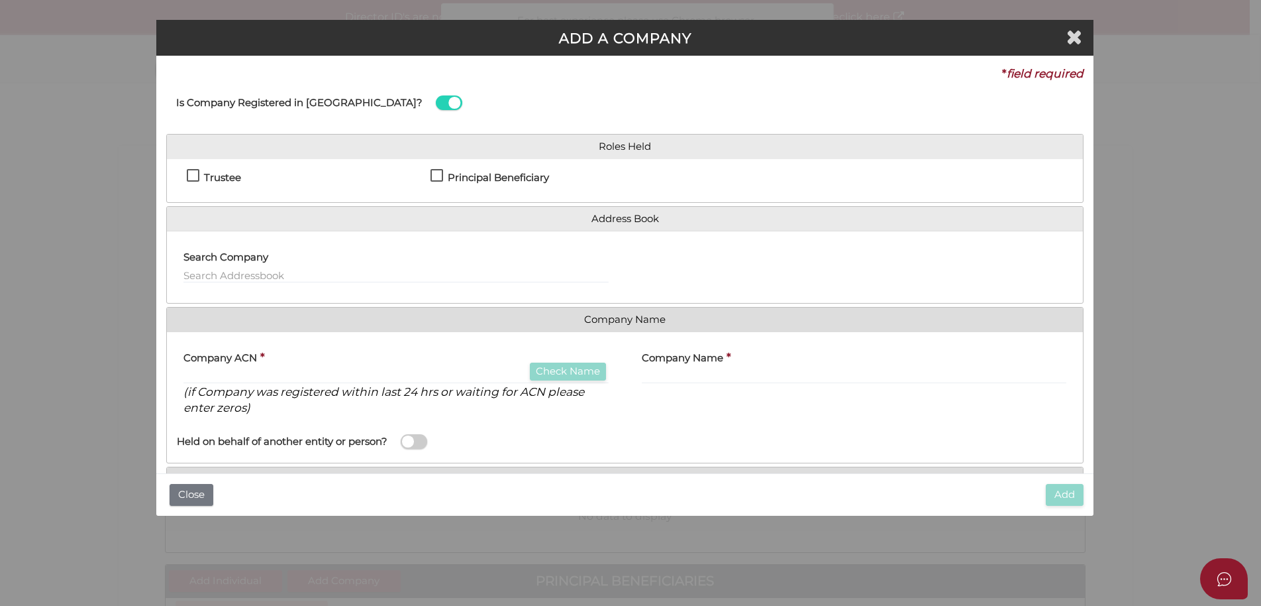
click at [192, 176] on label "Trustee" at bounding box center [214, 180] width 54 height 17
checkbox input "true"
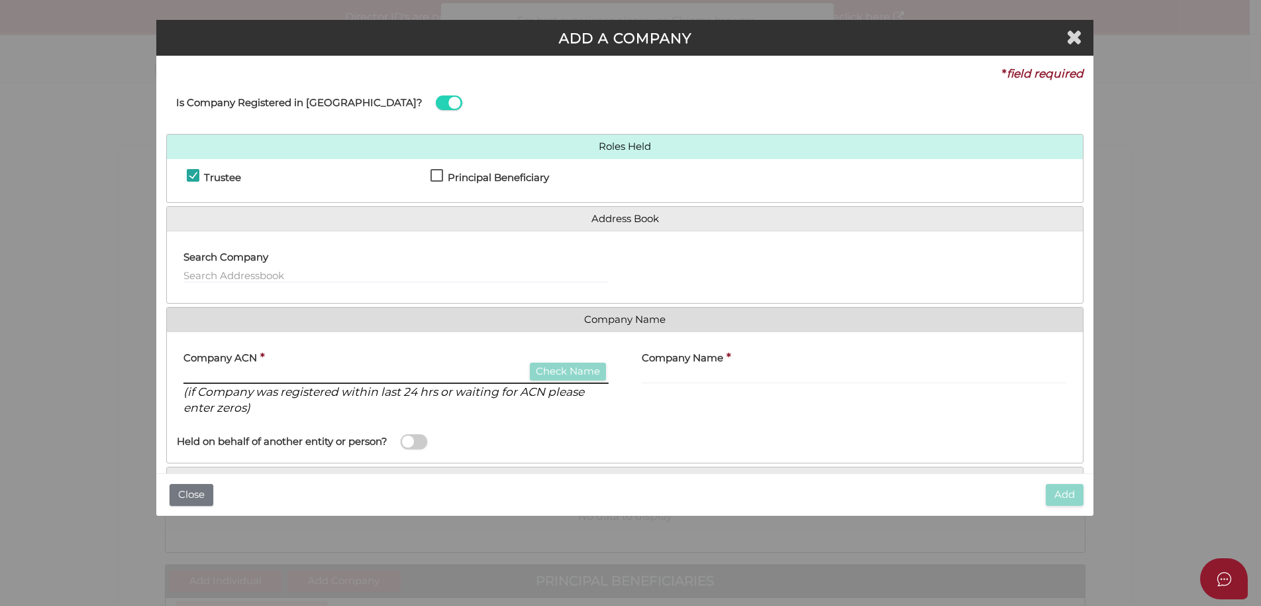
click at [196, 369] on input "text" at bounding box center [396, 376] width 425 height 15
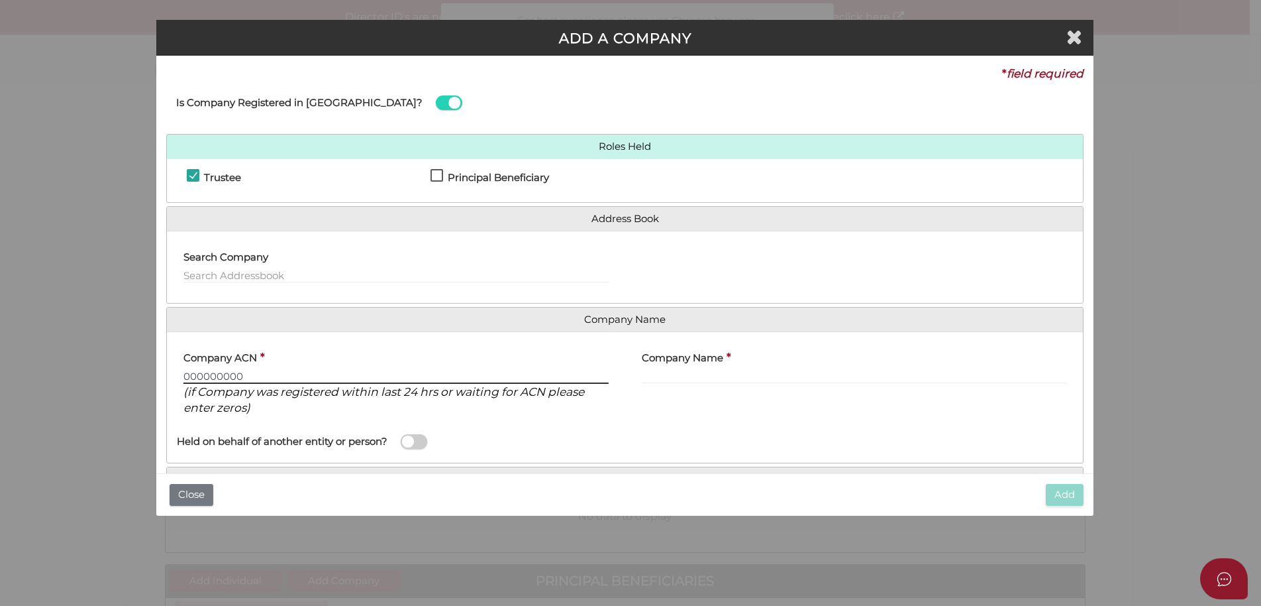
type input "000000000"
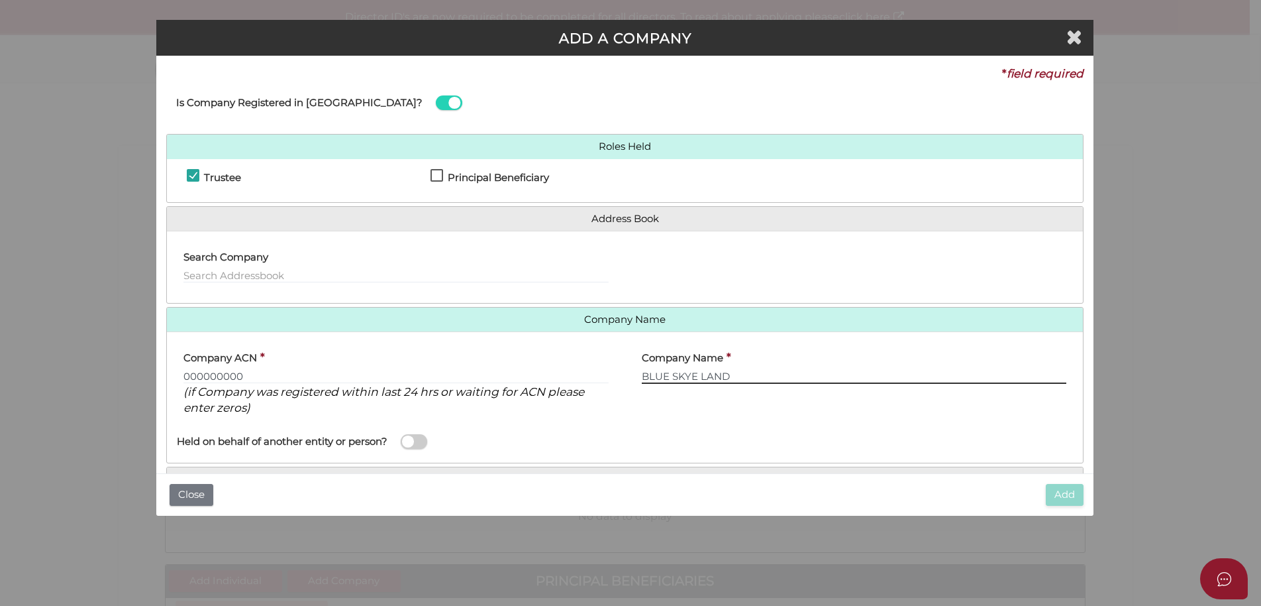
click at [663, 376] on input "BLUE SKYE LAND" at bounding box center [854, 376] width 425 height 15
click at [739, 372] on input "BLUESKYE LAND" at bounding box center [854, 376] width 425 height 15
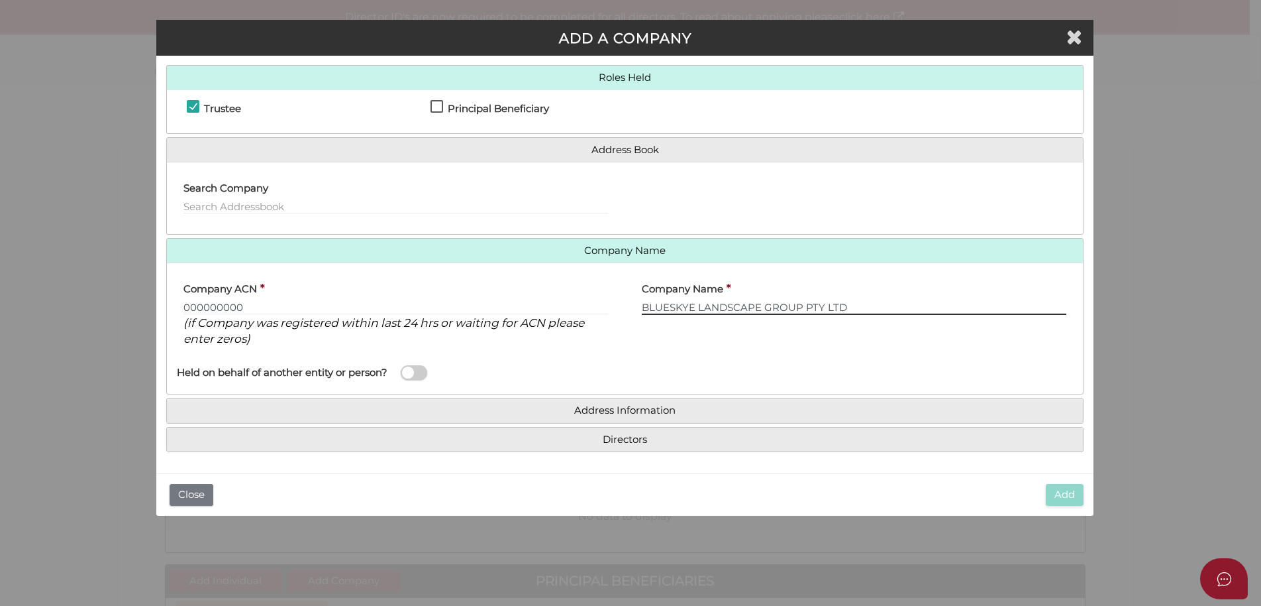
type input "BLUESKYE LANDSCAPE GROUP PTY LTD"
click at [647, 419] on h4 "Address Information" at bounding box center [625, 410] width 916 height 25
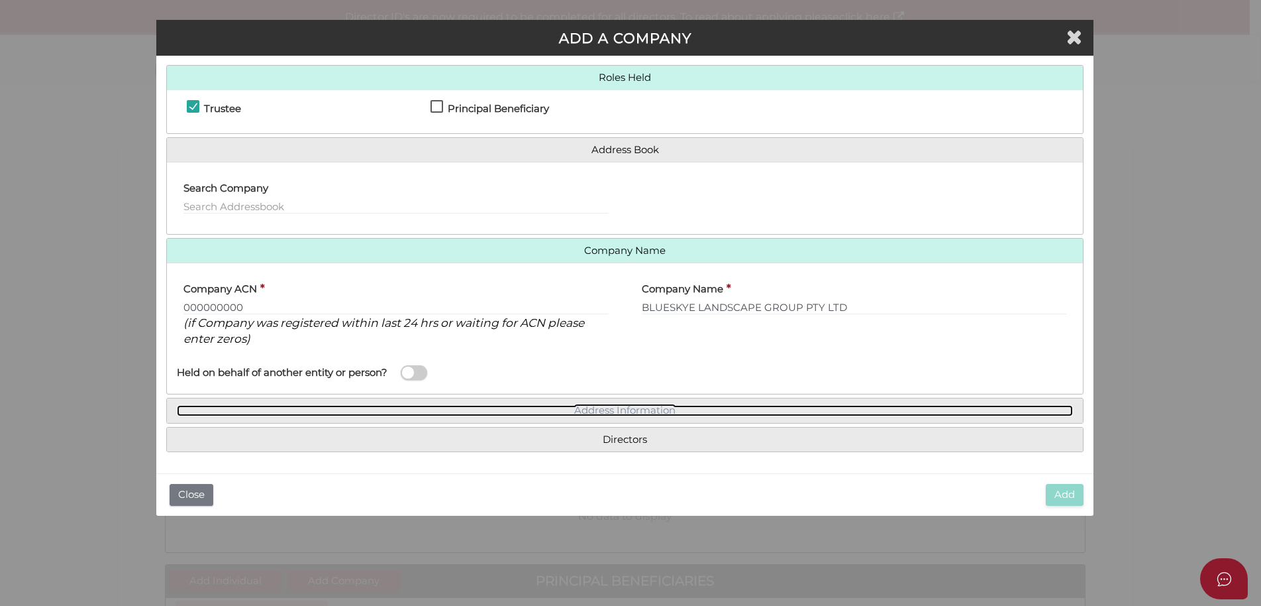
click at [629, 409] on link "Address Information" at bounding box center [625, 410] width 896 height 11
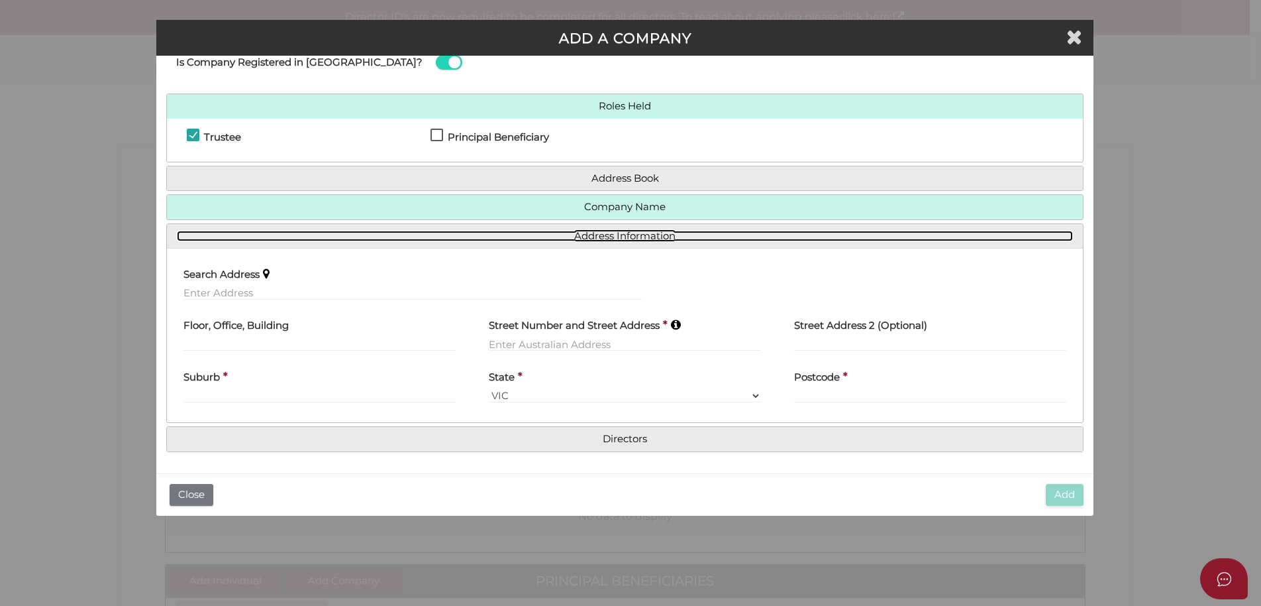
scroll to position [40, 0]
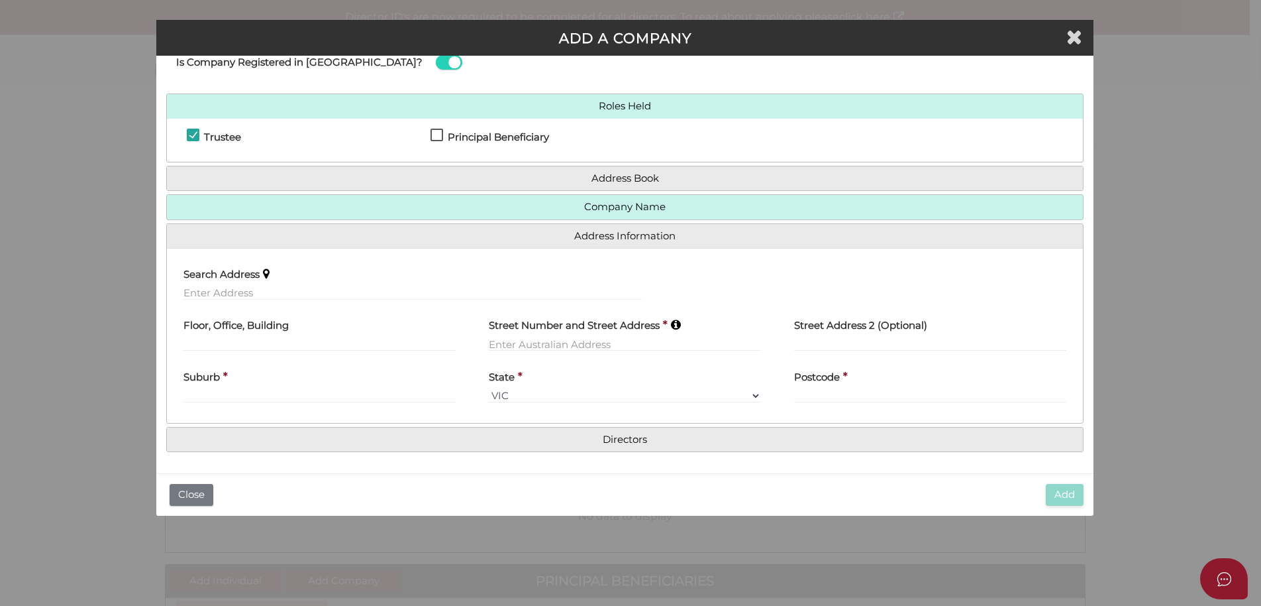
click at [201, 285] on label "Search Address" at bounding box center [222, 271] width 76 height 27
click at [186, 290] on input "text" at bounding box center [413, 293] width 458 height 15
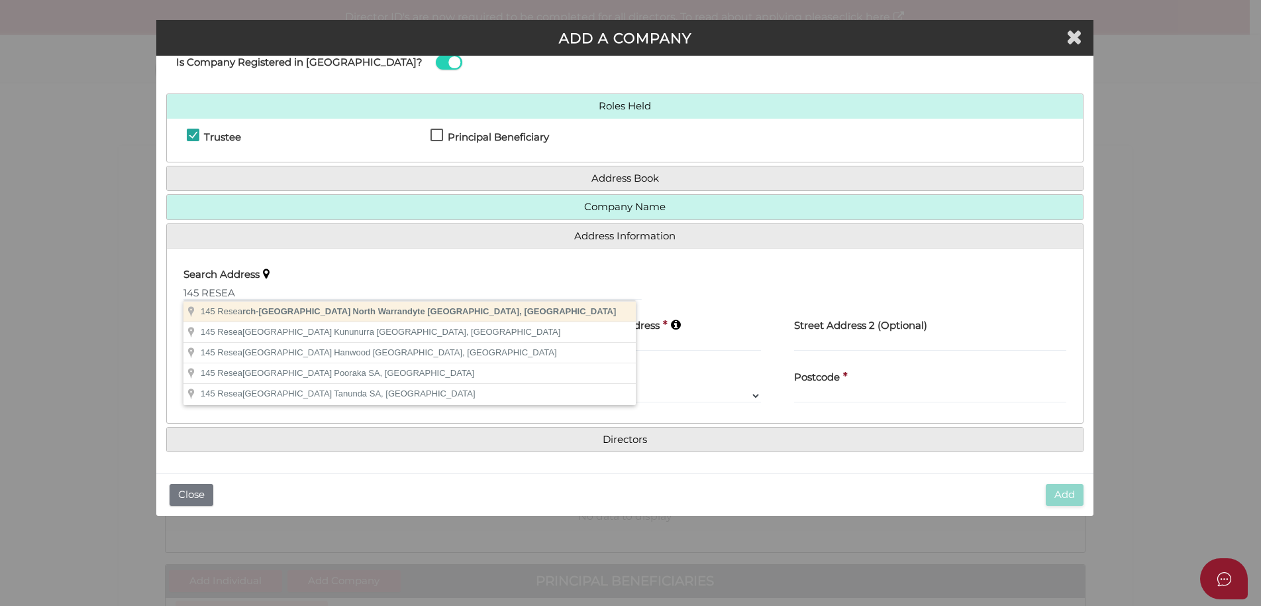
type input "145 Research-Warrandyte Road, North Warrandyte VIC, Australia"
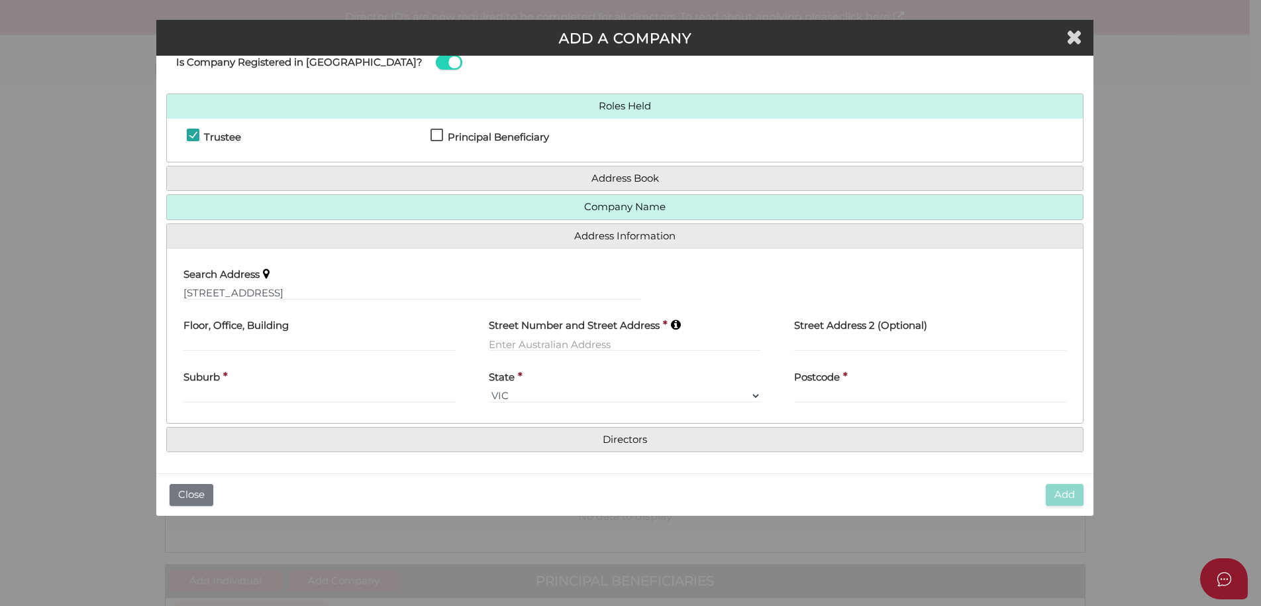
type input "145 Research-Warrandyte Road"
type input "North Warrandyte"
select select "VIC"
type input "3113"
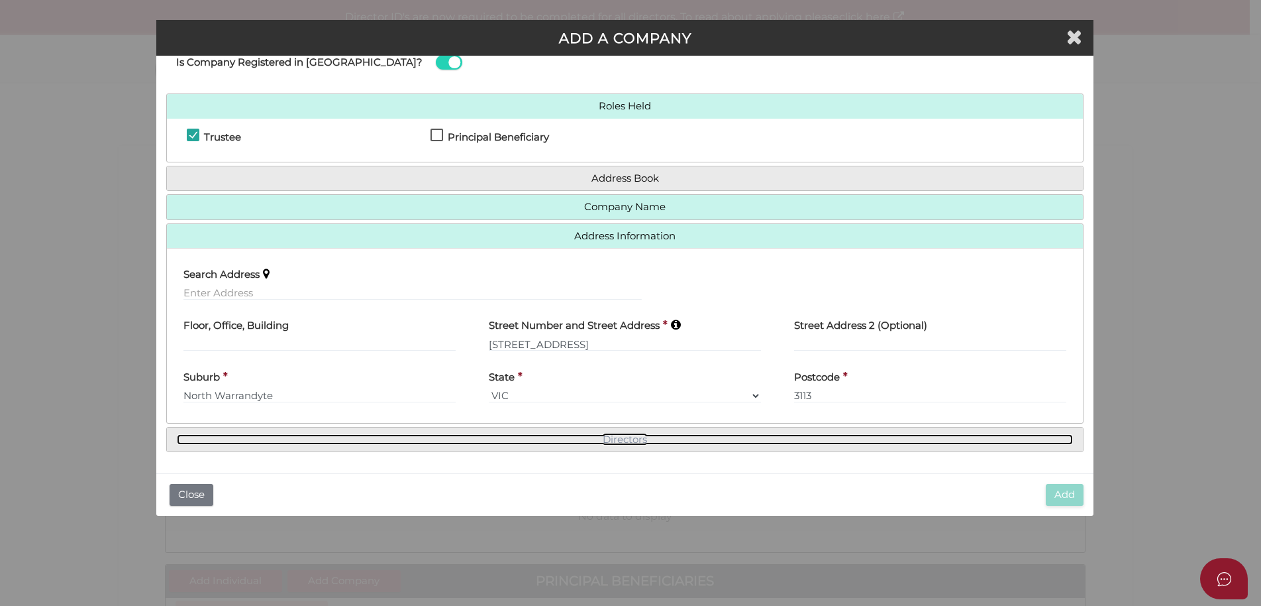
click at [596, 441] on link "Directors" at bounding box center [625, 439] width 896 height 11
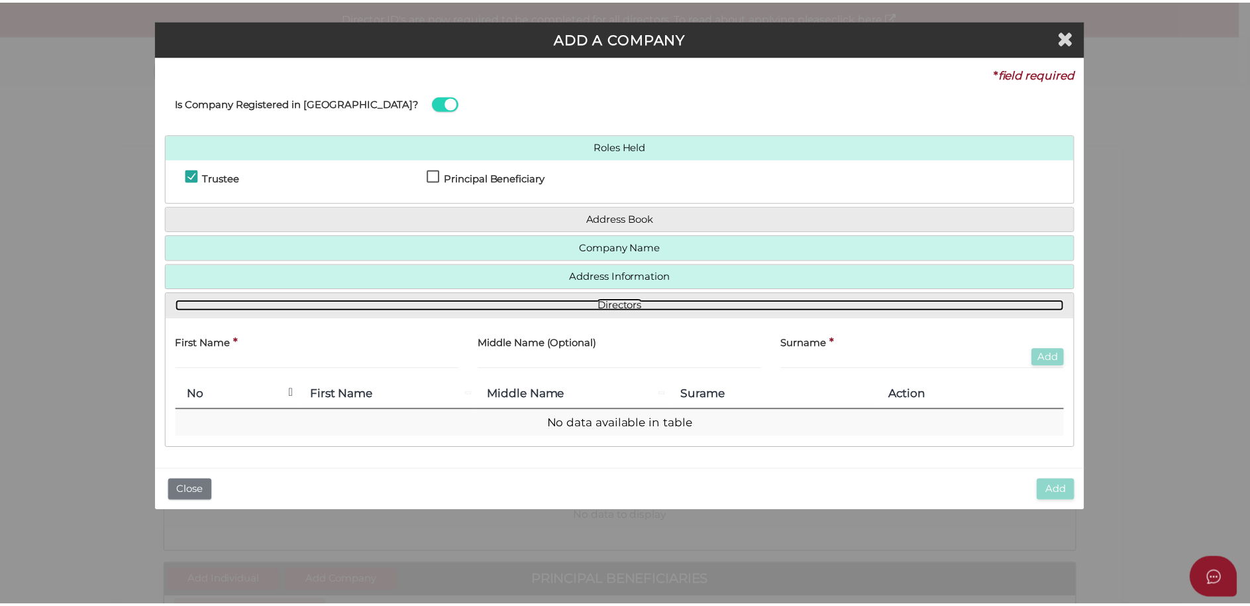
scroll to position [0, 0]
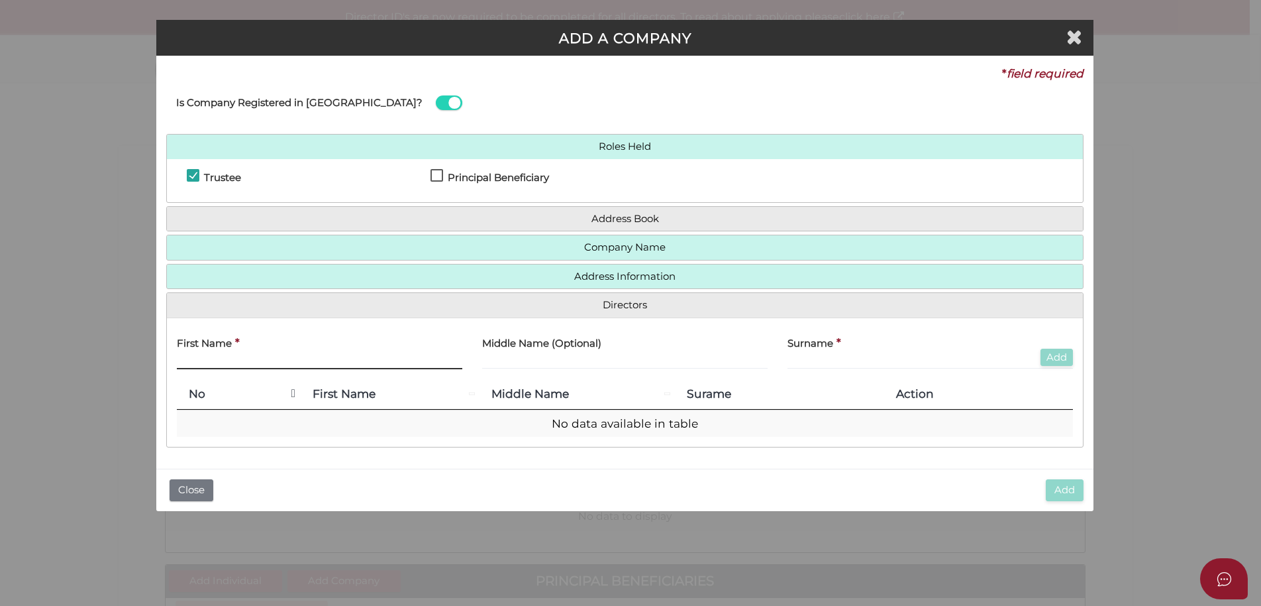
click at [202, 360] on input "text" at bounding box center [320, 361] width 286 height 15
type input "SAMUEL"
type input "TREVOR"
type input "ROBERTS"
click at [1051, 354] on button "Add" at bounding box center [1057, 357] width 32 height 18
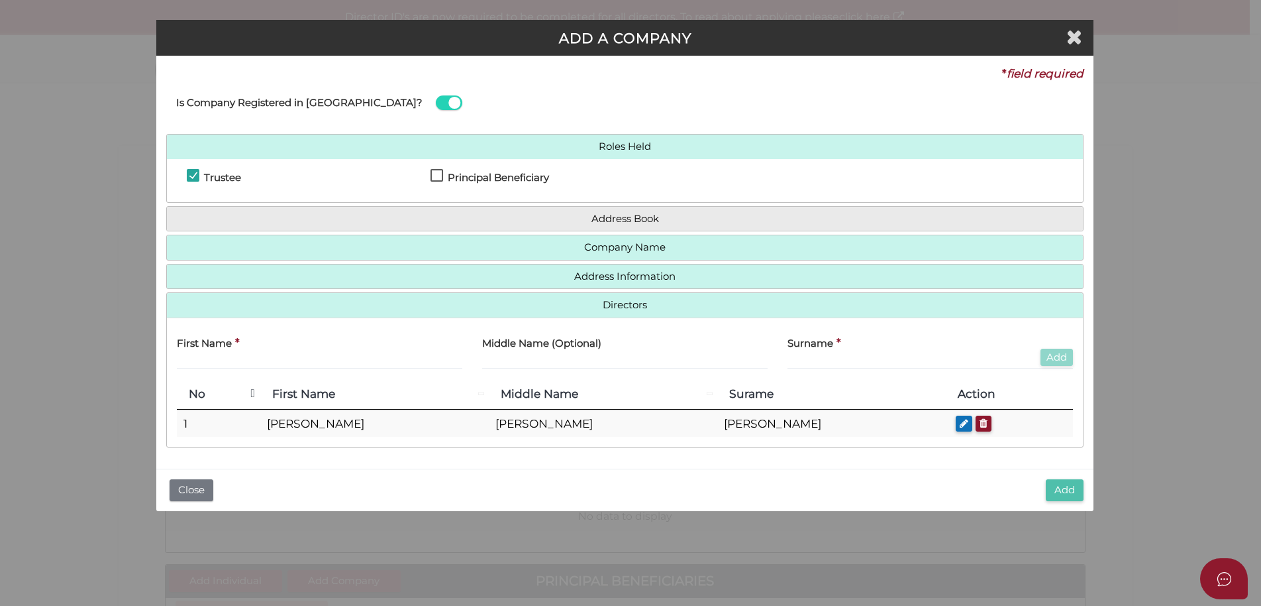
click at [1063, 485] on button "Add" at bounding box center [1065, 490] width 38 height 22
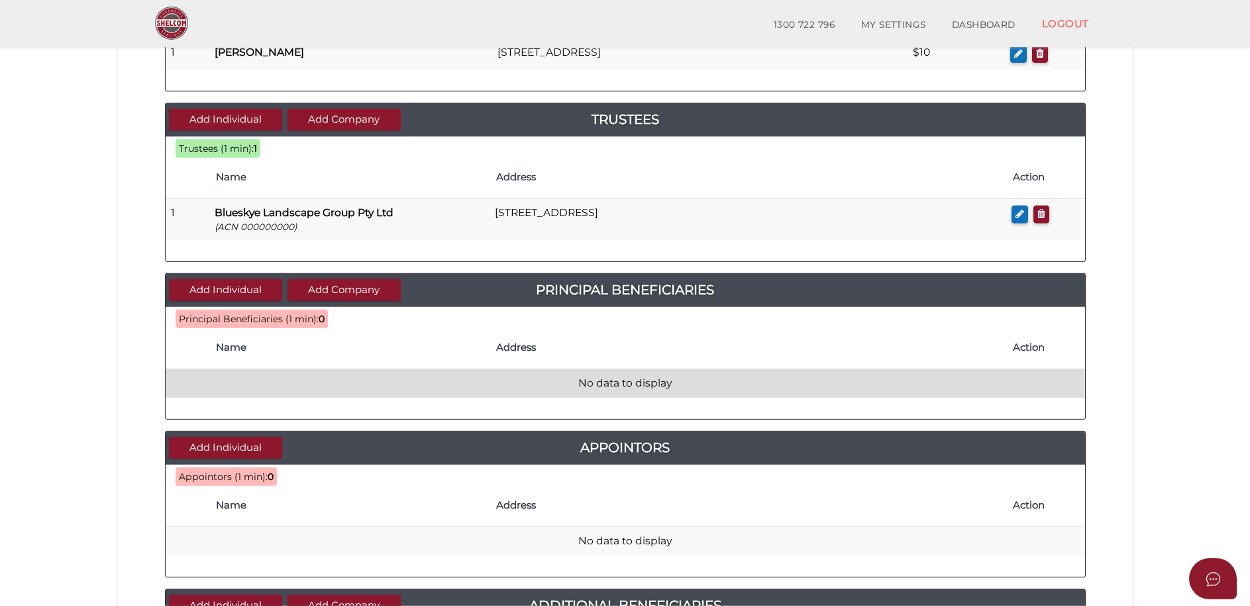
scroll to position [270, 0]
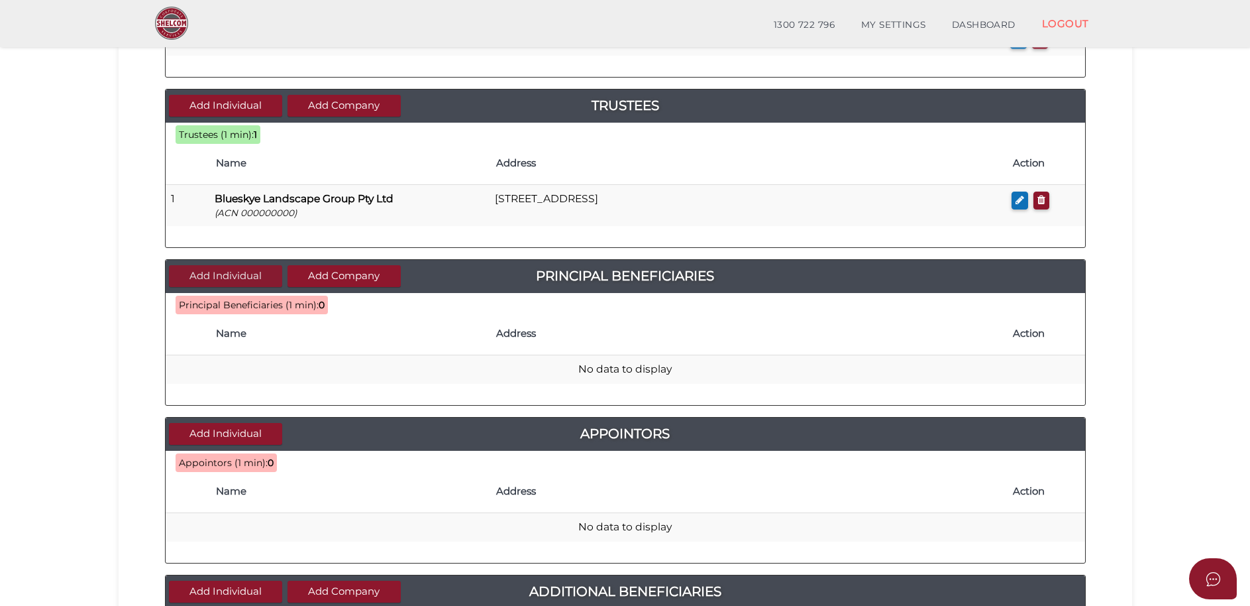
click at [215, 270] on button "Add Individual" at bounding box center [225, 276] width 113 height 22
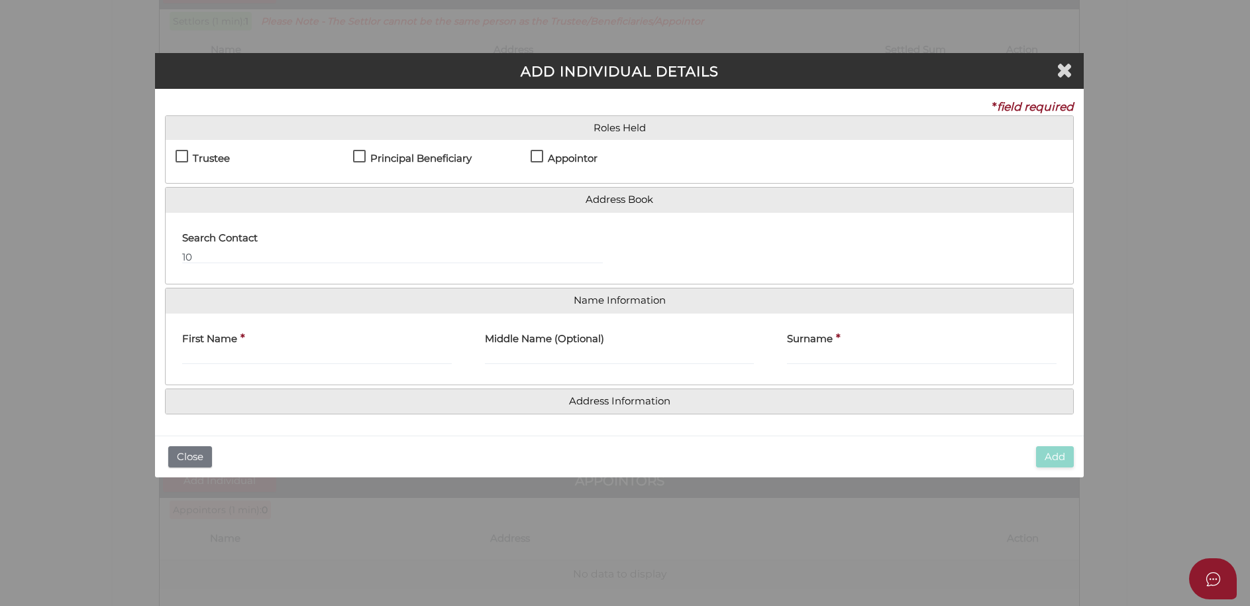
scroll to position [0, 0]
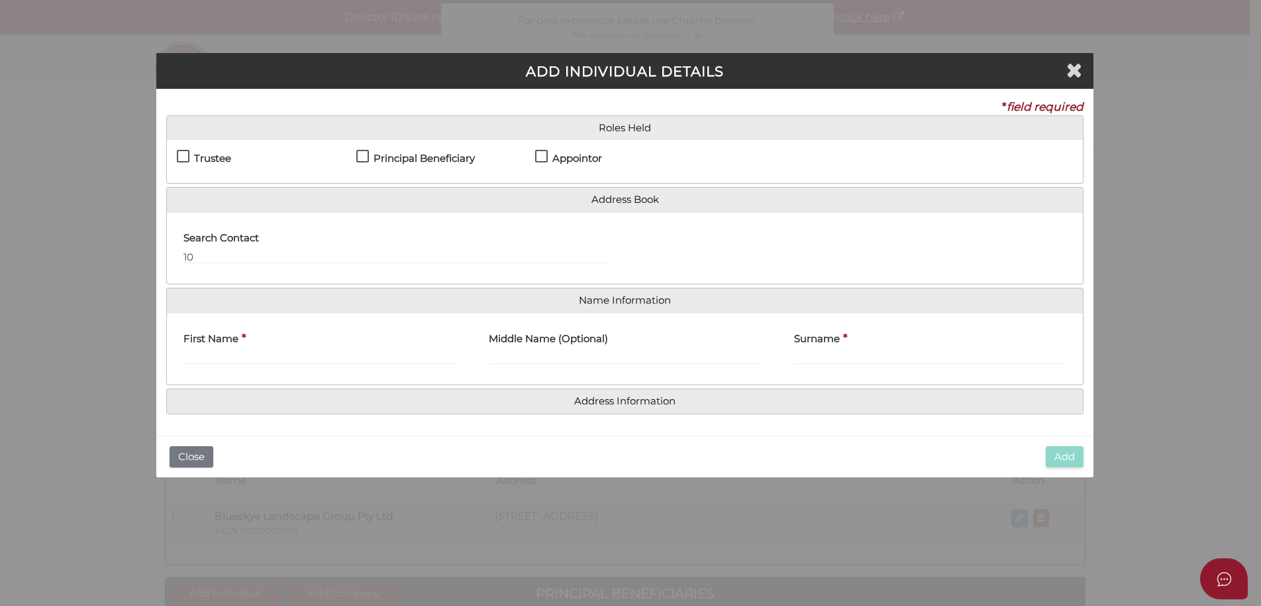
drag, startPoint x: 363, startPoint y: 156, endPoint x: 439, endPoint y: 164, distance: 76.6
click at [364, 156] on label "Principal Beneficiary" at bounding box center [415, 161] width 119 height 17
checkbox input "true"
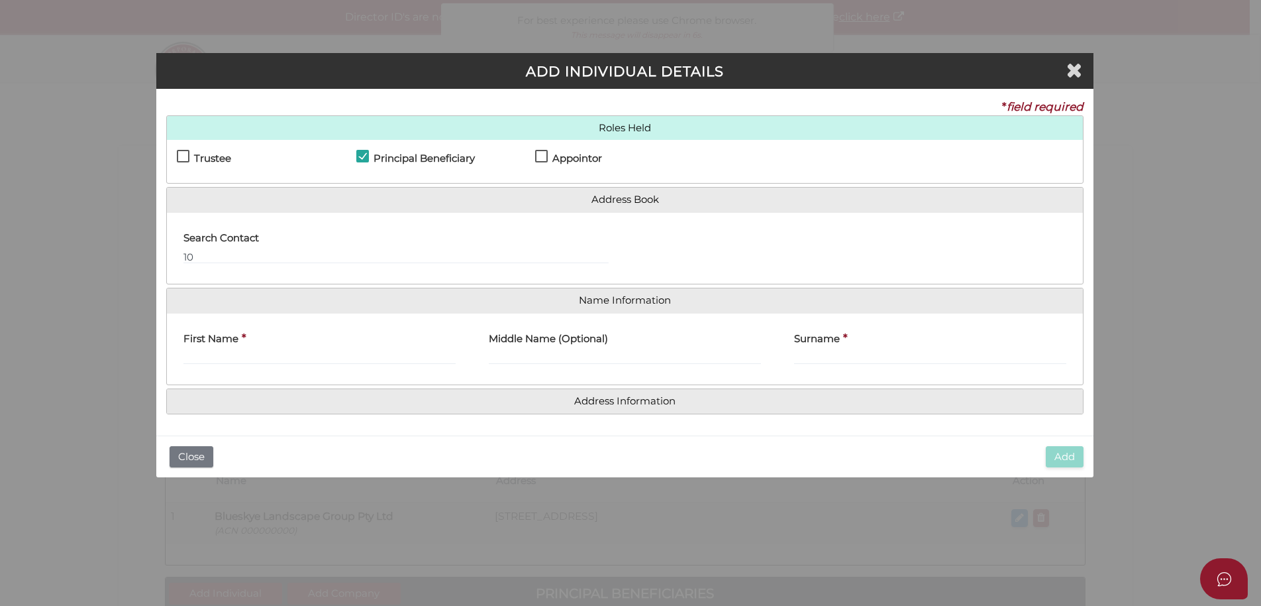
click at [541, 156] on label "Appointor" at bounding box center [568, 161] width 67 height 17
checkbox input "true"
click at [253, 350] on input "First Name" at bounding box center [320, 357] width 272 height 15
type input "SAMUEL"
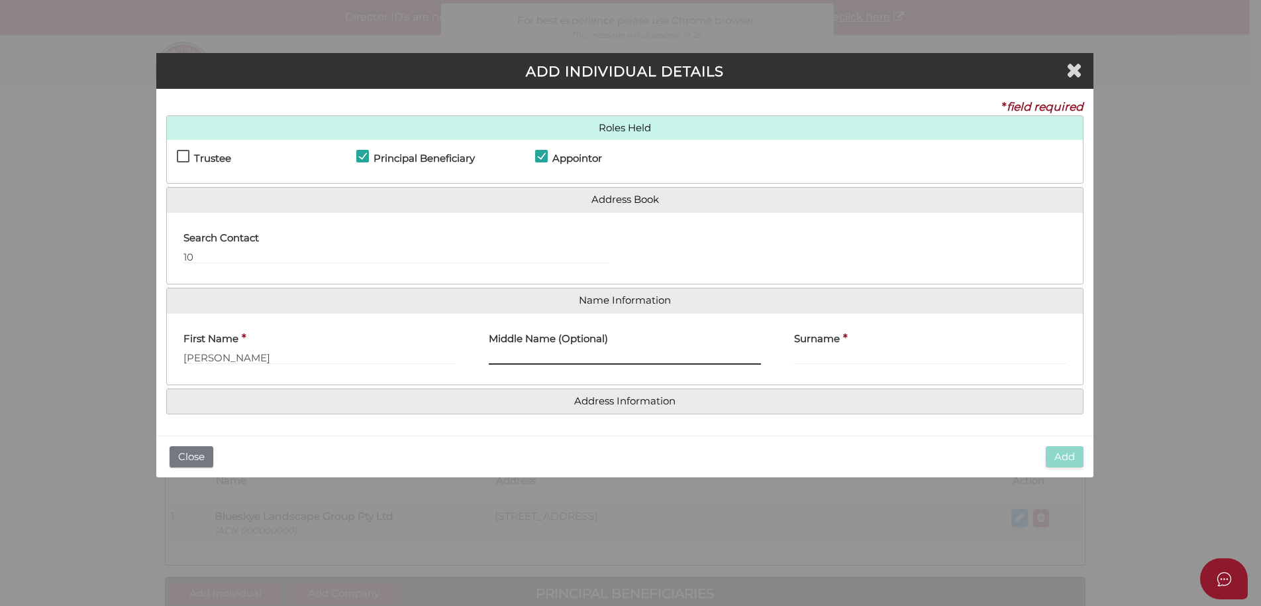
type input "R"
type input "TREVOR"
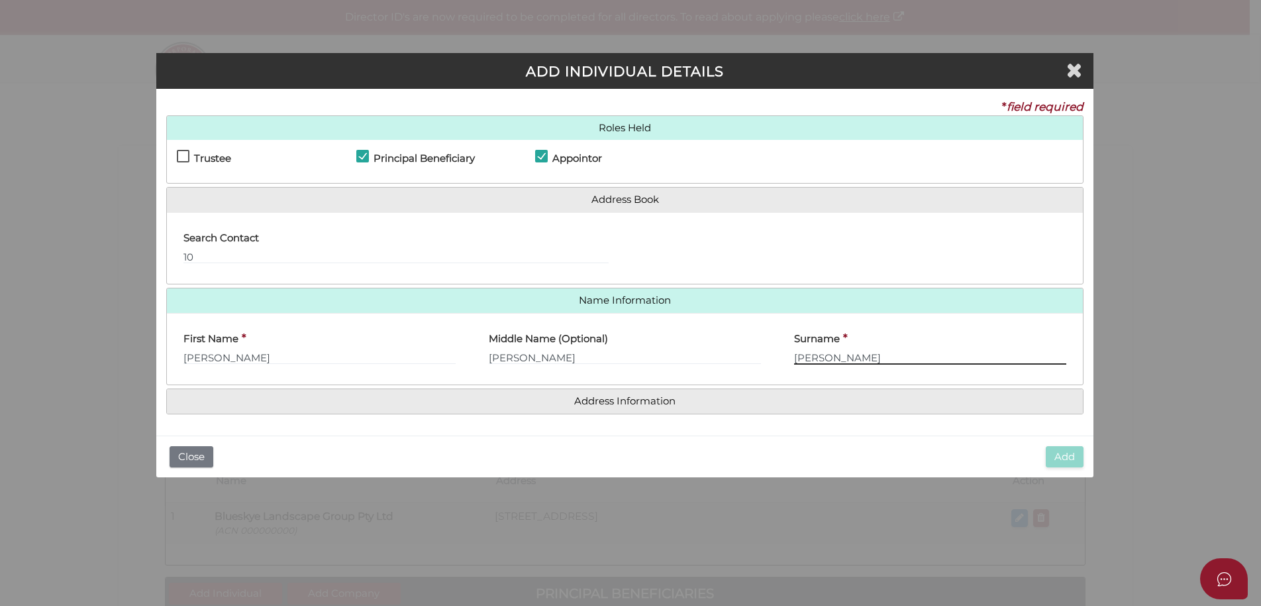
type input "ROBERTS"
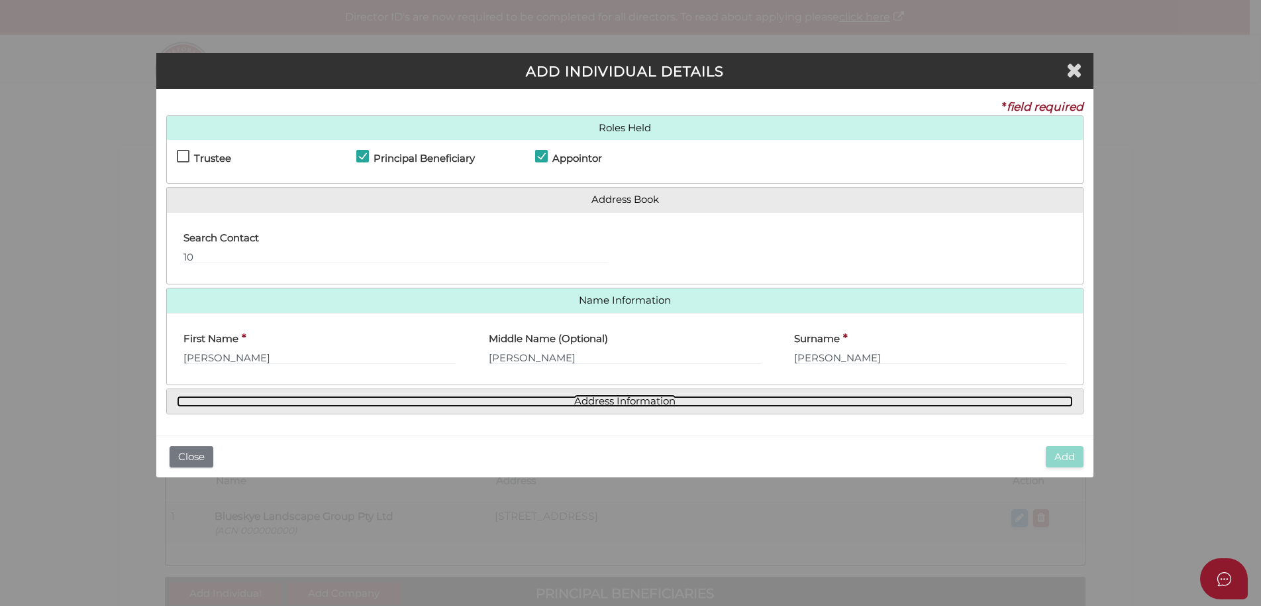
click at [556, 397] on link "Address Information" at bounding box center [625, 401] width 896 height 11
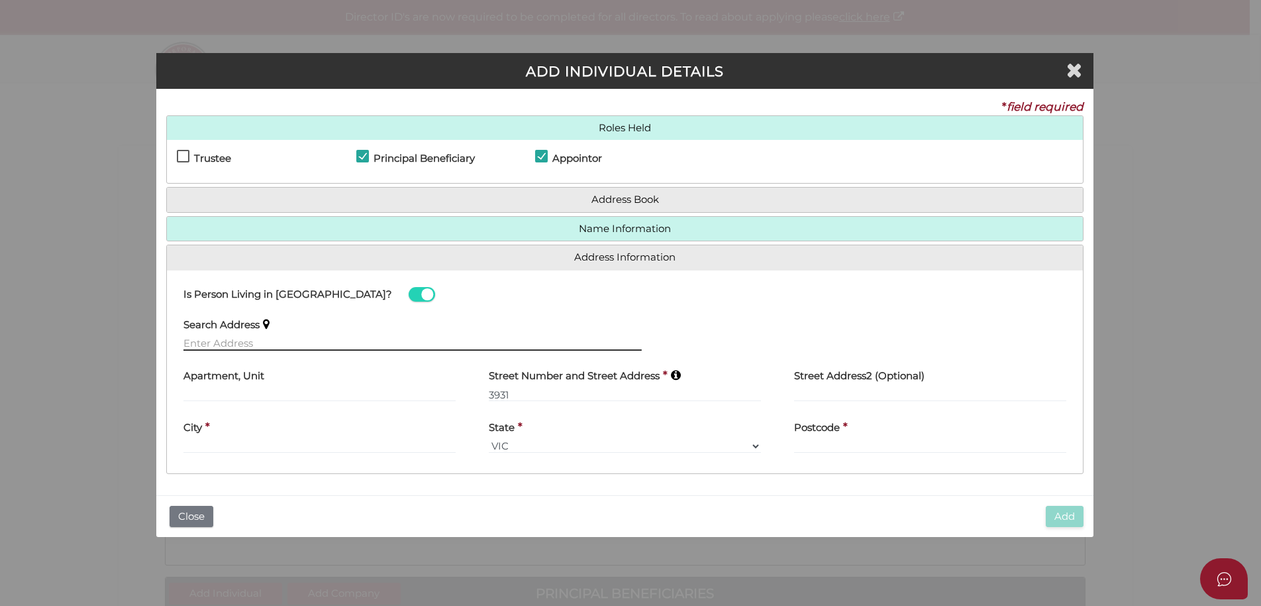
click at [208, 344] on input "text" at bounding box center [413, 343] width 458 height 15
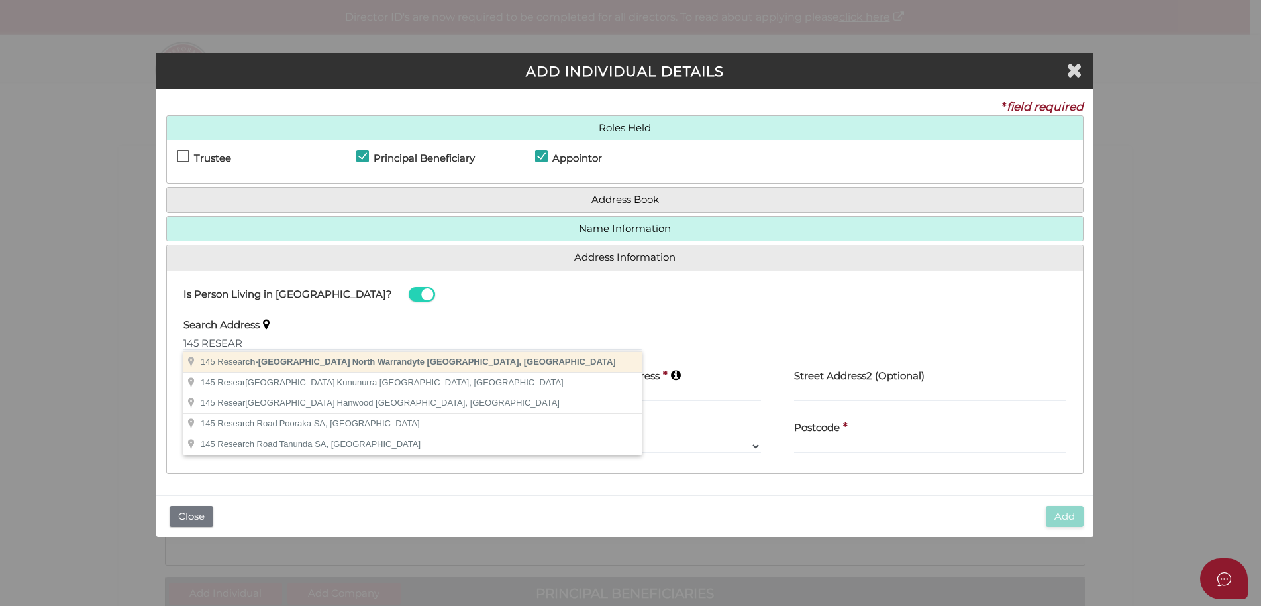
type input "145 Research-Warrandyte Road, North Warrandyte VIC, Australia"
type input "145 Research-Warrandyte Road"
type input "North Warrandyte"
select select "VIC"
type input "3113"
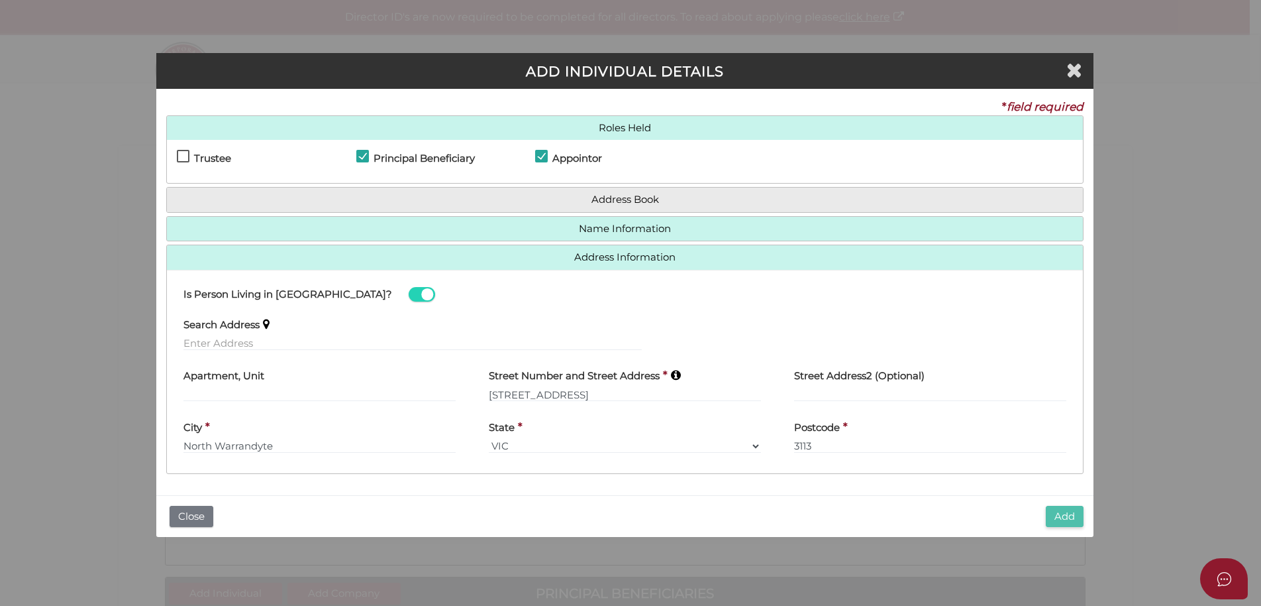
click at [1065, 517] on button "Add" at bounding box center [1065, 516] width 38 height 22
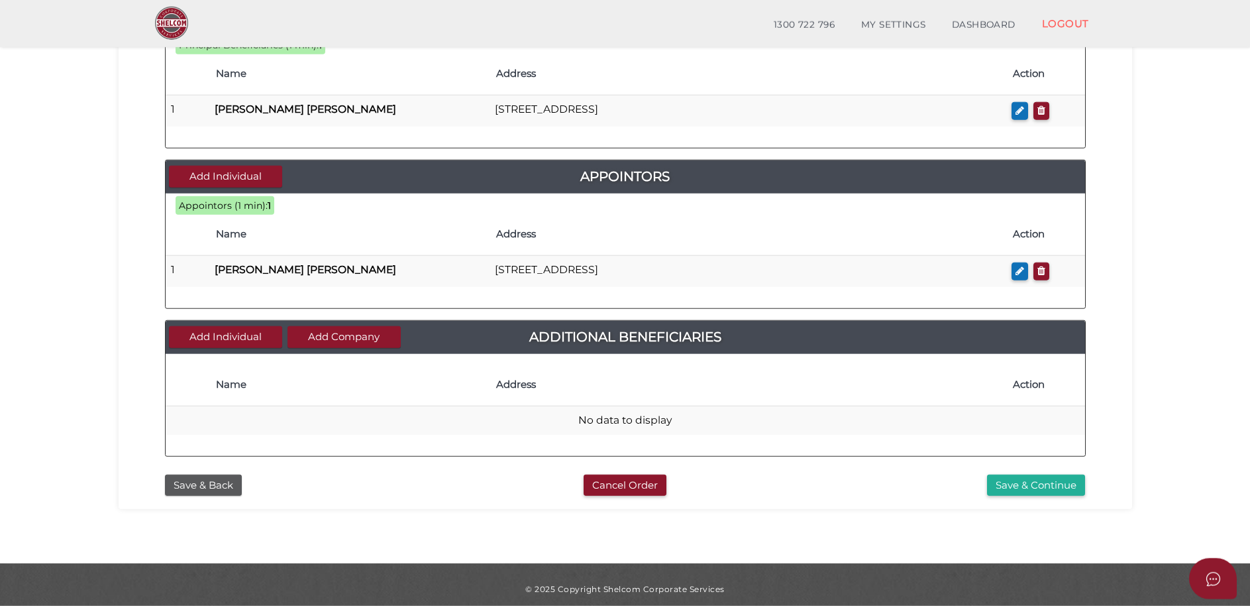
scroll to position [539, 0]
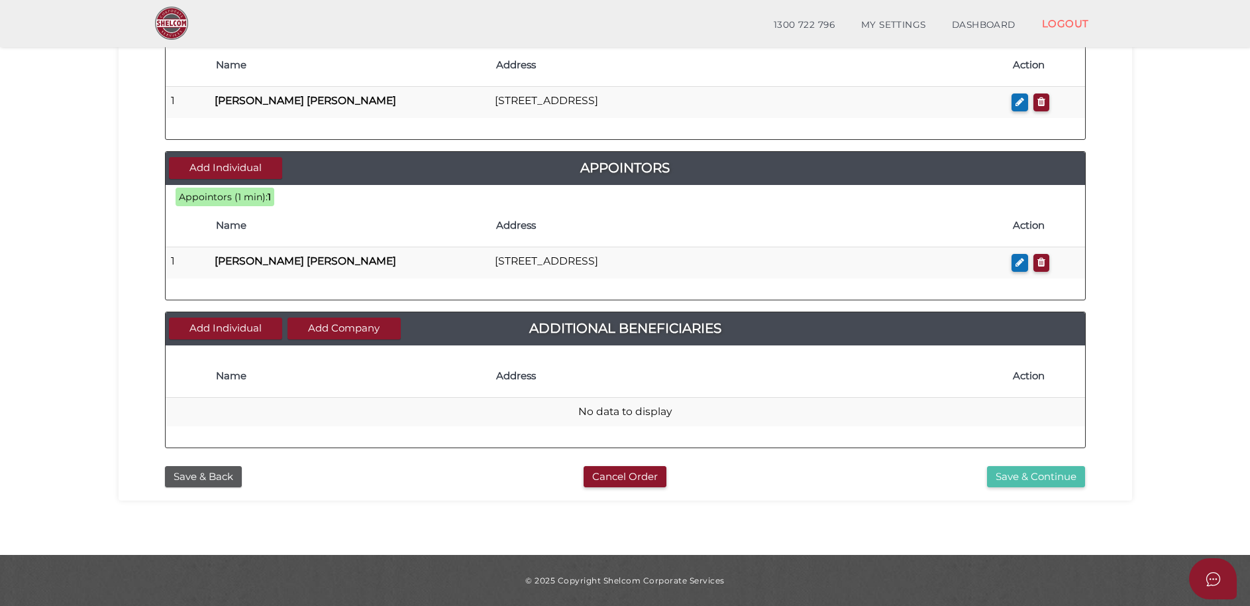
click at [1020, 470] on button "Save & Continue" at bounding box center [1036, 477] width 98 height 22
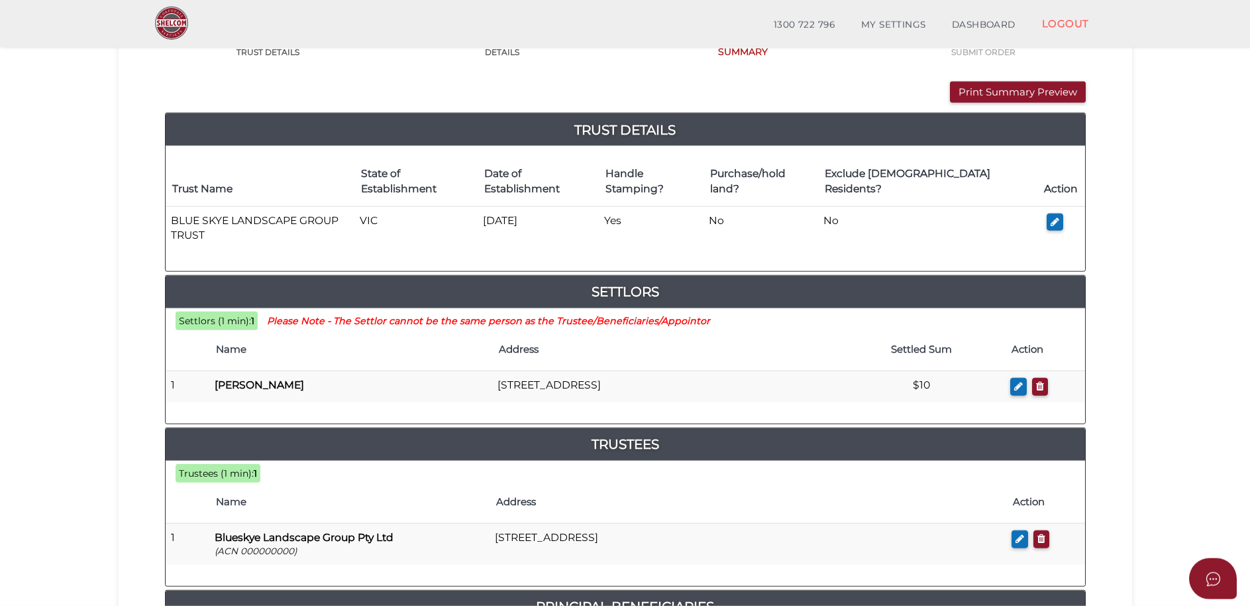
scroll to position [135, 0]
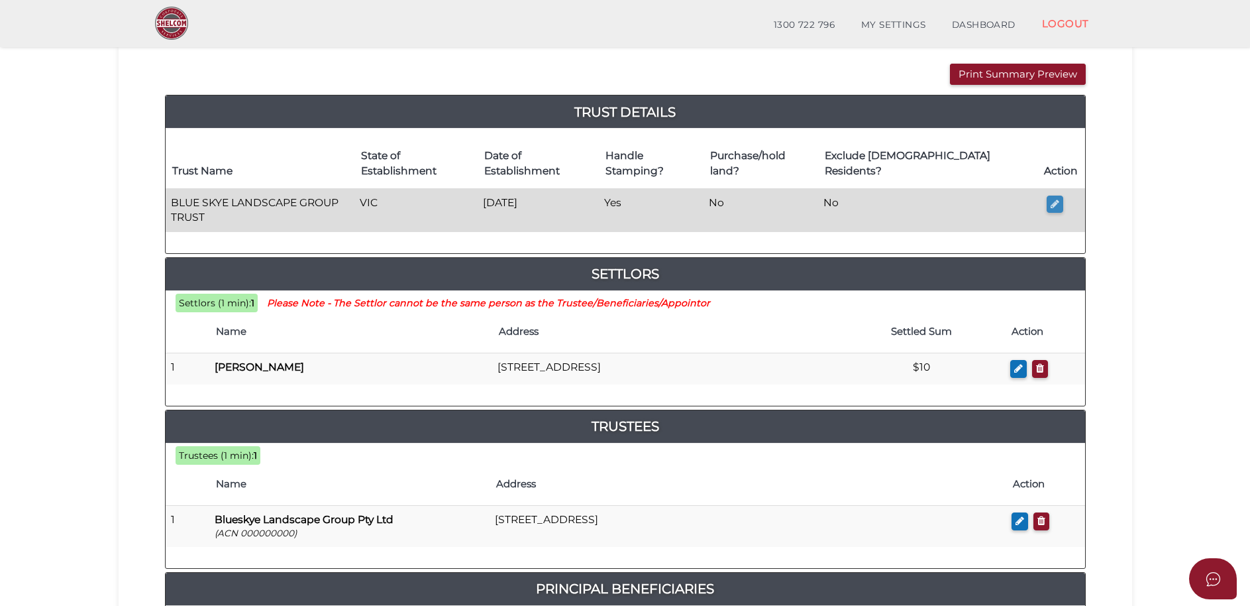
click at [1053, 203] on icon "button" at bounding box center [1055, 204] width 9 height 10
type input "BLUE SKYE LANDSCAPE GROUP TRUST"
type input "[DATE]"
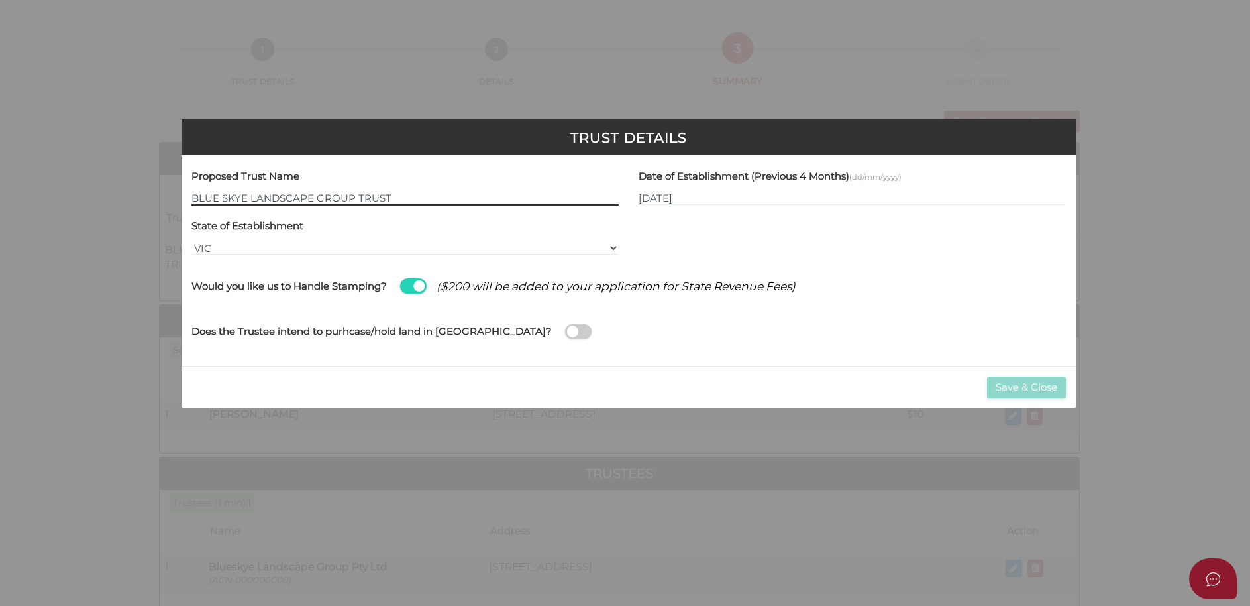
scroll to position [0, 0]
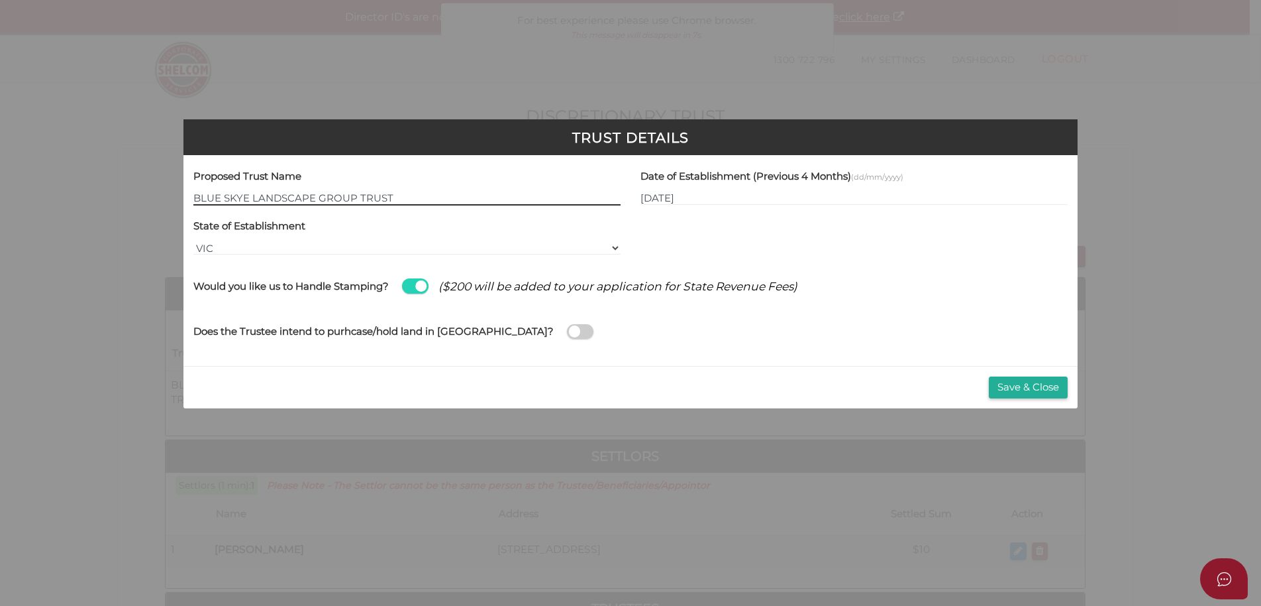
drag, startPoint x: 223, startPoint y: 197, endPoint x: 288, endPoint y: 145, distance: 83.0
click at [223, 197] on input "BLUE SKYE LANDSCAPE GROUP TRUST" at bounding box center [406, 198] width 427 height 15
type input "BLUESKYE LANDSCAPE GROUP TRUST"
click at [1009, 384] on button "Save & Close" at bounding box center [1028, 387] width 79 height 22
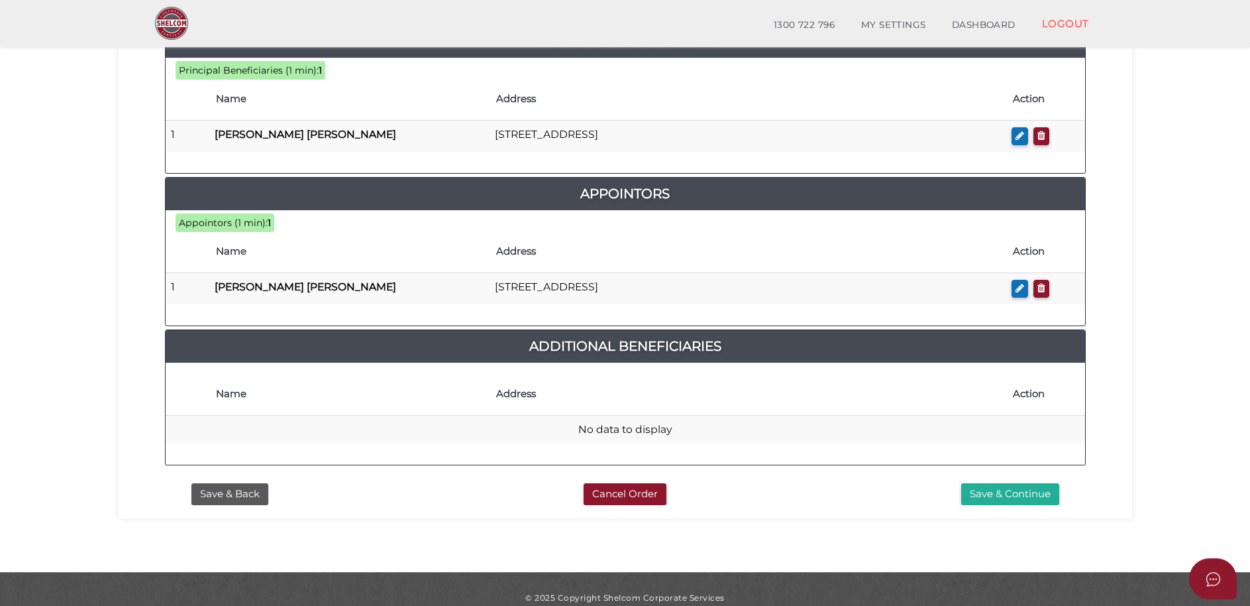
scroll to position [700, 0]
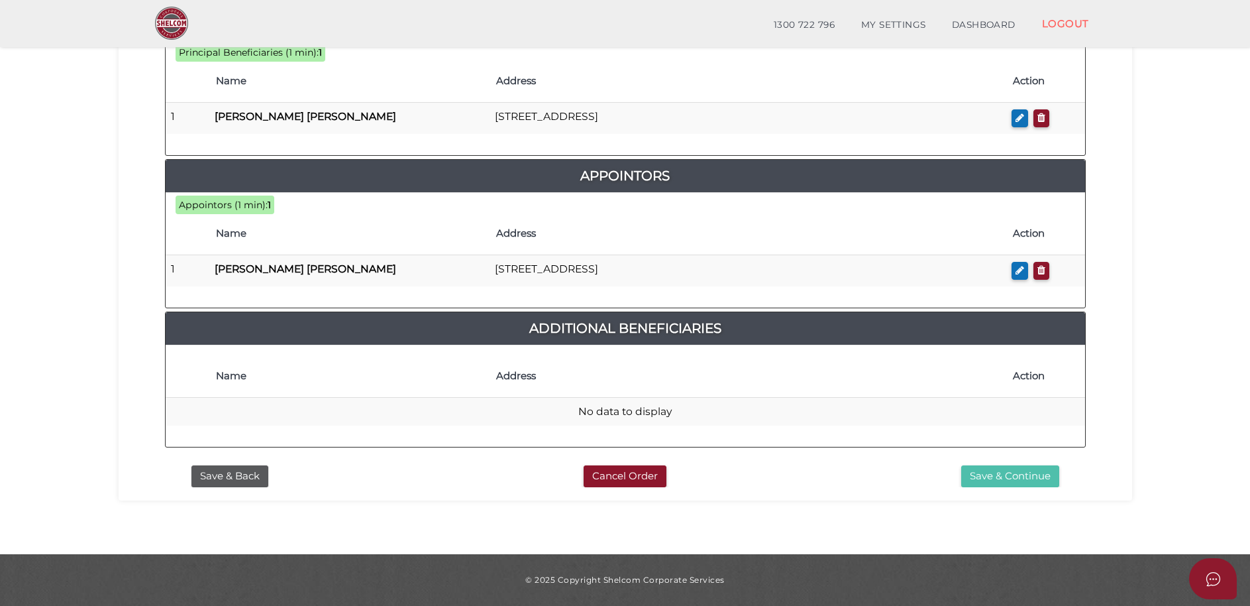
click at [1000, 474] on button "Save & Continue" at bounding box center [1010, 476] width 98 height 22
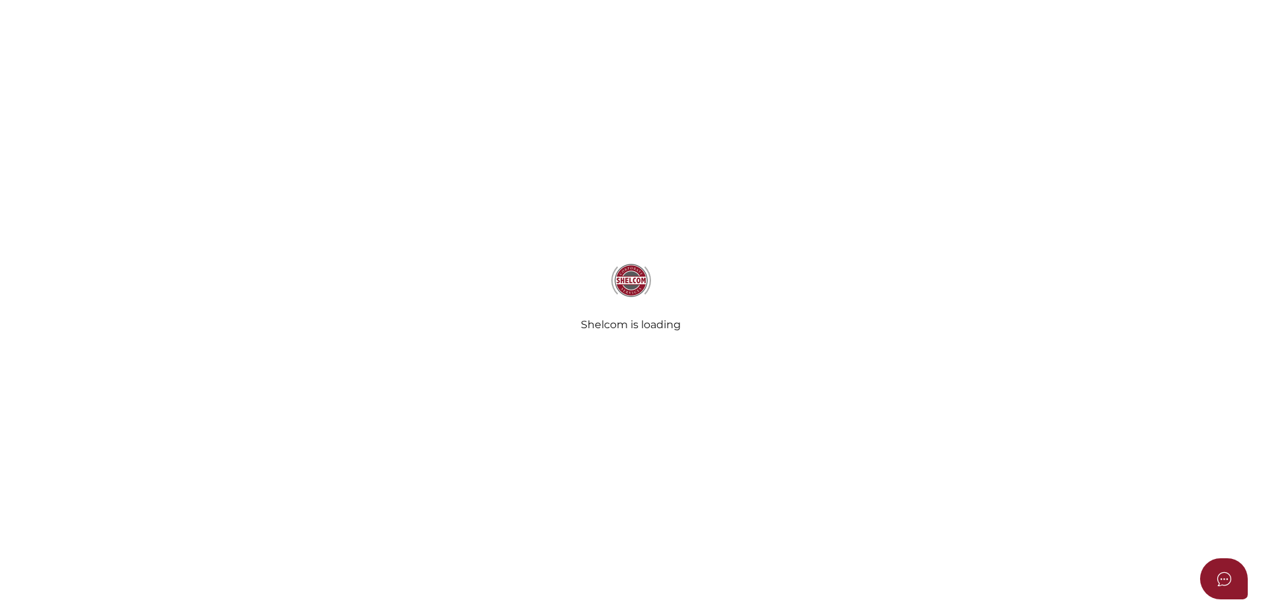
select select "Comb Binding"
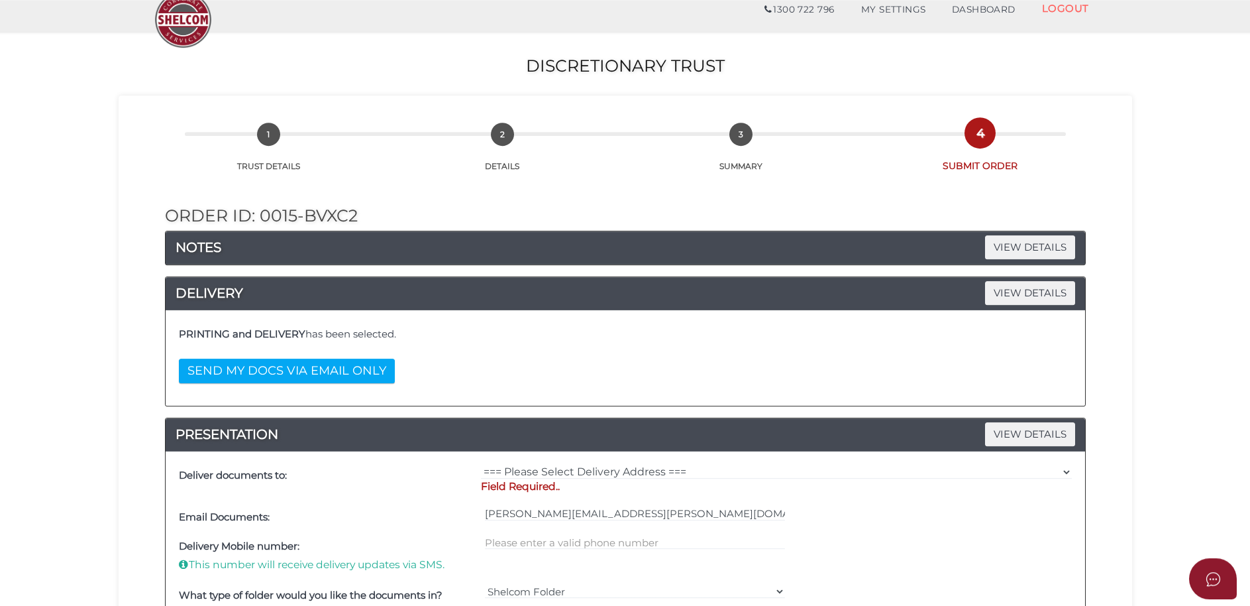
scroll to position [68, 0]
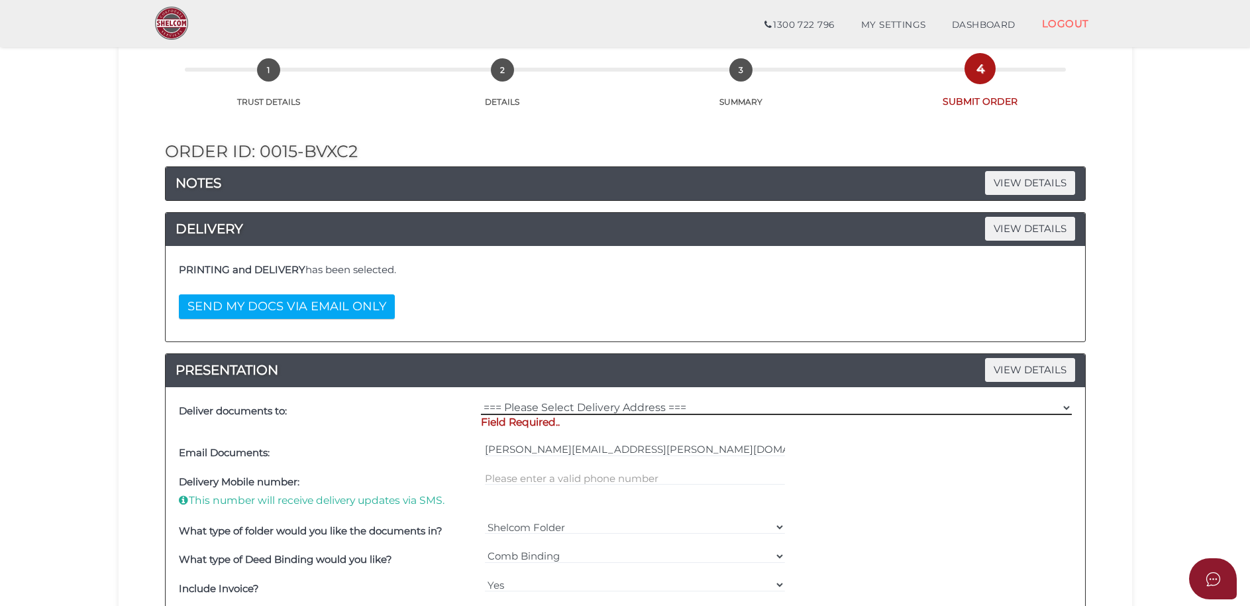
click at [481, 400] on select "=== Please Select Delivery Address === (User Address - Helen Keegan) 101 Beleur…" at bounding box center [776, 407] width 591 height 15
select select "0"
click option "(User Address - Helen Keegan) 101 Beleura Hill Rd Mornington , VIC, 3931" at bounding box center [0, 0] width 0 height 0
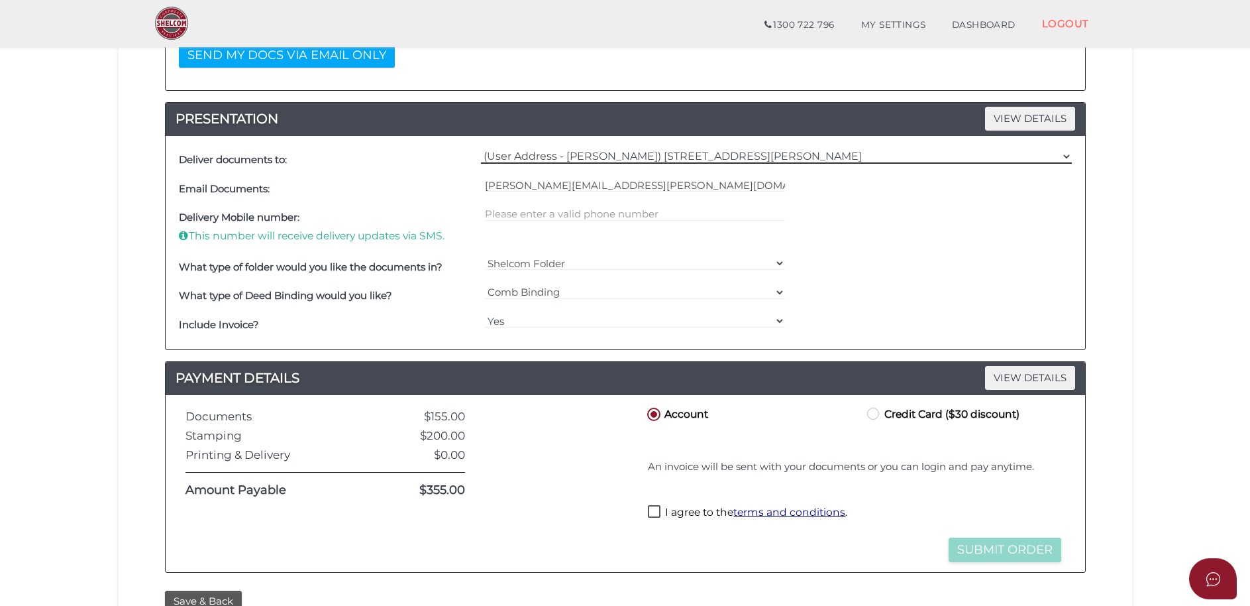
scroll to position [338, 0]
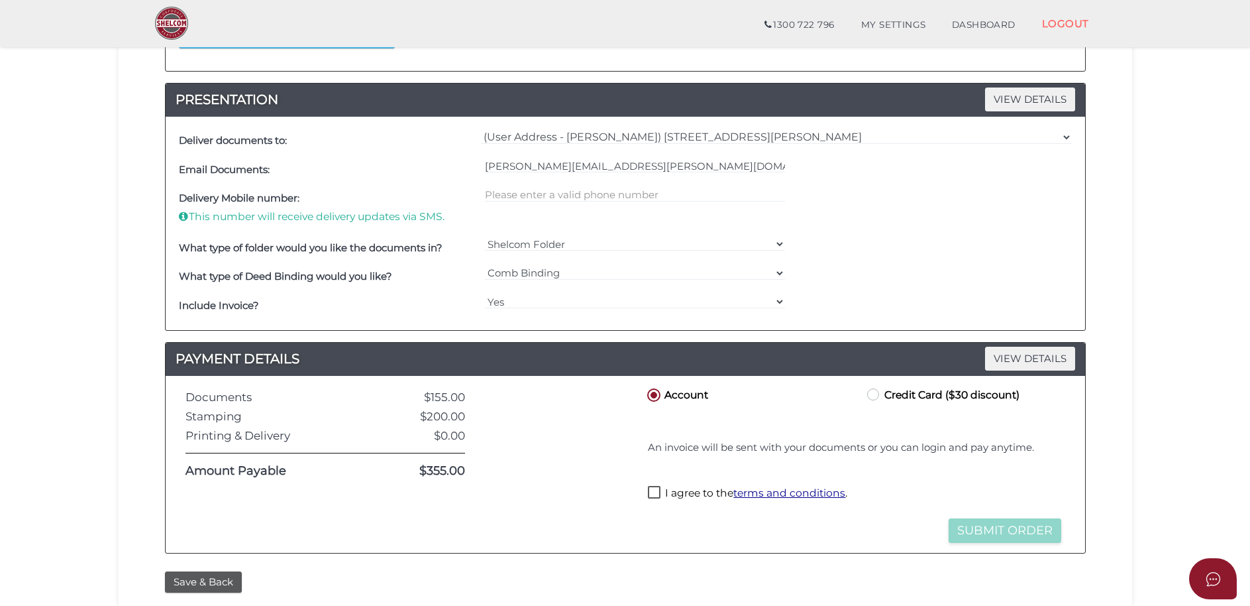
click at [654, 488] on label "I agree to the terms and conditions ." at bounding box center [747, 494] width 199 height 17
checkbox input "true"
click at [973, 525] on button "Submit Order" at bounding box center [1005, 530] width 113 height 25
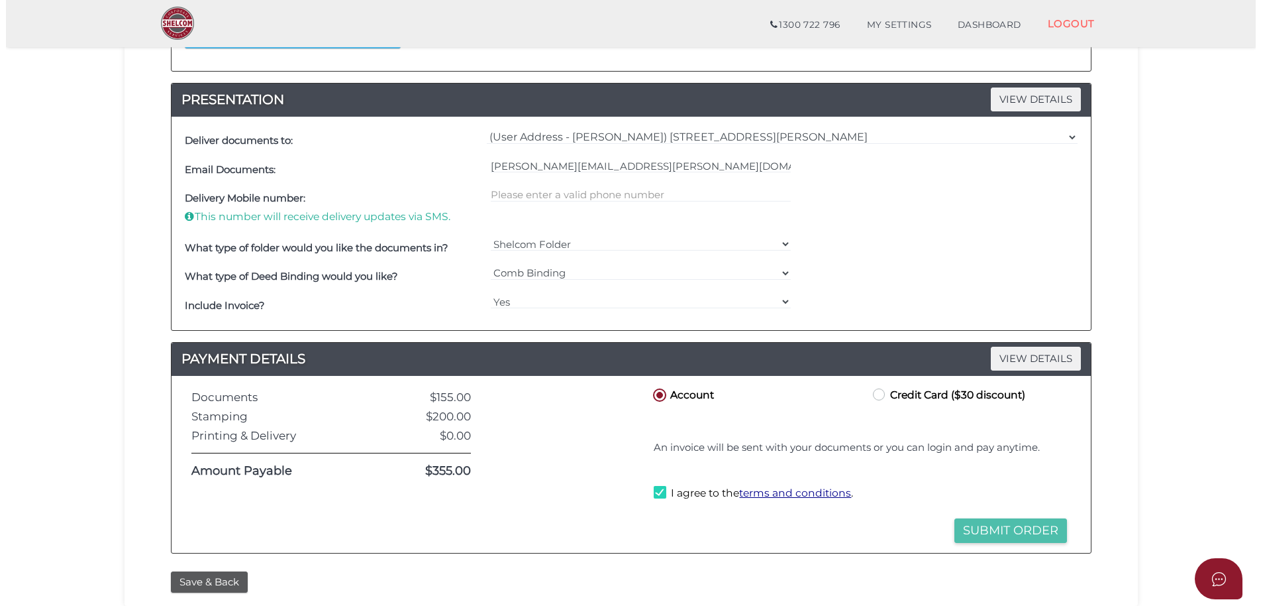
scroll to position [0, 0]
